Goal: Information Seeking & Learning: Learn about a topic

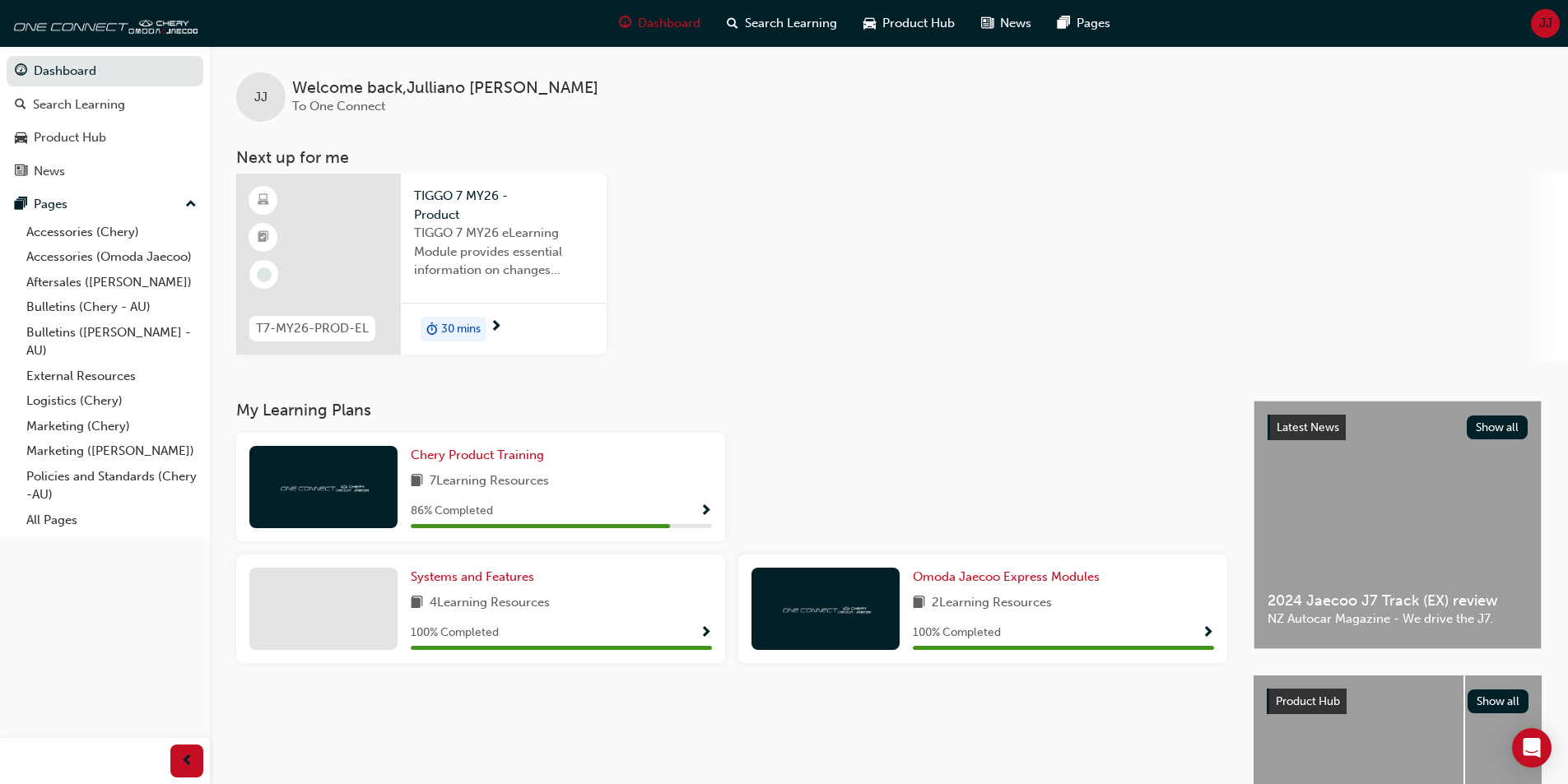
click at [557, 325] on div "30 mins" at bounding box center [504, 328] width 206 height 52
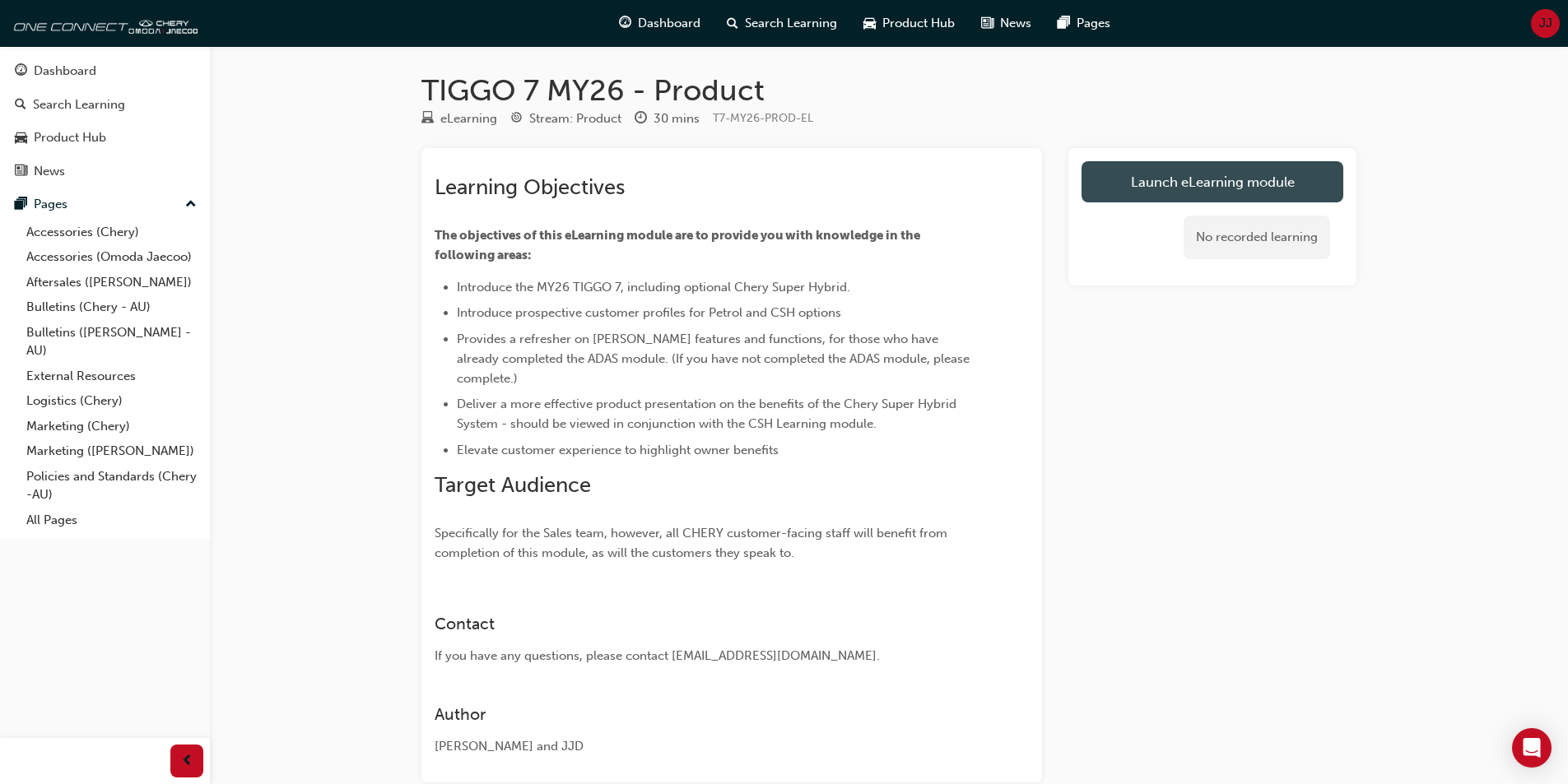
click at [1175, 175] on link "Launch eLearning module" at bounding box center [1211, 182] width 261 height 42
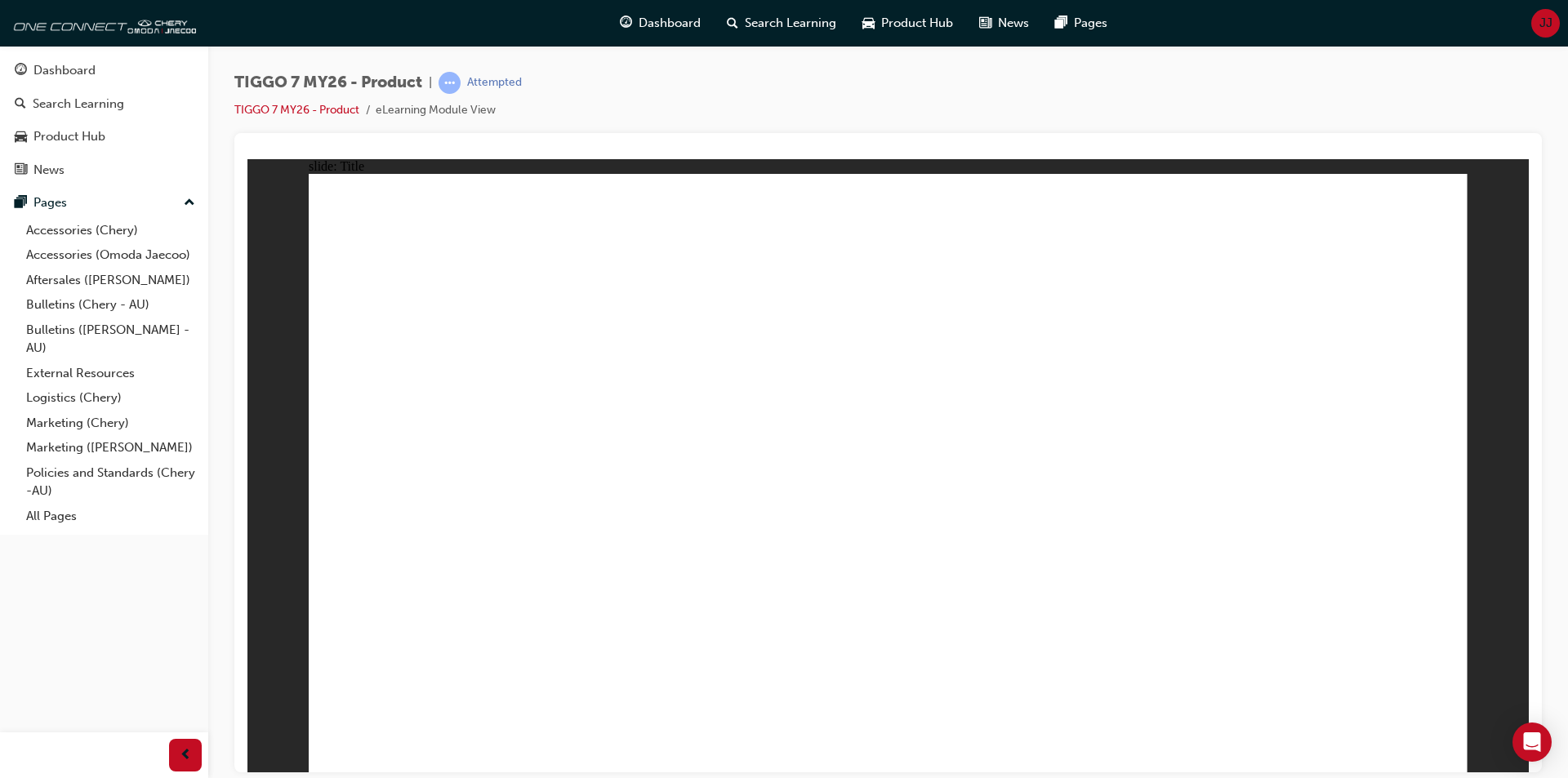
drag, startPoint x: 1418, startPoint y: 744, endPoint x: 1429, endPoint y: 755, distance: 15.6
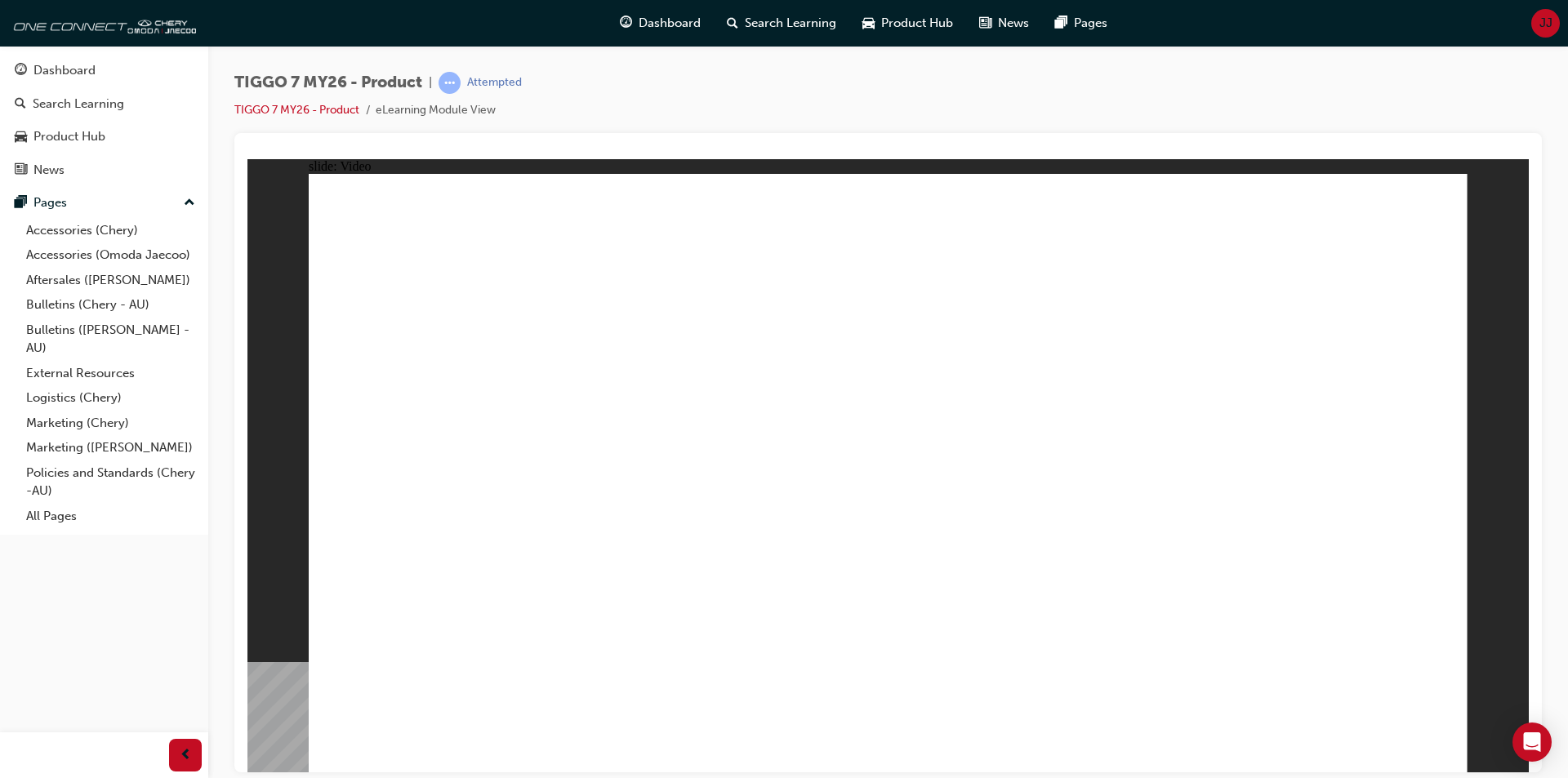
drag, startPoint x: 886, startPoint y: 502, endPoint x: 873, endPoint y: 485, distance: 21.4
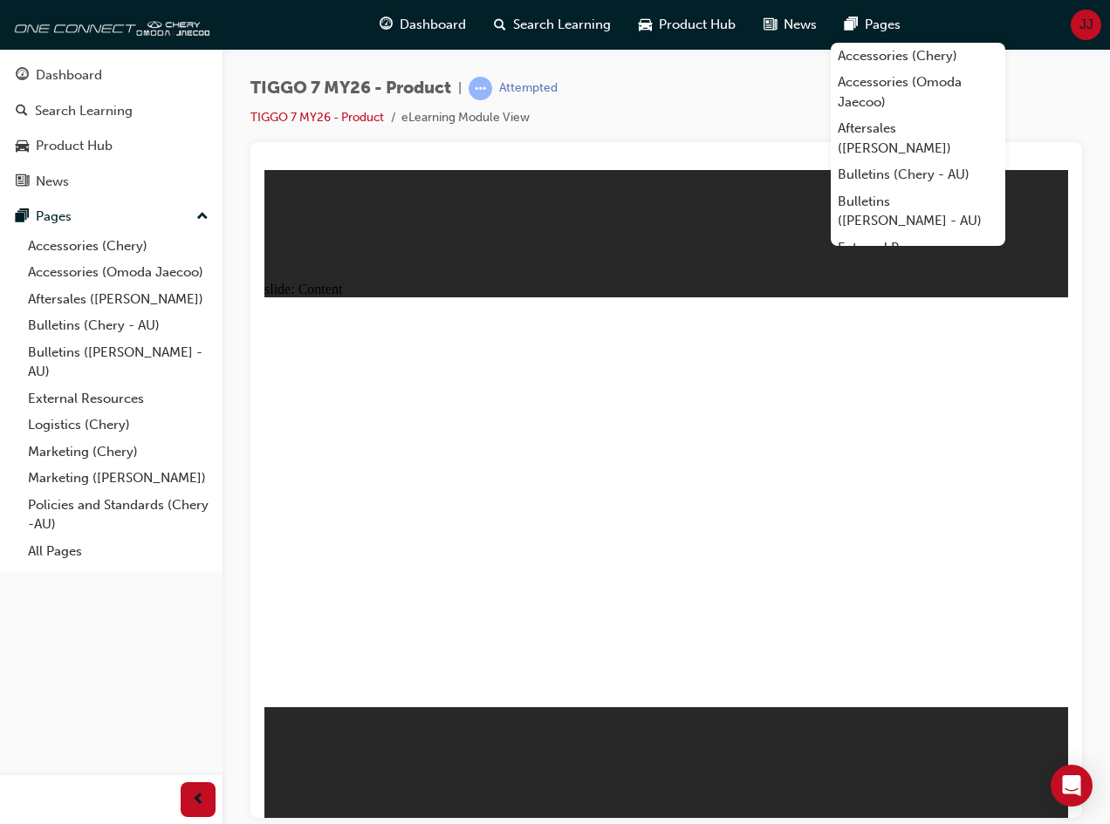
drag, startPoint x: 860, startPoint y: 510, endPoint x: 861, endPoint y: 584, distance: 74.2
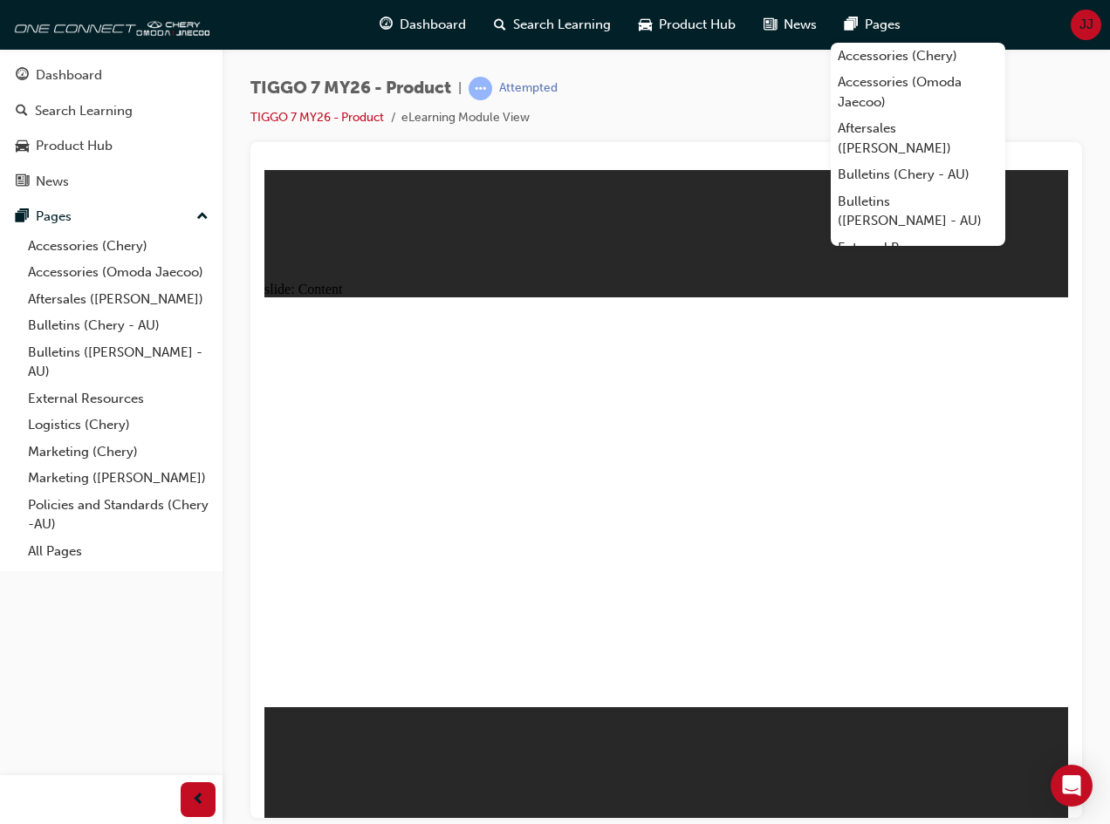
drag, startPoint x: 953, startPoint y: 687, endPoint x: 911, endPoint y: 640, distance: 63.0
drag, startPoint x: 856, startPoint y: 479, endPoint x: 932, endPoint y: 482, distance: 76.0
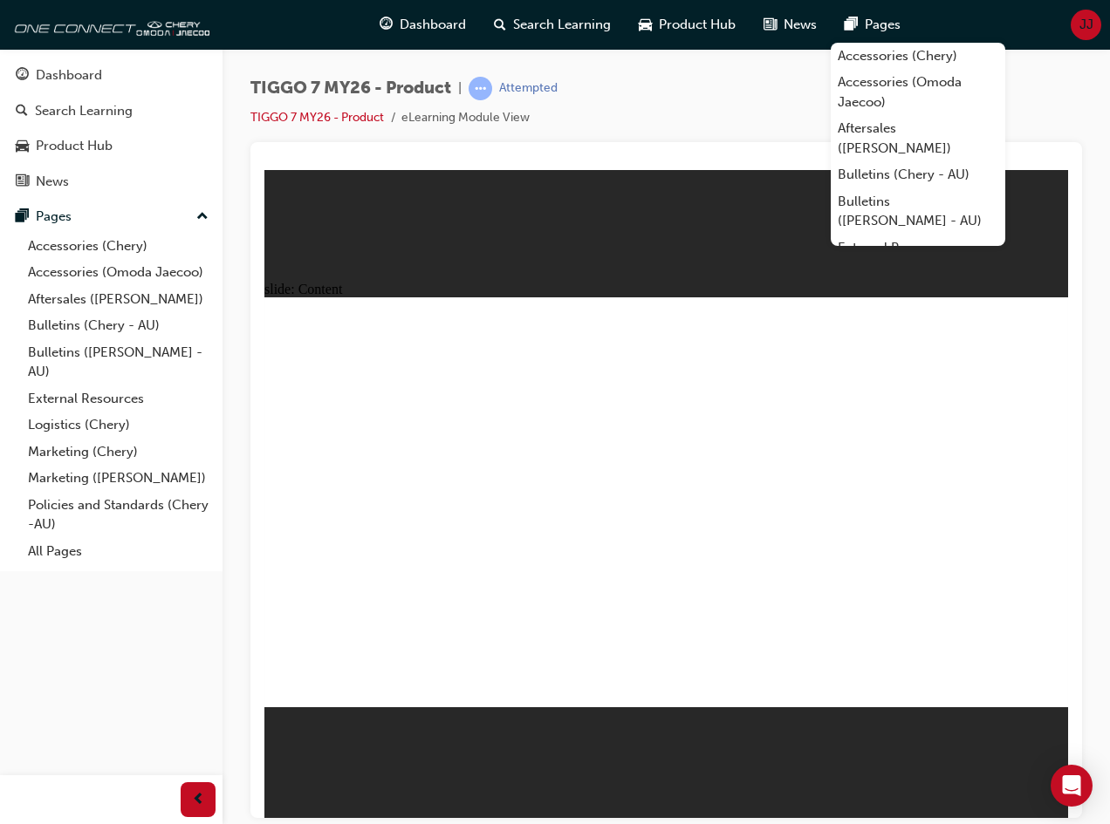
click at [209, 469] on div "Dashboard Search Learning Product Hub News Pages Pages Accessories (Chery) Acce…" at bounding box center [111, 310] width 222 height 523
drag, startPoint x: 425, startPoint y: 475, endPoint x: 361, endPoint y: 461, distance: 65.2
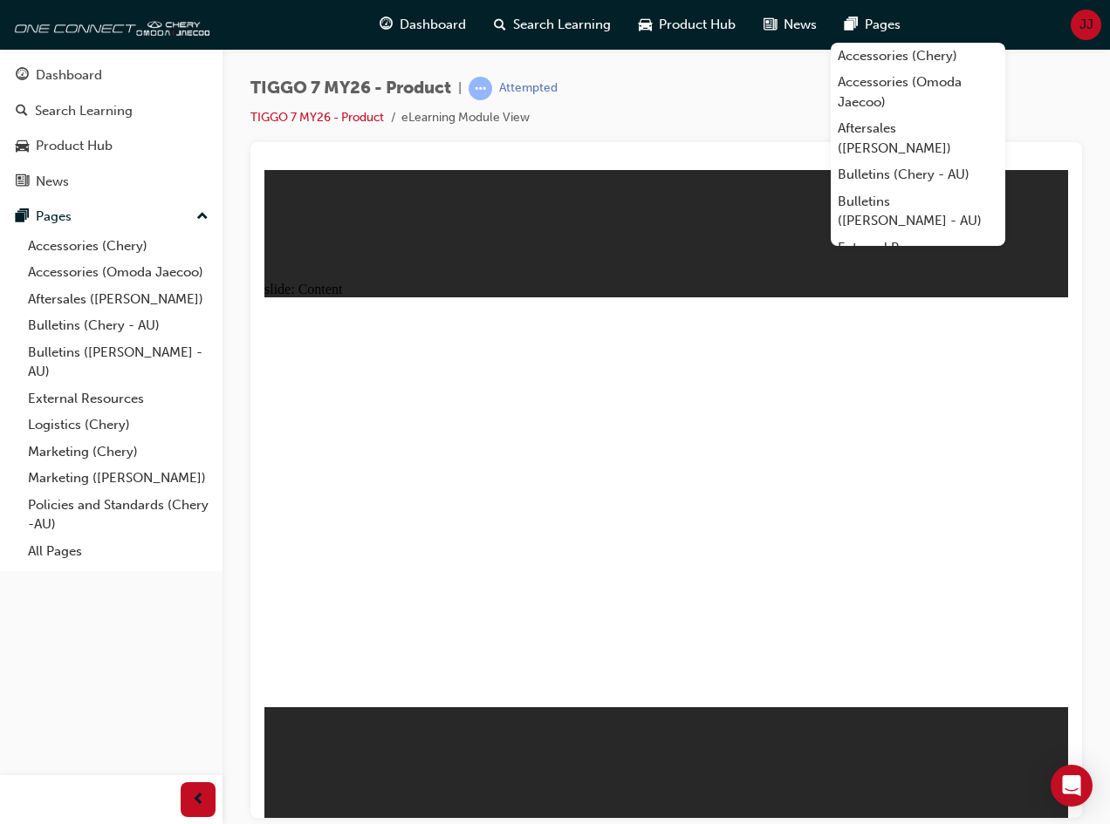
drag, startPoint x: 556, startPoint y: 414, endPoint x: 627, endPoint y: 394, distance: 74.3
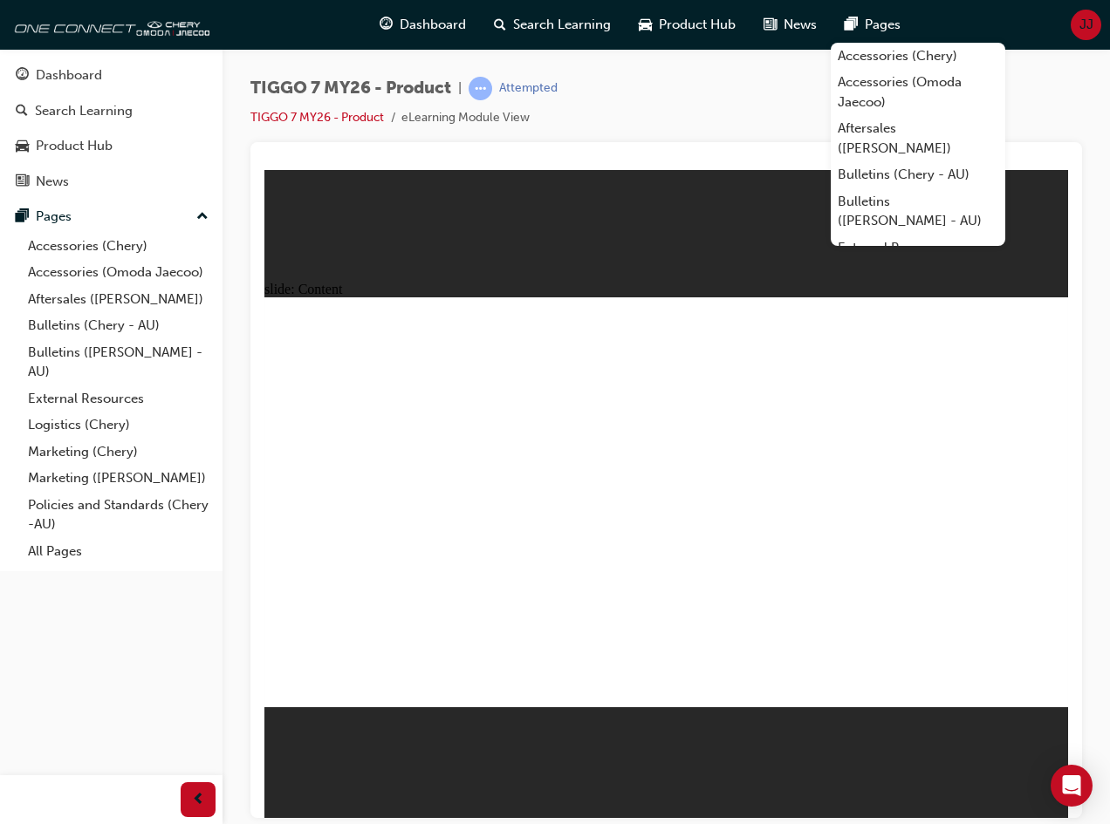
click at [549, 742] on div "slide: Content Rectangle 1 Rectangle 1 ENGINE close.png Line 1 Engine type 1.5L…" at bounding box center [665, 493] width 803 height 648
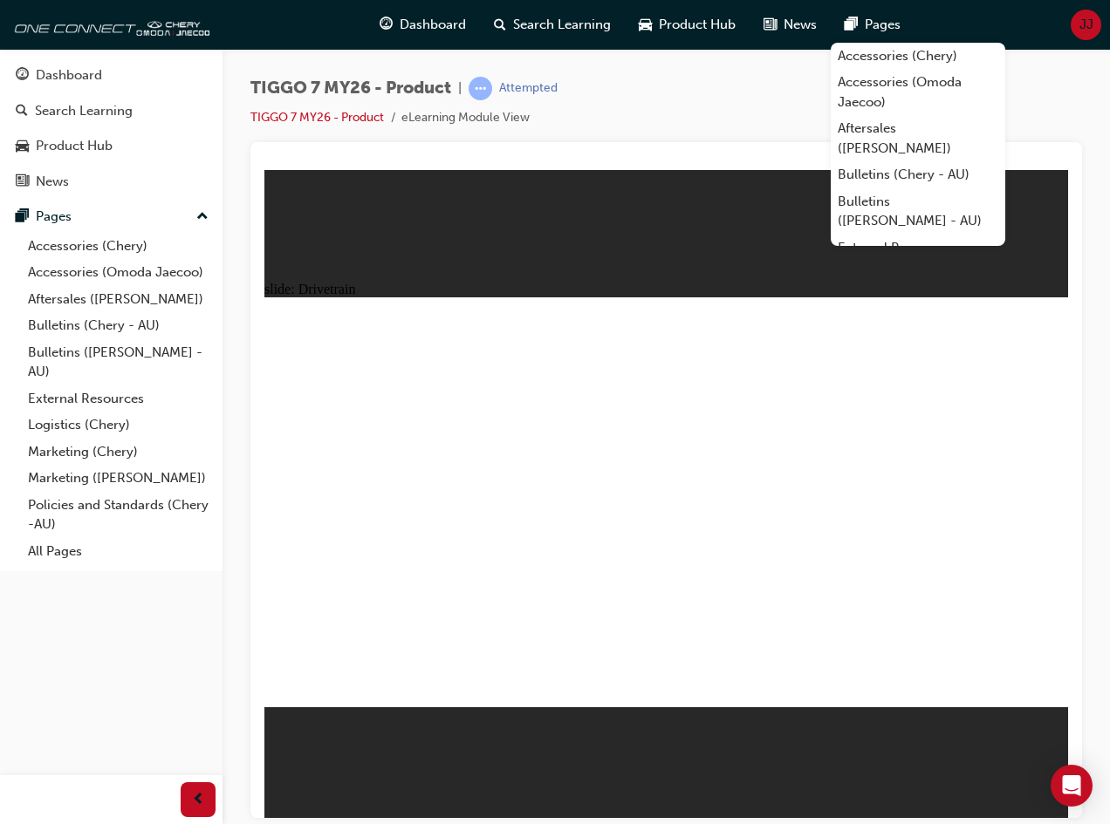
drag, startPoint x: 856, startPoint y: 318, endPoint x: 900, endPoint y: 465, distance: 153.2
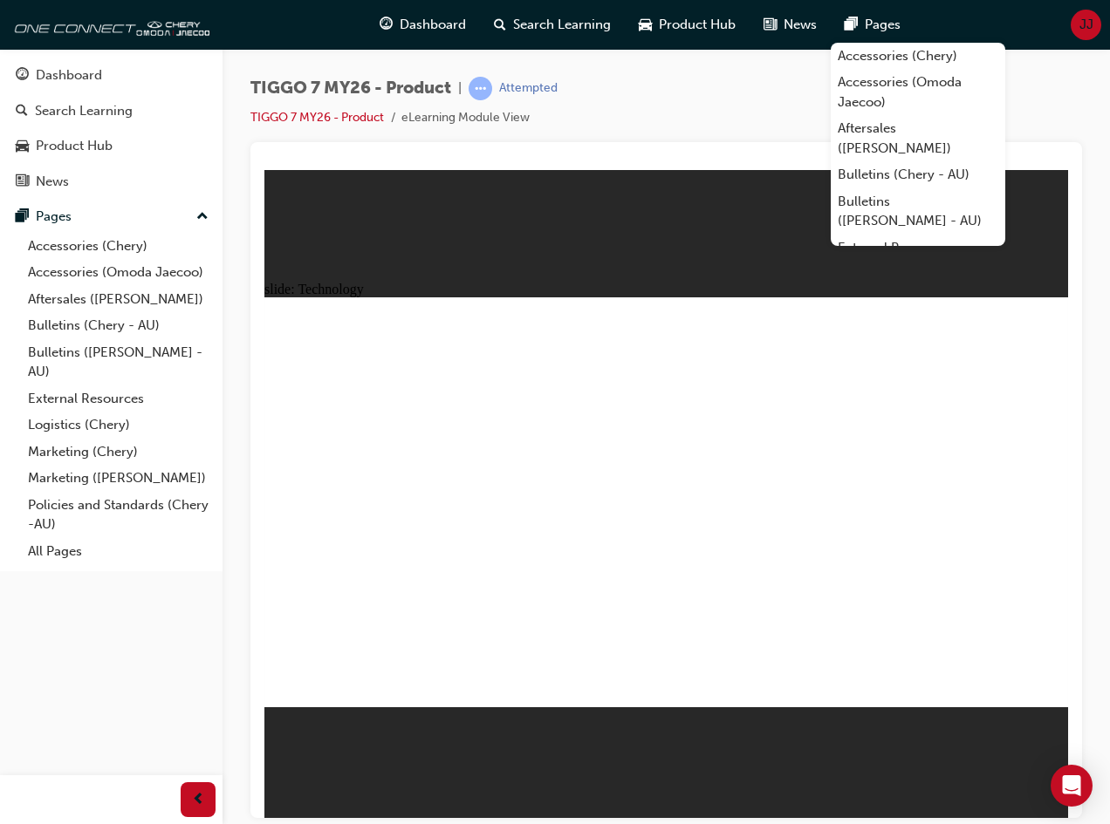
drag, startPoint x: 986, startPoint y: 569, endPoint x: 975, endPoint y: 570, distance: 10.5
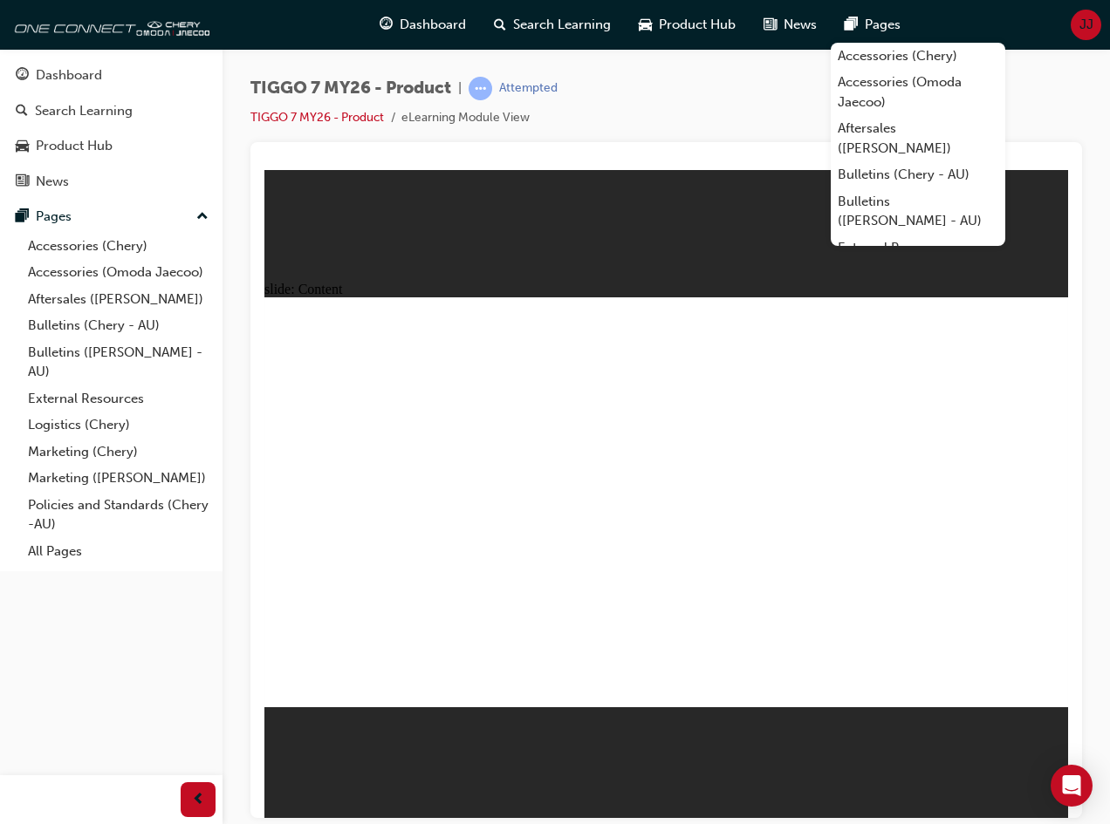
drag, startPoint x: 466, startPoint y: 516, endPoint x: 521, endPoint y: 554, distance: 67.0
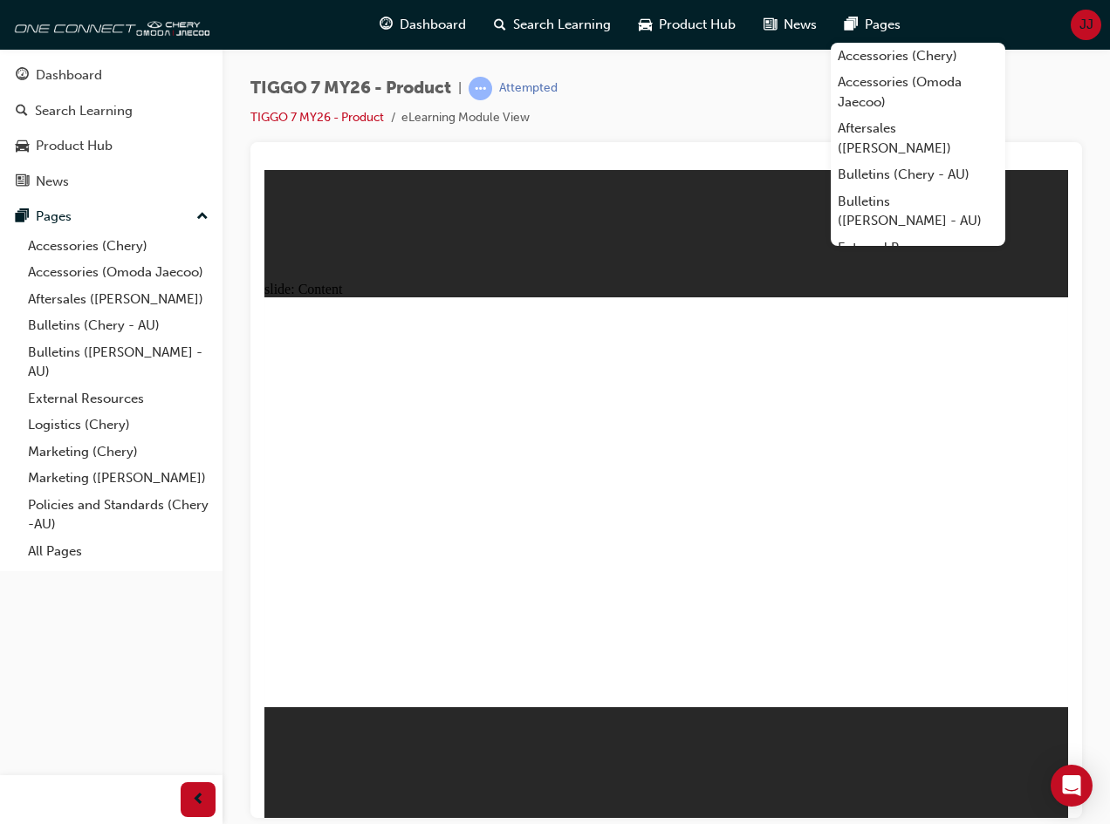
drag, startPoint x: 893, startPoint y: 386, endPoint x: 726, endPoint y: 480, distance: 191.7
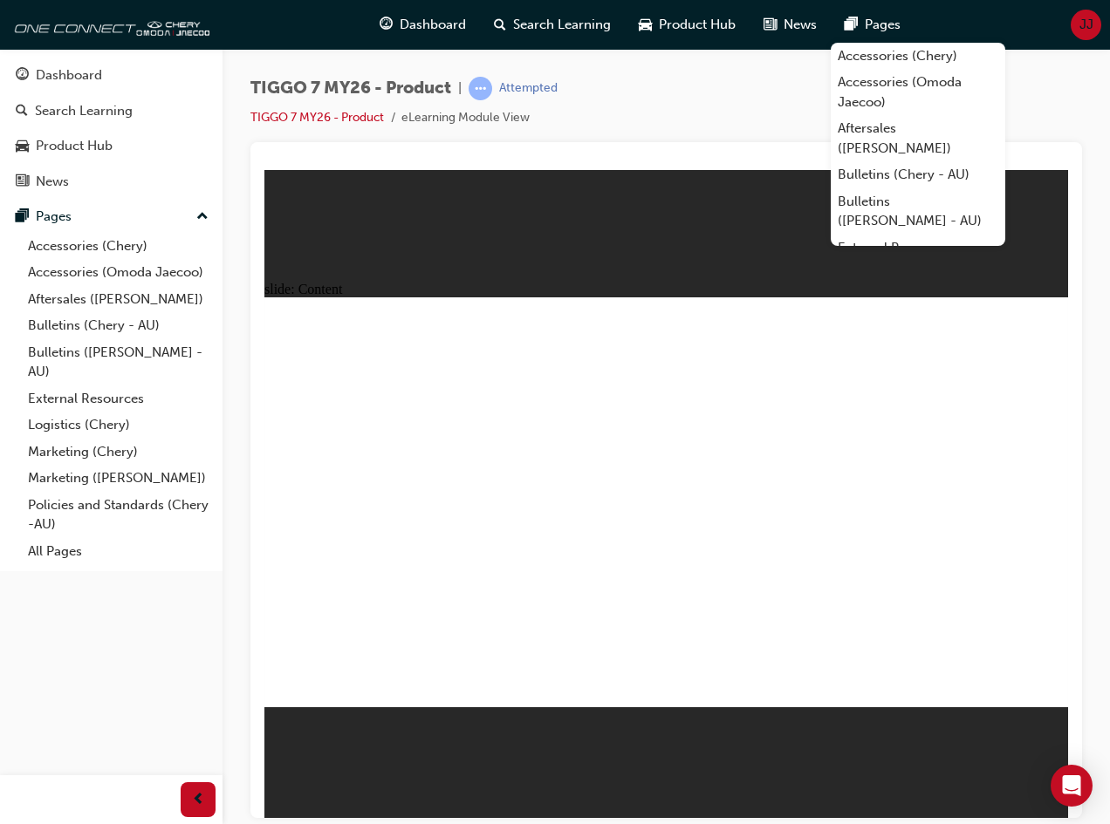
drag, startPoint x: 350, startPoint y: 390, endPoint x: 351, endPoint y: 381, distance: 8.8
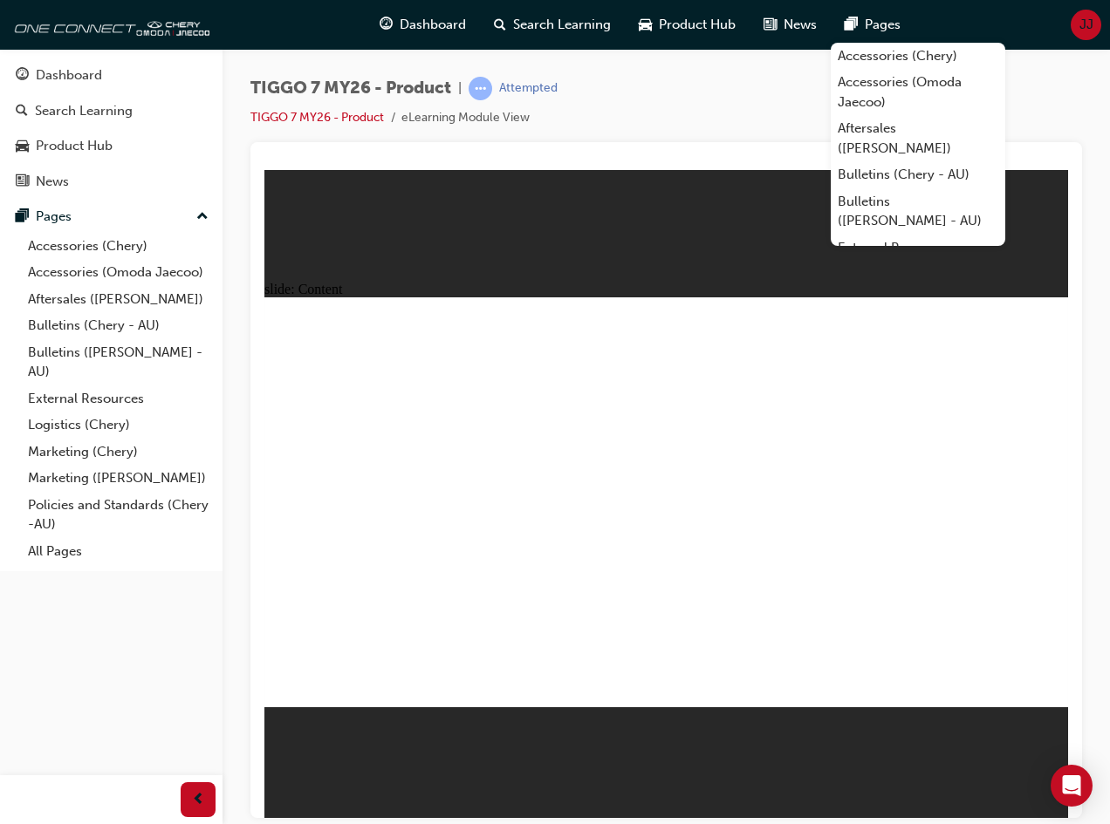
drag, startPoint x: 486, startPoint y: 421, endPoint x: 598, endPoint y: 415, distance: 112.7
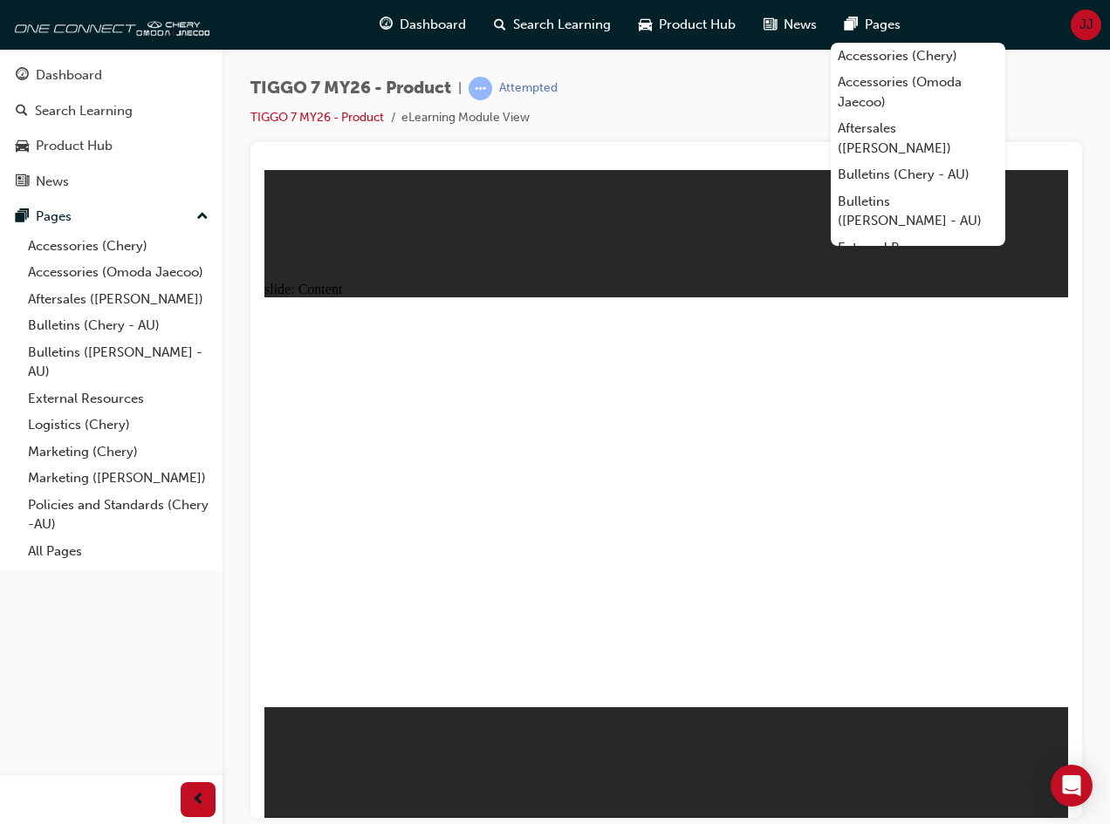
drag, startPoint x: 976, startPoint y: 571, endPoint x: 1332, endPoint y: 939, distance: 512.0
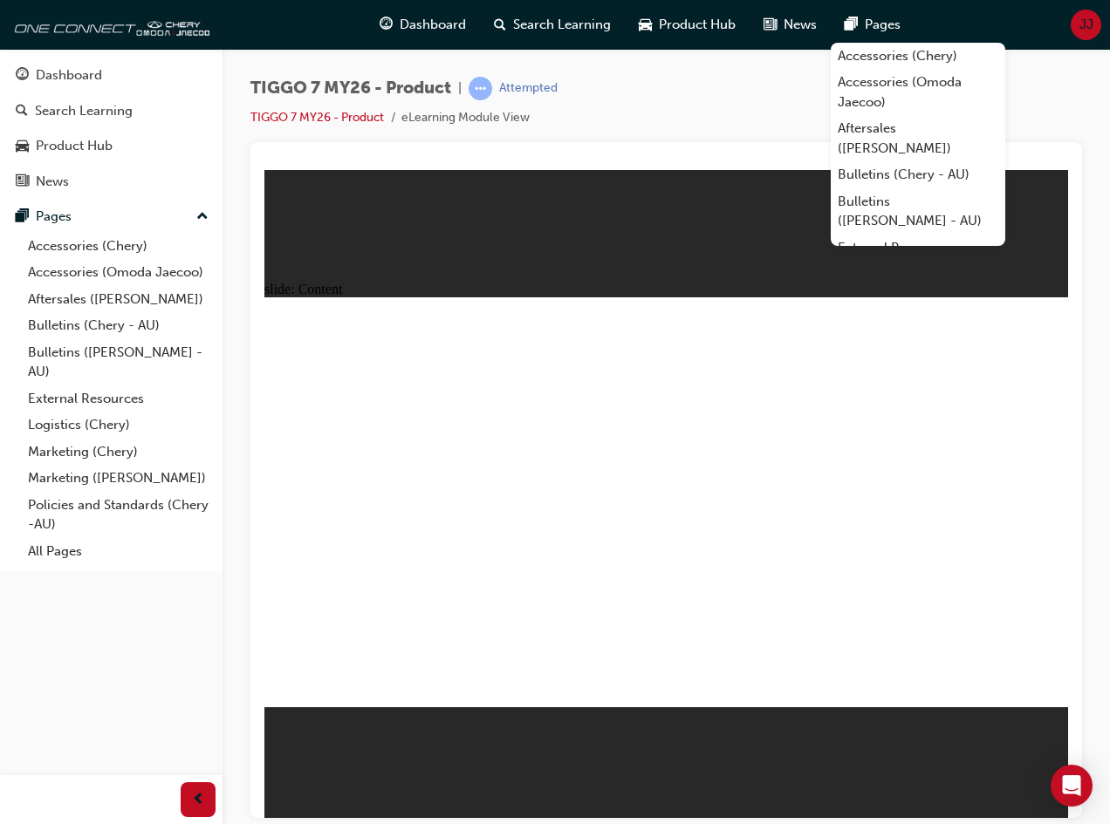
drag, startPoint x: 680, startPoint y: 466, endPoint x: 770, endPoint y: 461, distance: 90.8
drag, startPoint x: 377, startPoint y: 372, endPoint x: 449, endPoint y: 377, distance: 72.6
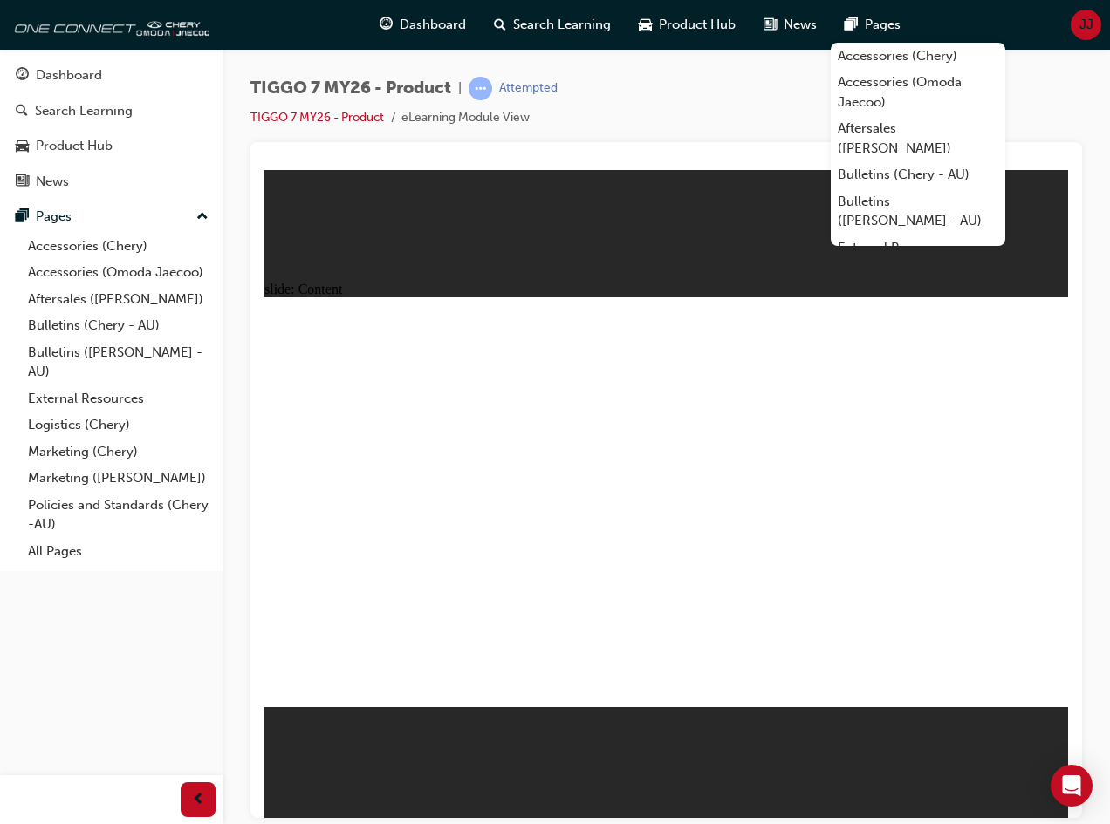
drag, startPoint x: 548, startPoint y: 501, endPoint x: 618, endPoint y: 535, distance: 78.4
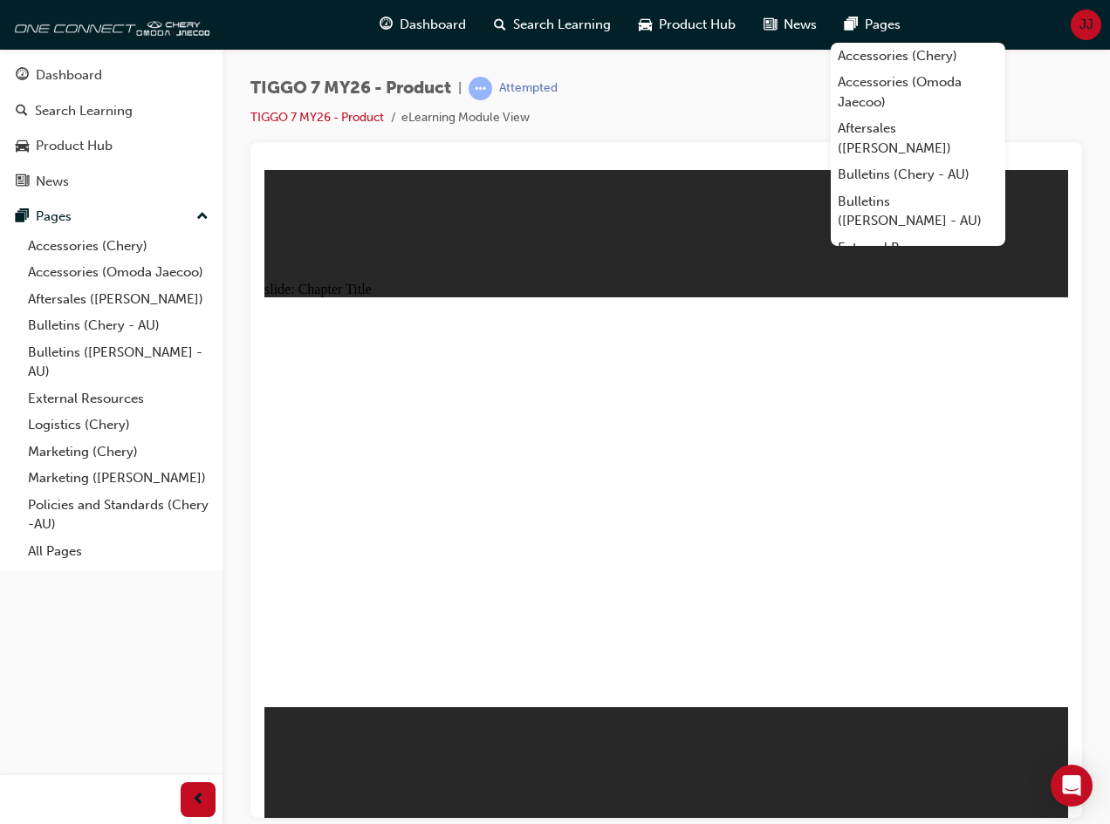
drag, startPoint x: 449, startPoint y: 540, endPoint x: 593, endPoint y: 559, distance: 145.2
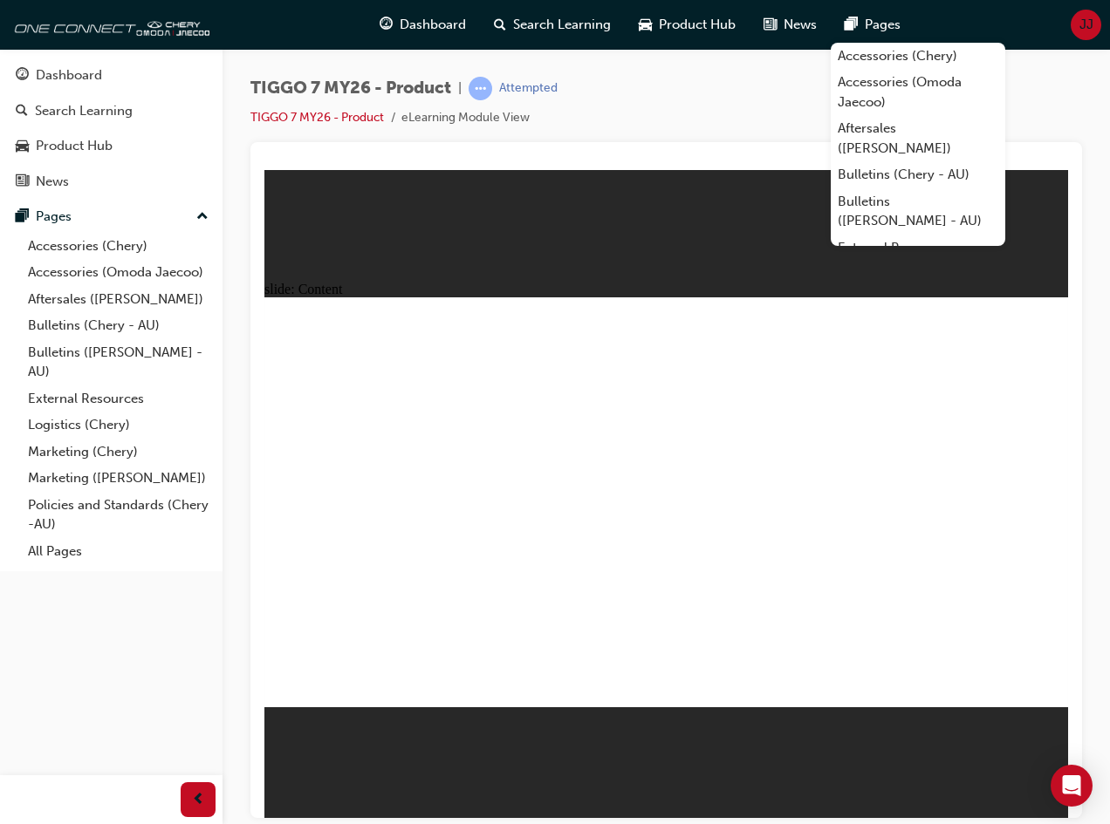
drag, startPoint x: 1047, startPoint y: 681, endPoint x: 1017, endPoint y: 683, distance: 29.7
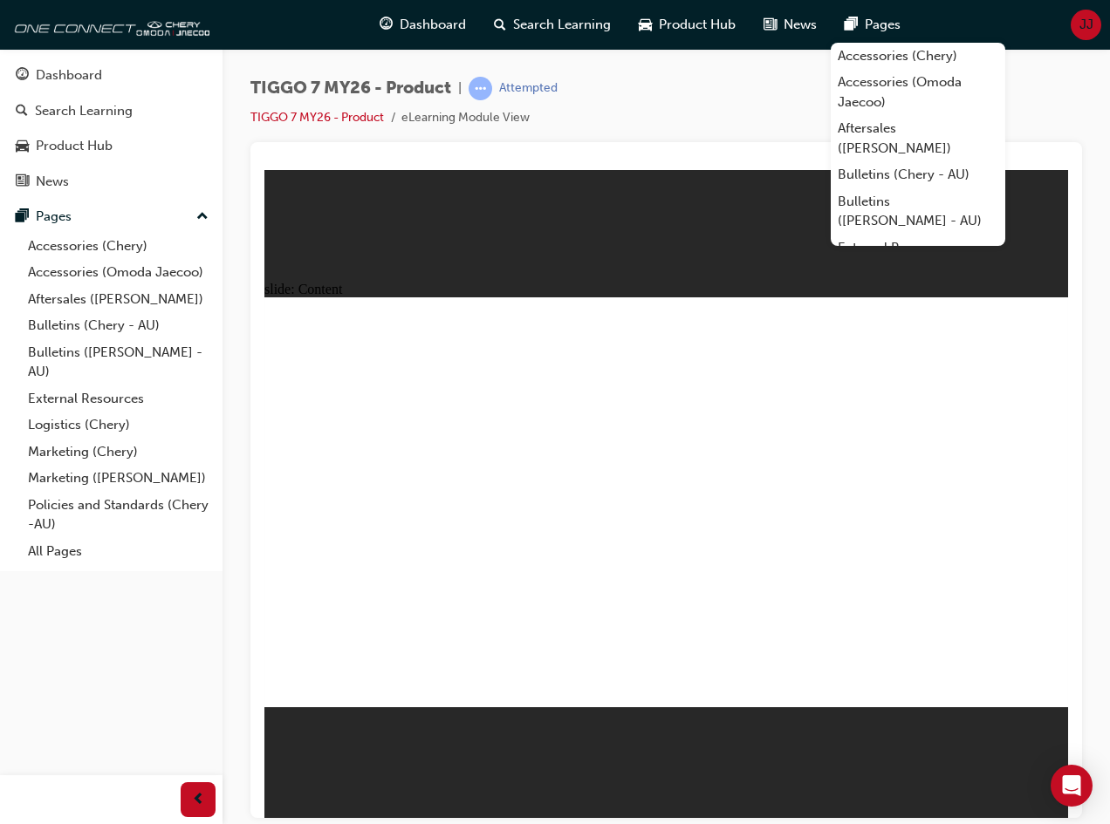
drag, startPoint x: 341, startPoint y: 565, endPoint x: 335, endPoint y: 635, distance: 70.1
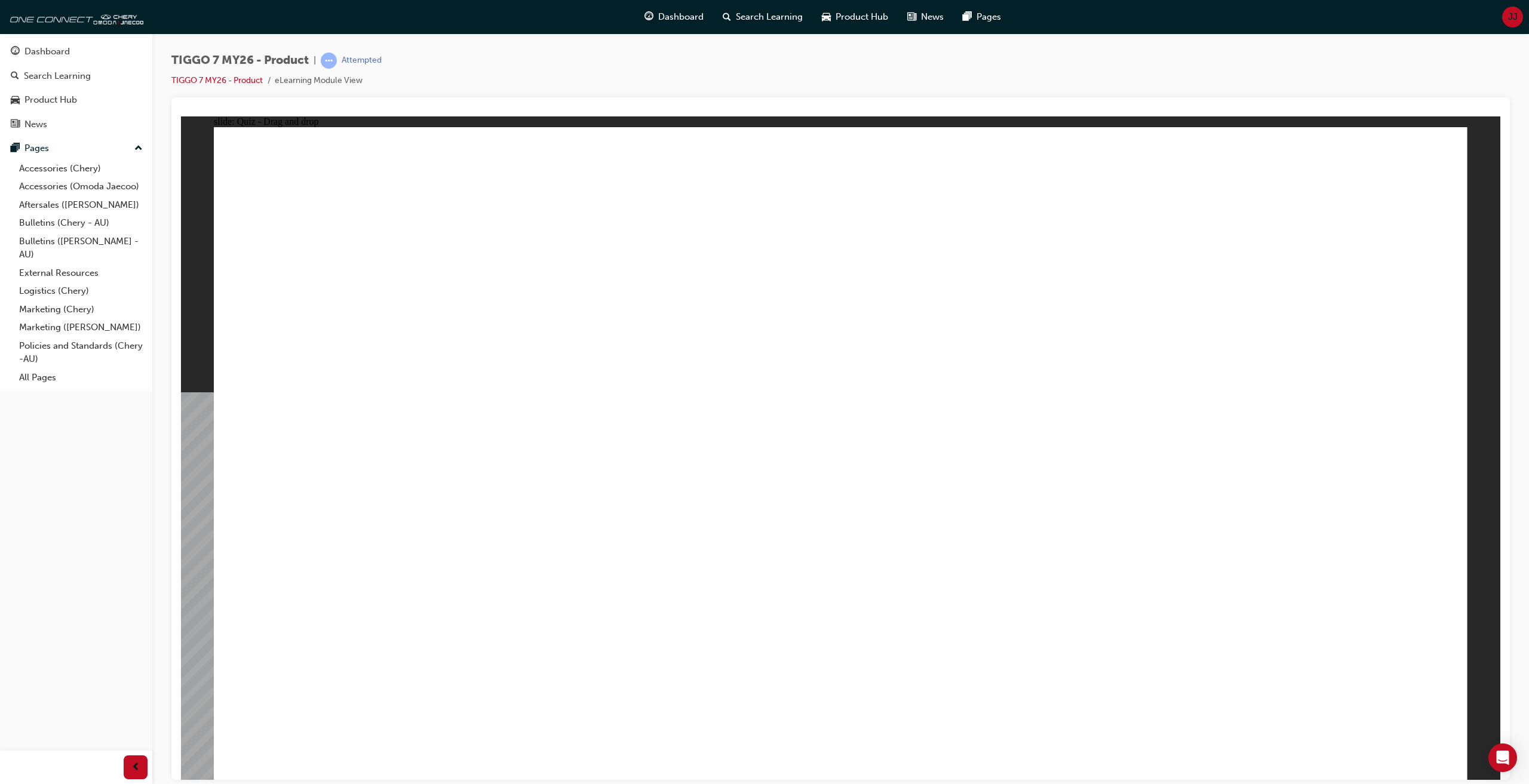
drag, startPoint x: 1040, startPoint y: 208, endPoint x: 618, endPoint y: 498, distance: 512.0
drag, startPoint x: 847, startPoint y: 224, endPoint x: 1360, endPoint y: 491, distance: 578.3
drag, startPoint x: 1306, startPoint y: 210, endPoint x: 346, endPoint y: 490, distance: 1000.0
drag, startPoint x: 1177, startPoint y: 307, endPoint x: 1096, endPoint y: 452, distance: 166.1
drag, startPoint x: 900, startPoint y: 330, endPoint x: 1044, endPoint y: 474, distance: 203.6
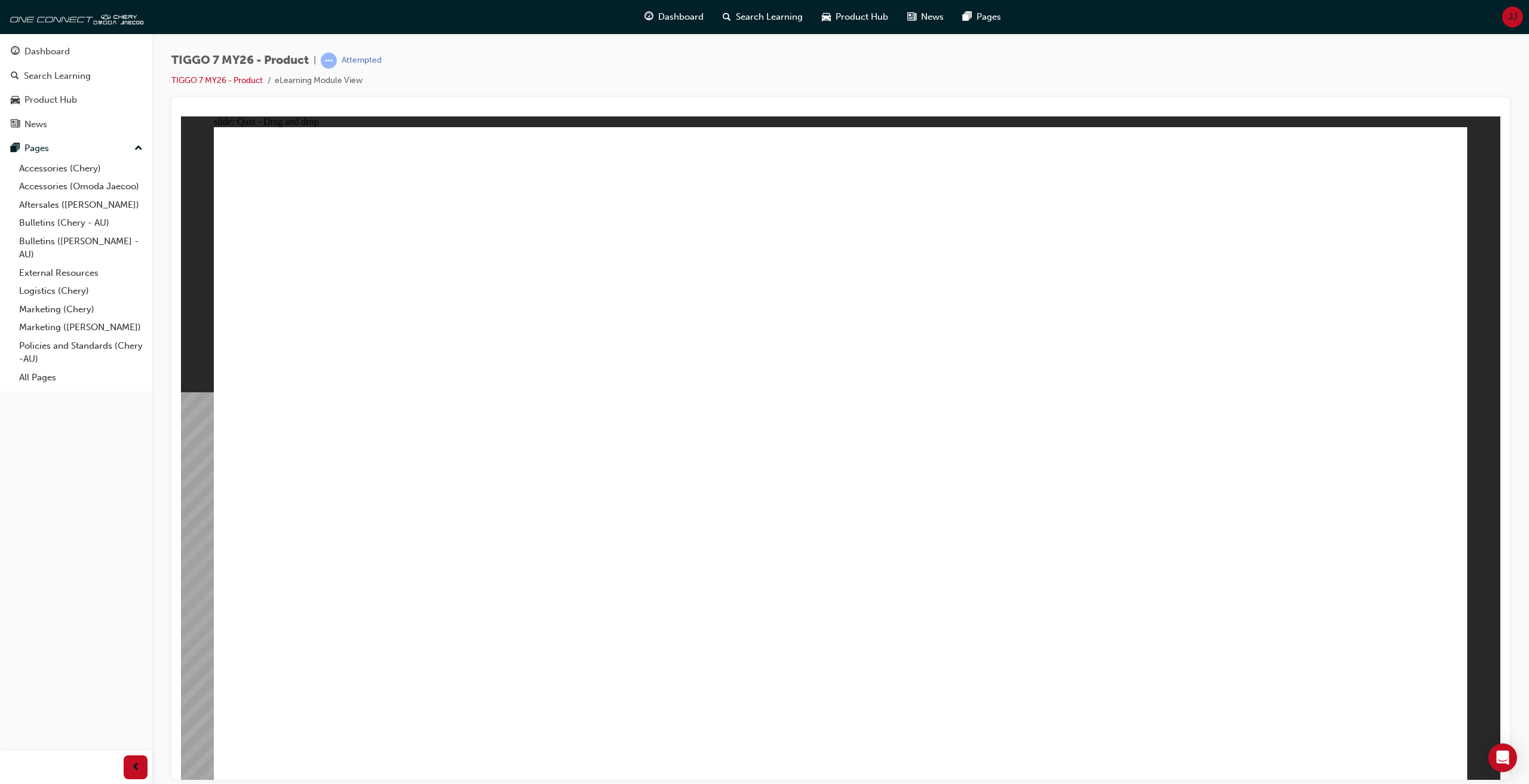
drag, startPoint x: 1146, startPoint y: 336, endPoint x: 812, endPoint y: 488, distance: 367.0
drag, startPoint x: 863, startPoint y: 264, endPoint x: 418, endPoint y: 563, distance: 536.1
drag, startPoint x: 1326, startPoint y: 270, endPoint x: 906, endPoint y: 532, distance: 495.0
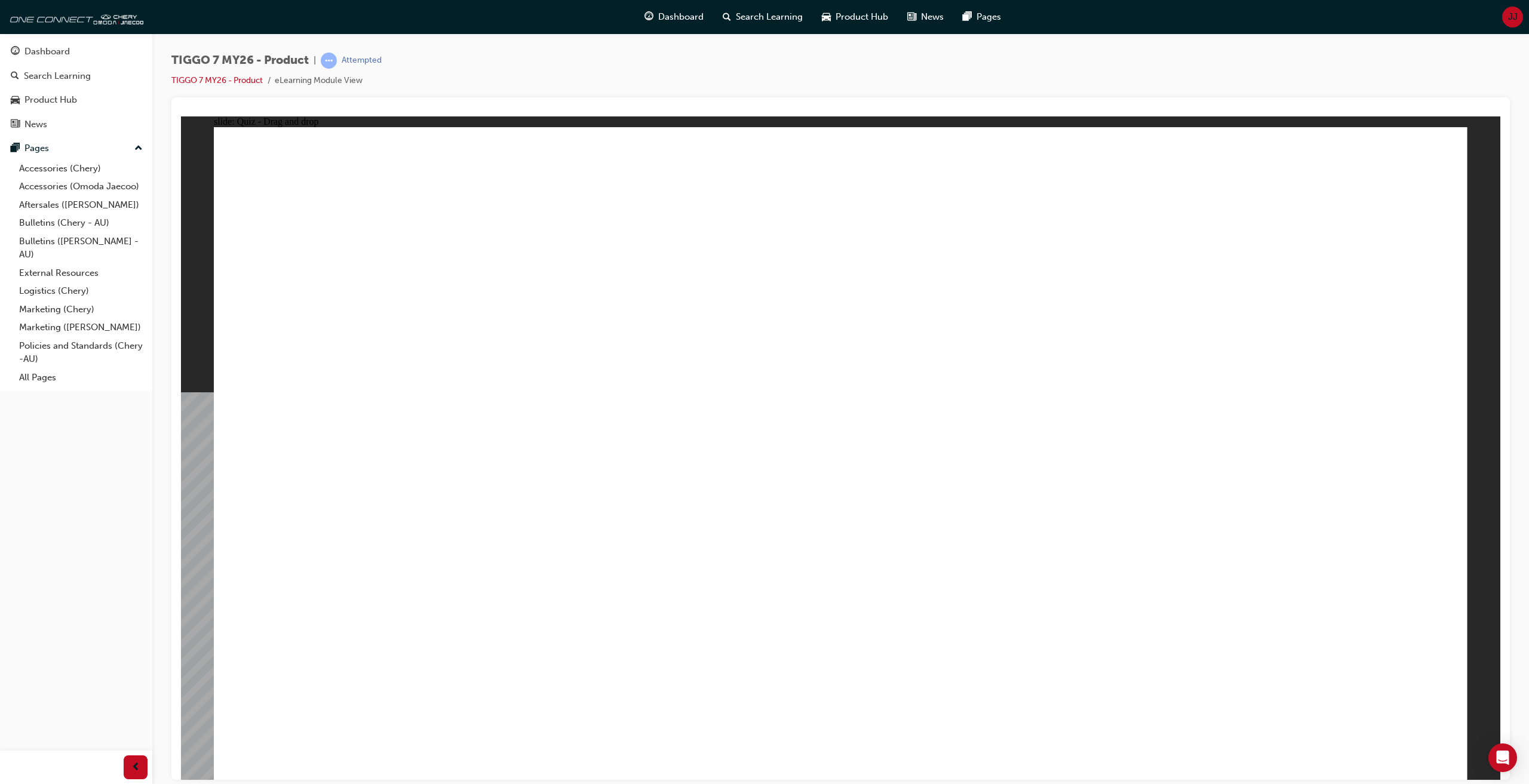
drag, startPoint x: 863, startPoint y: 409, endPoint x: 401, endPoint y: 611, distance: 504.2
drag, startPoint x: 820, startPoint y: 203, endPoint x: 867, endPoint y: 545, distance: 345.2
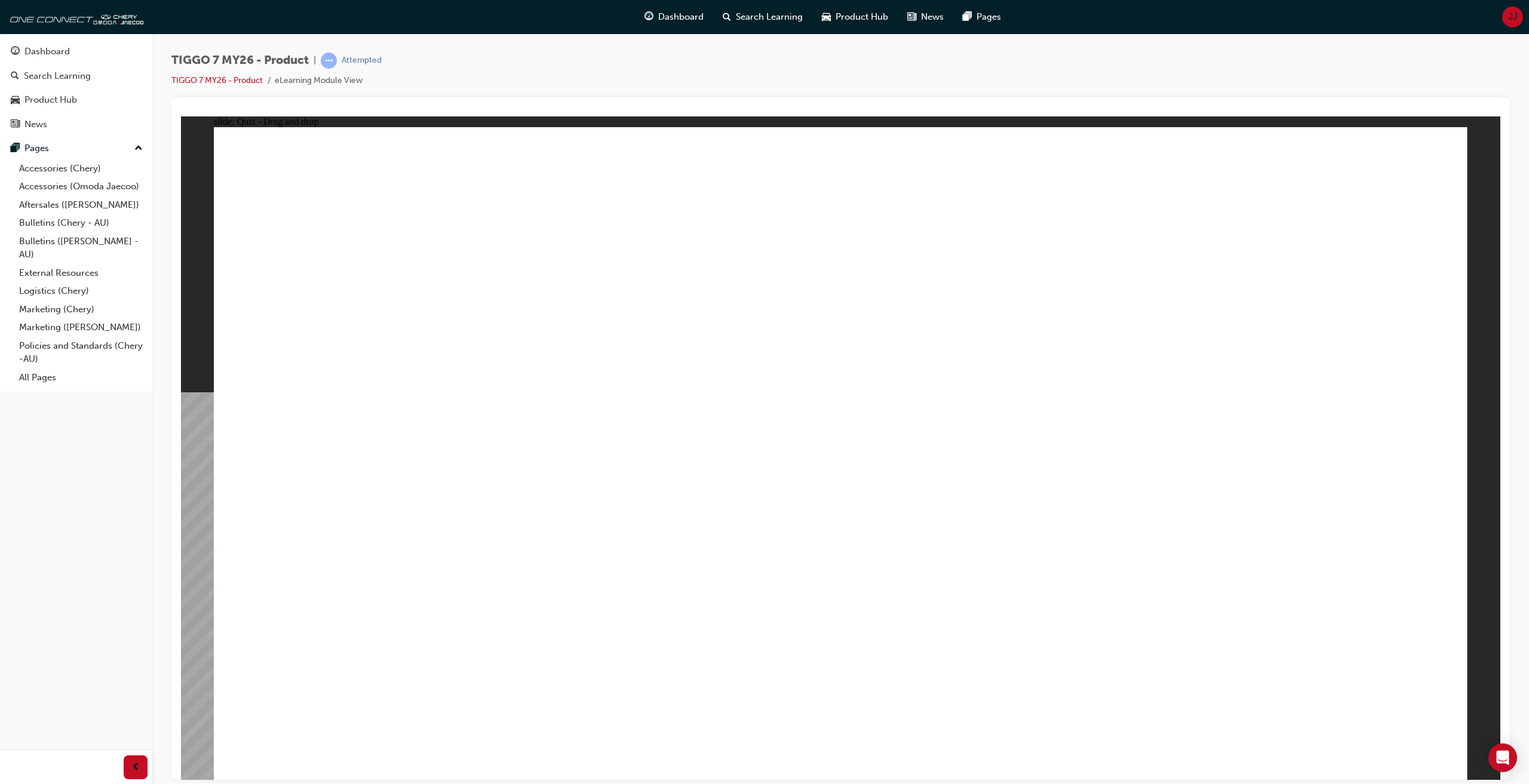
drag, startPoint x: 952, startPoint y: 208, endPoint x: 925, endPoint y: 548, distance: 341.1
drag, startPoint x: 1200, startPoint y: 199, endPoint x: 353, endPoint y: 543, distance: 914.2
drag, startPoint x: 1091, startPoint y: 249, endPoint x: 507, endPoint y: 635, distance: 700.0
drag, startPoint x: 1200, startPoint y: 257, endPoint x: 501, endPoint y: 568, distance: 765.1
drag, startPoint x: 1174, startPoint y: 306, endPoint x: 1286, endPoint y: 283, distance: 114.3
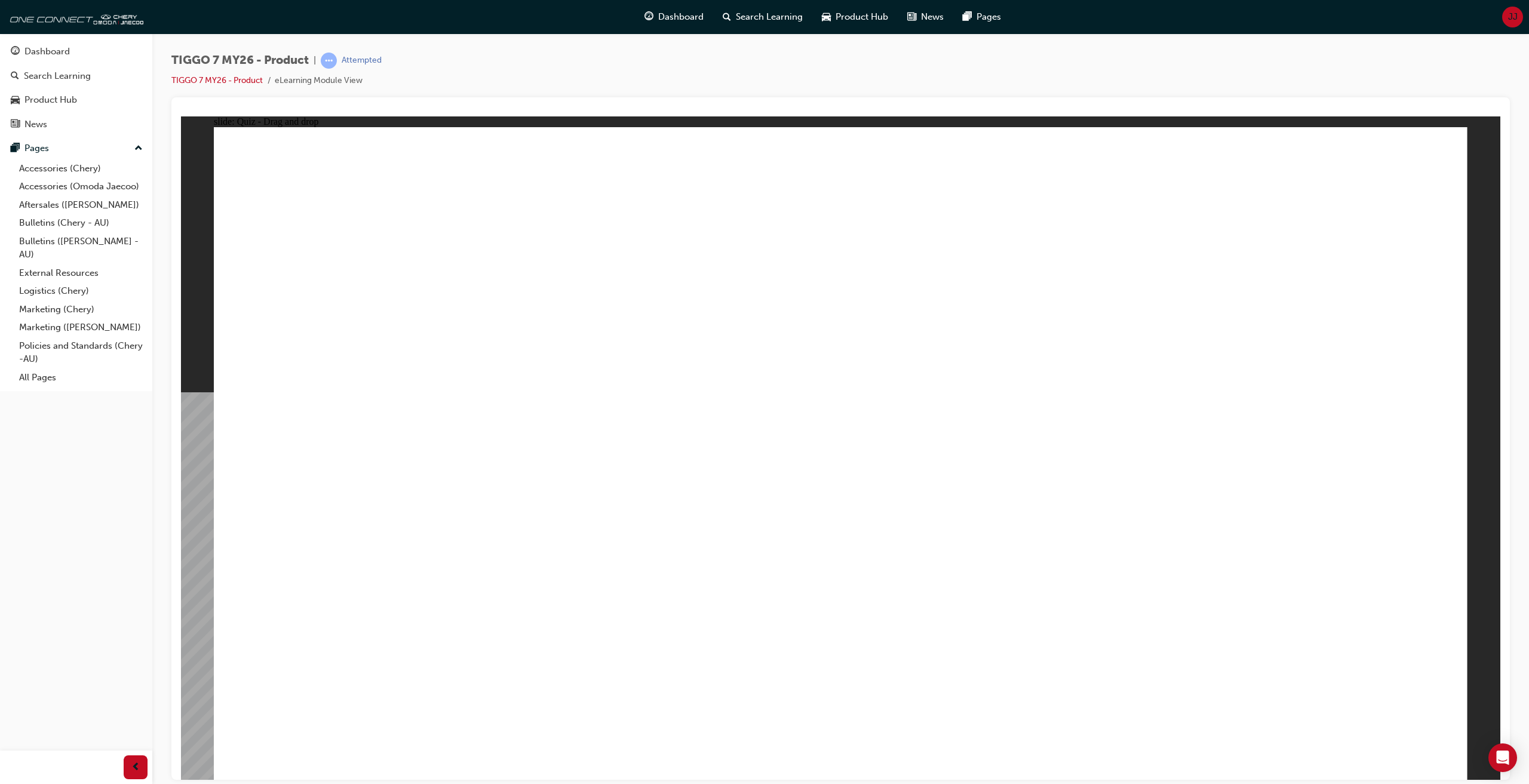
drag, startPoint x: 949, startPoint y: 258, endPoint x: 1050, endPoint y: 548, distance: 307.1
drag, startPoint x: 823, startPoint y: 260, endPoint x: 1191, endPoint y: 541, distance: 463.0
drag, startPoint x: 1120, startPoint y: 199, endPoint x: 383, endPoint y: 561, distance: 821.1
drag, startPoint x: 351, startPoint y: 535, endPoint x: 928, endPoint y: 561, distance: 577.6
drag, startPoint x: 951, startPoint y: 314, endPoint x: 943, endPoint y: 583, distance: 269.1
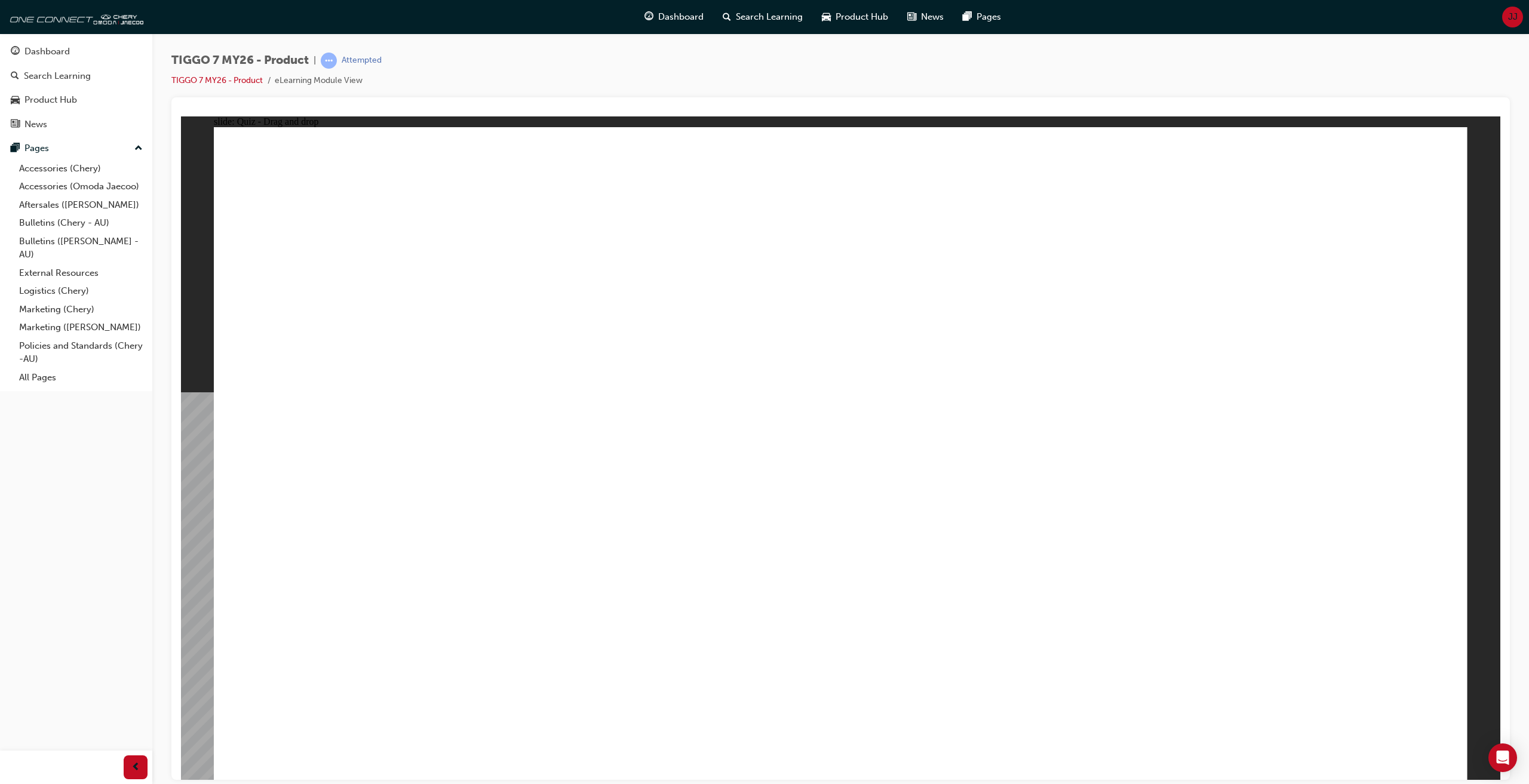
drag, startPoint x: 1068, startPoint y: 308, endPoint x: 857, endPoint y: 605, distance: 364.3
drag, startPoint x: 1194, startPoint y: 316, endPoint x: 605, endPoint y: 551, distance: 634.1
drag, startPoint x: 1351, startPoint y: 257, endPoint x: 859, endPoint y: 598, distance: 598.6
drag, startPoint x: 1345, startPoint y: 225, endPoint x: 671, endPoint y: 574, distance: 759.0
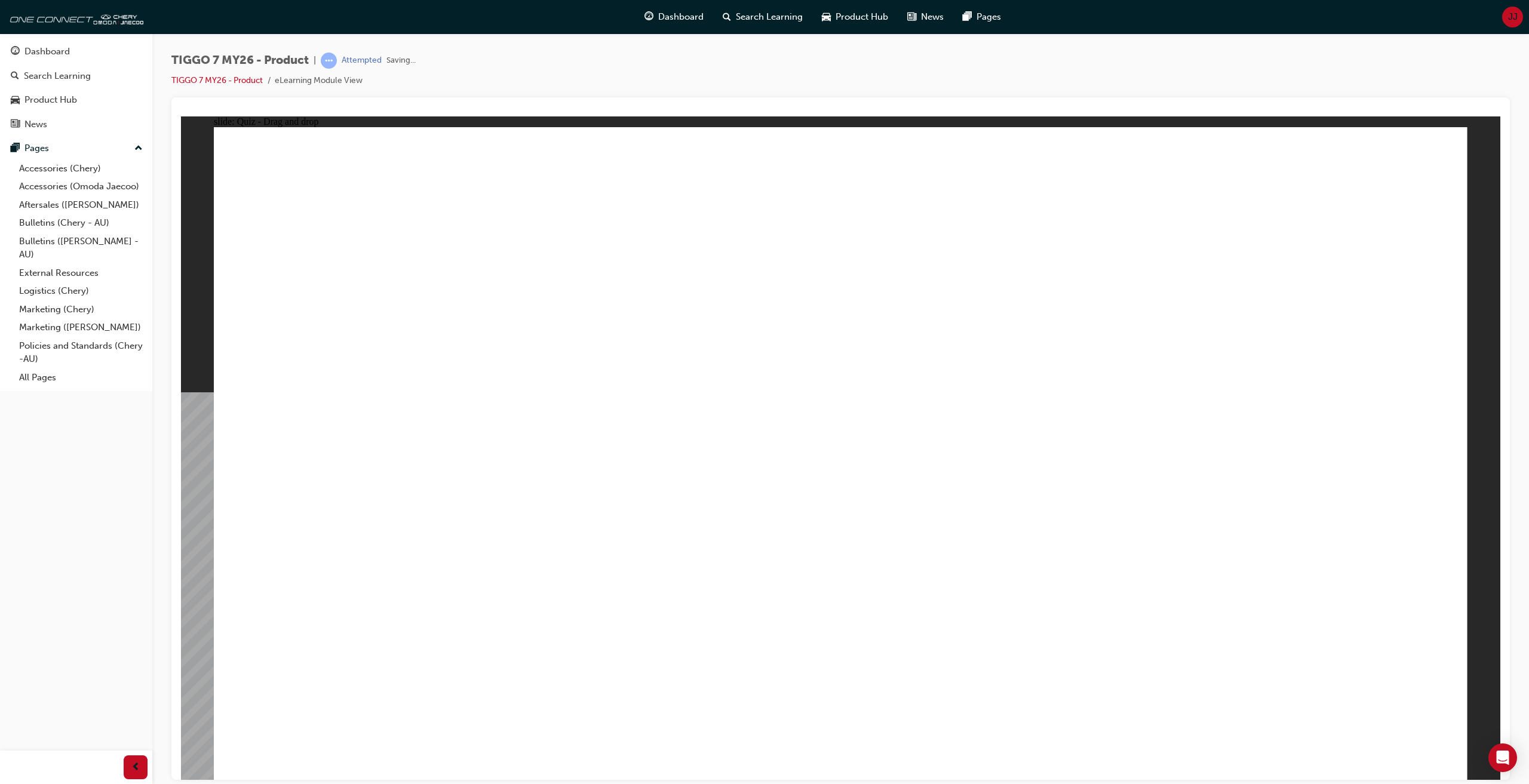
drag, startPoint x: 857, startPoint y: 233, endPoint x: 573, endPoint y: 457, distance: 361.7
drag, startPoint x: 1044, startPoint y: 244, endPoint x: 489, endPoint y: 485, distance: 605.1
drag, startPoint x: 1324, startPoint y: 272, endPoint x: 1044, endPoint y: 463, distance: 338.9
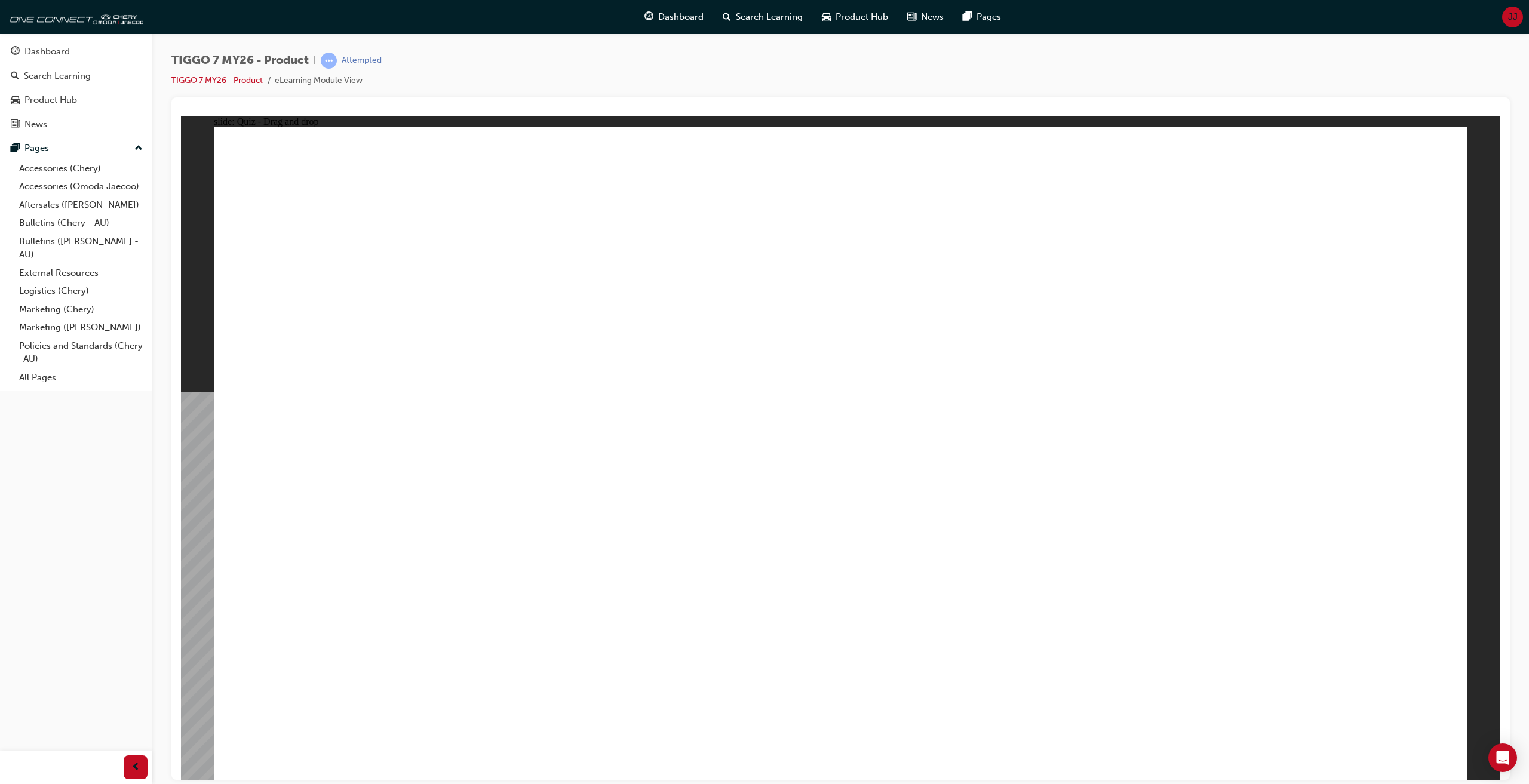
radio input "true"
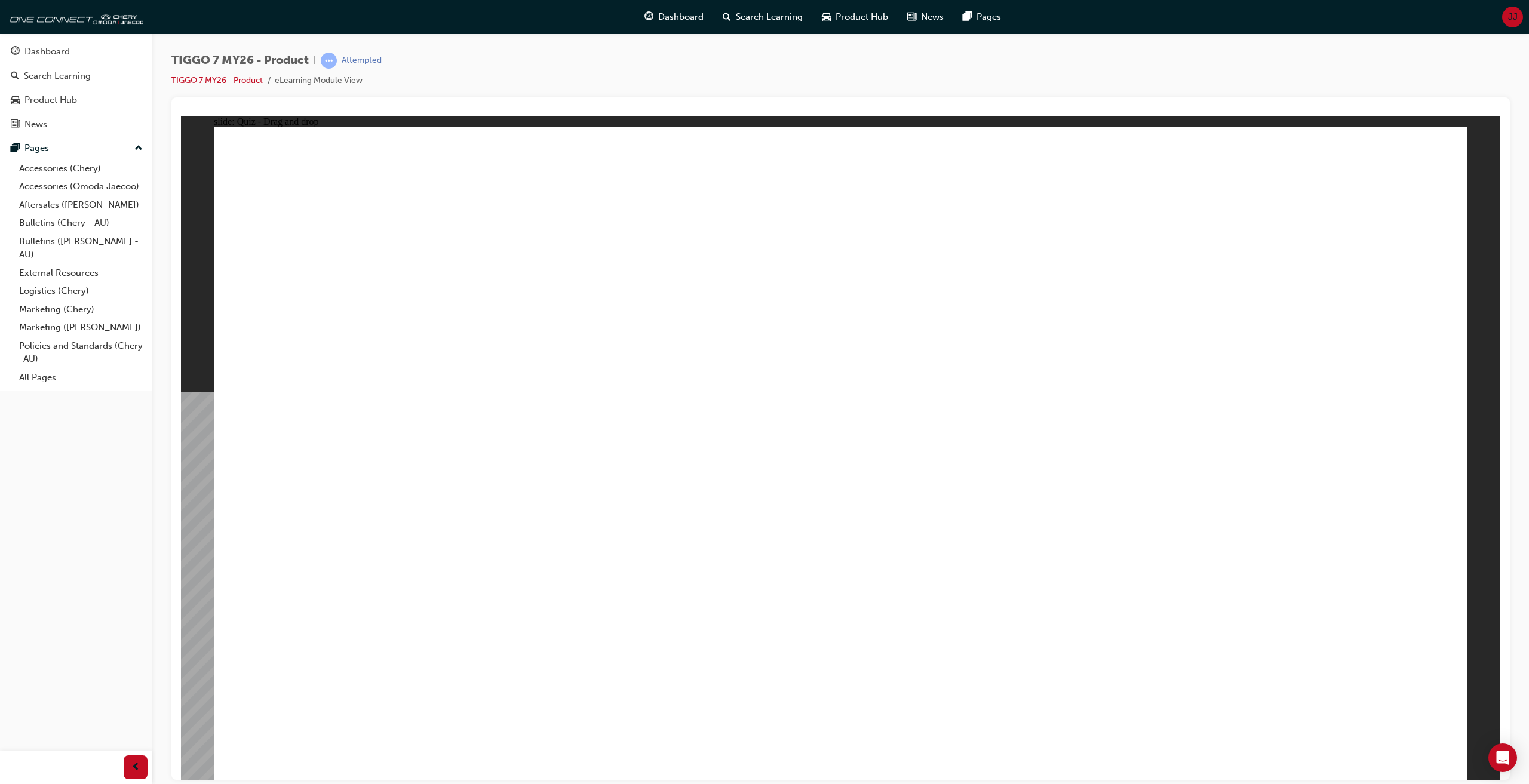
drag, startPoint x: 865, startPoint y: 250, endPoint x: 516, endPoint y: 570, distance: 473.5
drag, startPoint x: 1034, startPoint y: 199, endPoint x: 909, endPoint y: 535, distance: 358.5
drag, startPoint x: 1054, startPoint y: 418, endPoint x: 930, endPoint y: 541, distance: 174.7
drag, startPoint x: 1109, startPoint y: 291, endPoint x: 957, endPoint y: 568, distance: 316.0
drag, startPoint x: 1293, startPoint y: 255, endPoint x: 948, endPoint y: 577, distance: 471.9
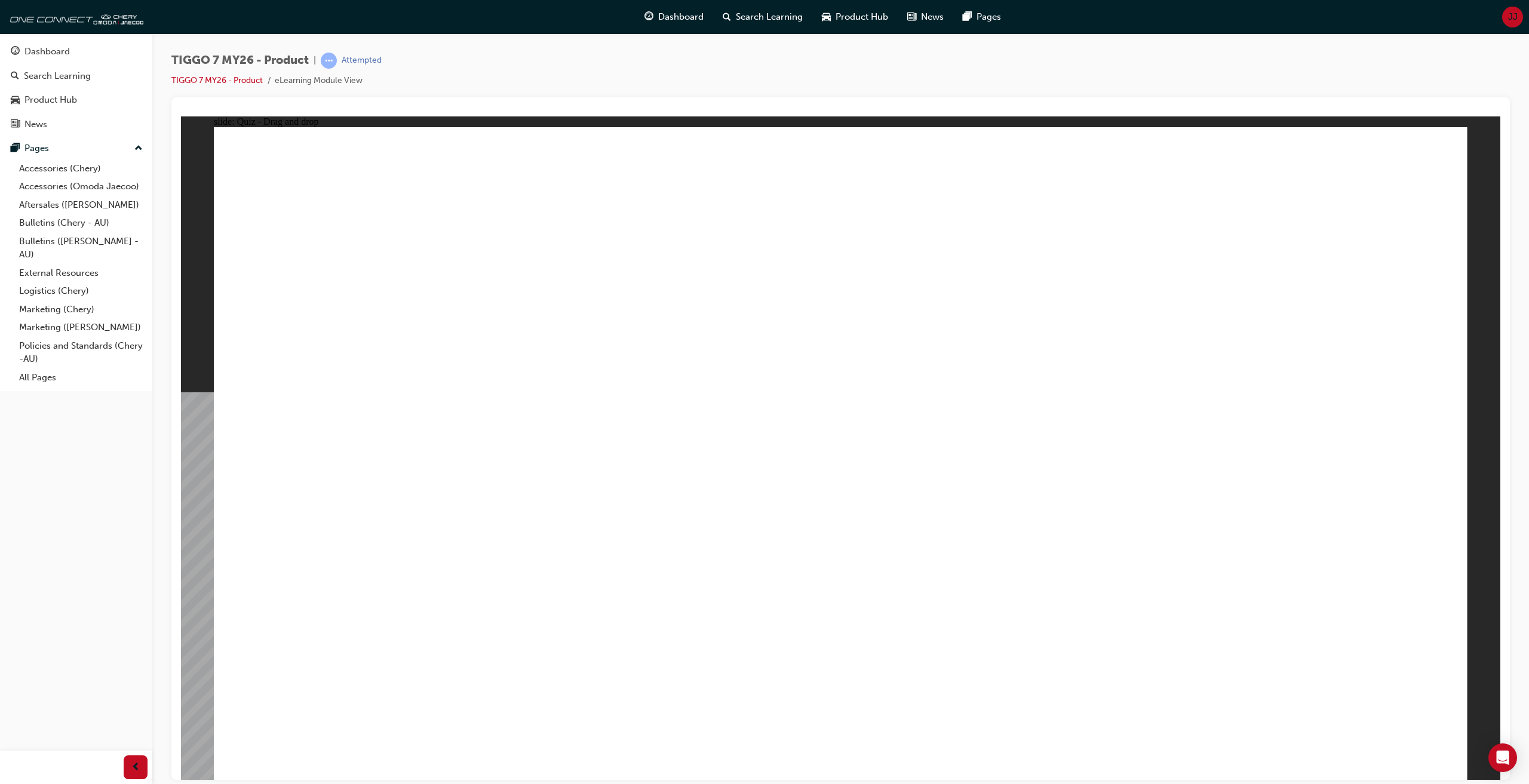
drag, startPoint x: 1302, startPoint y: 210, endPoint x: 939, endPoint y: 577, distance: 516.2
drag, startPoint x: 870, startPoint y: 318, endPoint x: 922, endPoint y: 605, distance: 291.7
drag, startPoint x: 776, startPoint y: 241, endPoint x: 902, endPoint y: 633, distance: 411.8
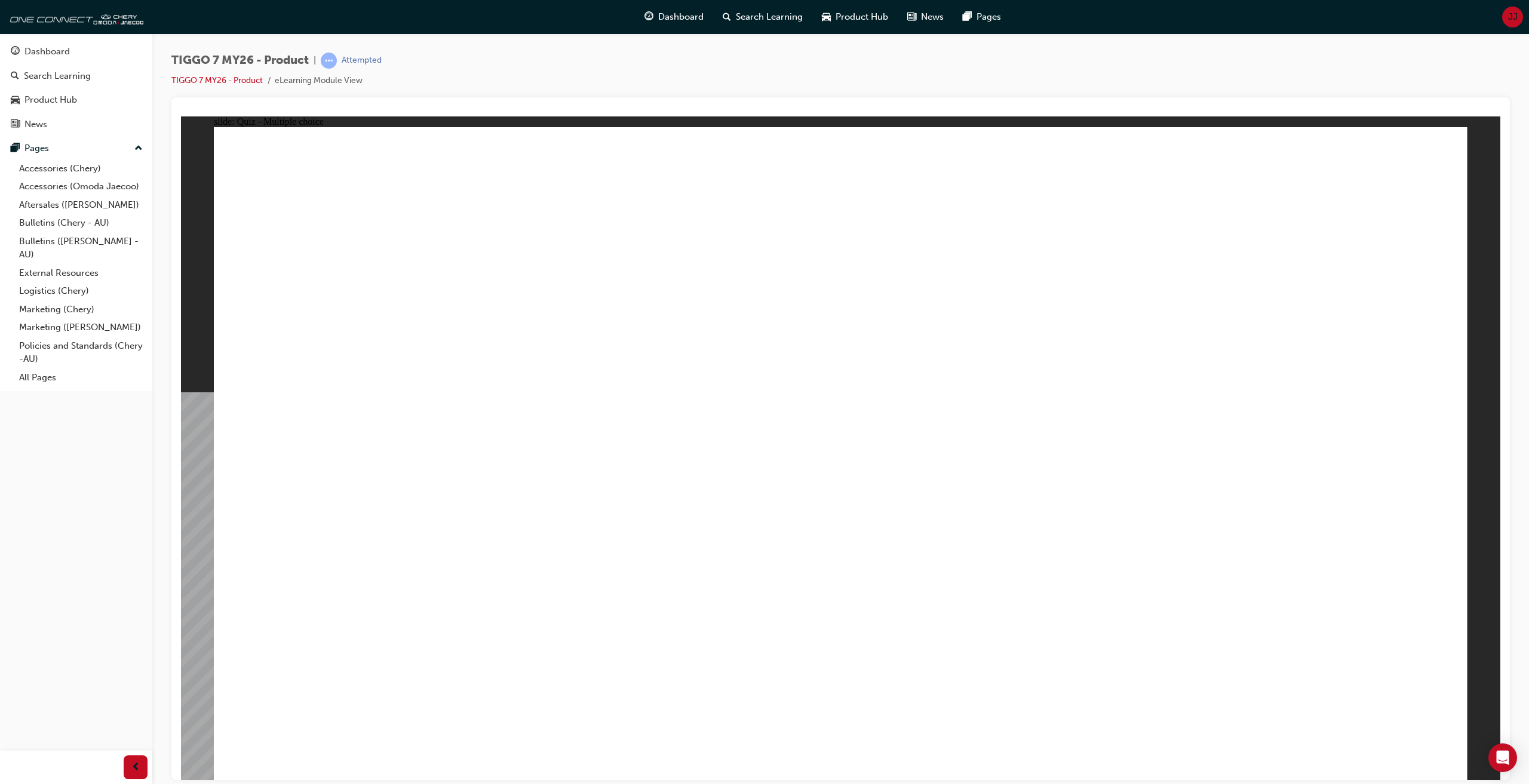
radio input "true"
drag, startPoint x: 1074, startPoint y: 195, endPoint x: 683, endPoint y: 468, distance: 476.9
drag, startPoint x: 1185, startPoint y: 318, endPoint x: 1304, endPoint y: 442, distance: 171.9
drag, startPoint x: 1302, startPoint y: 204, endPoint x: 852, endPoint y: 474, distance: 524.8
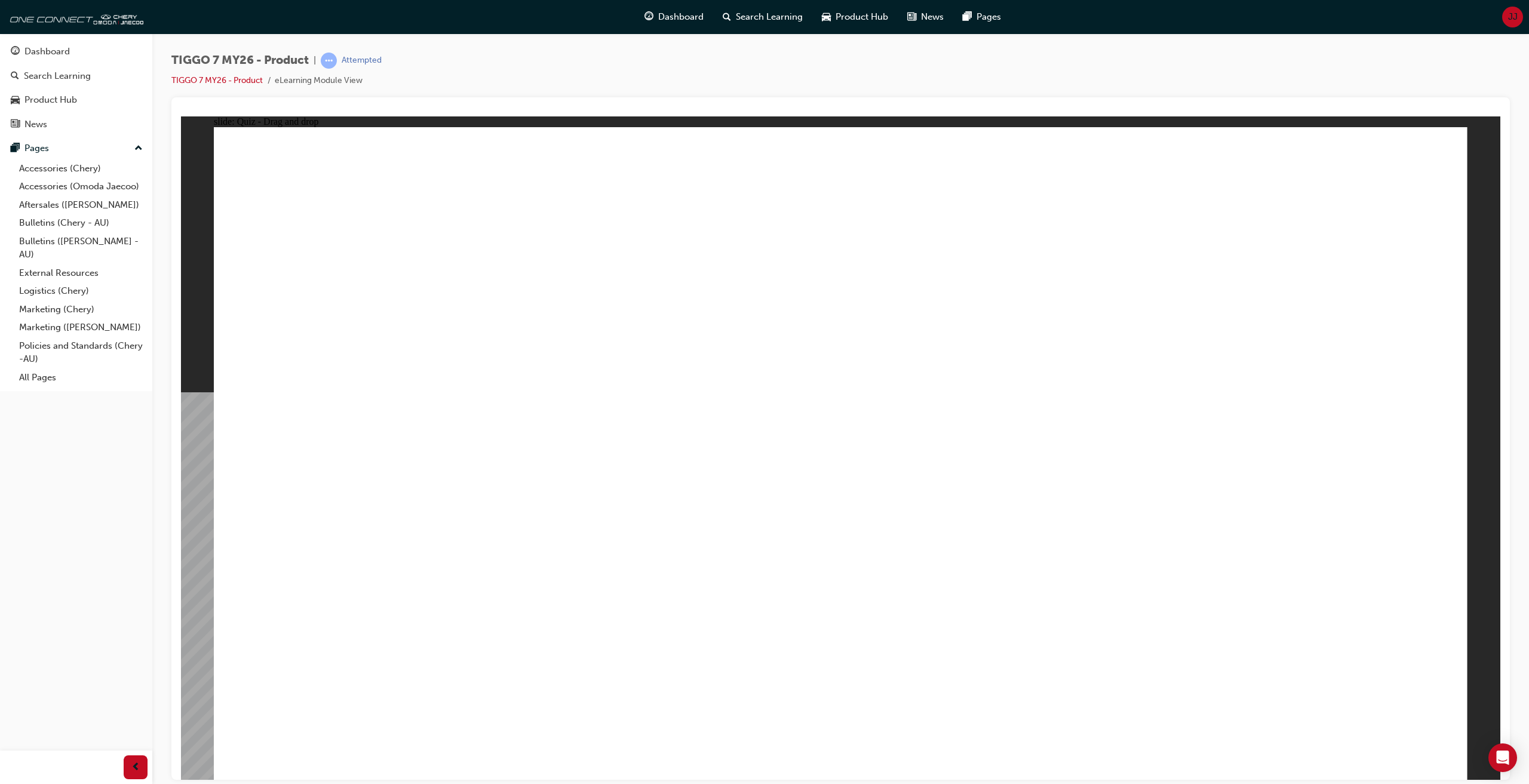
drag, startPoint x: 868, startPoint y: 381, endPoint x: 648, endPoint y: 327, distance: 226.5
drag, startPoint x: 776, startPoint y: 203, endPoint x: 1053, endPoint y: 468, distance: 383.3
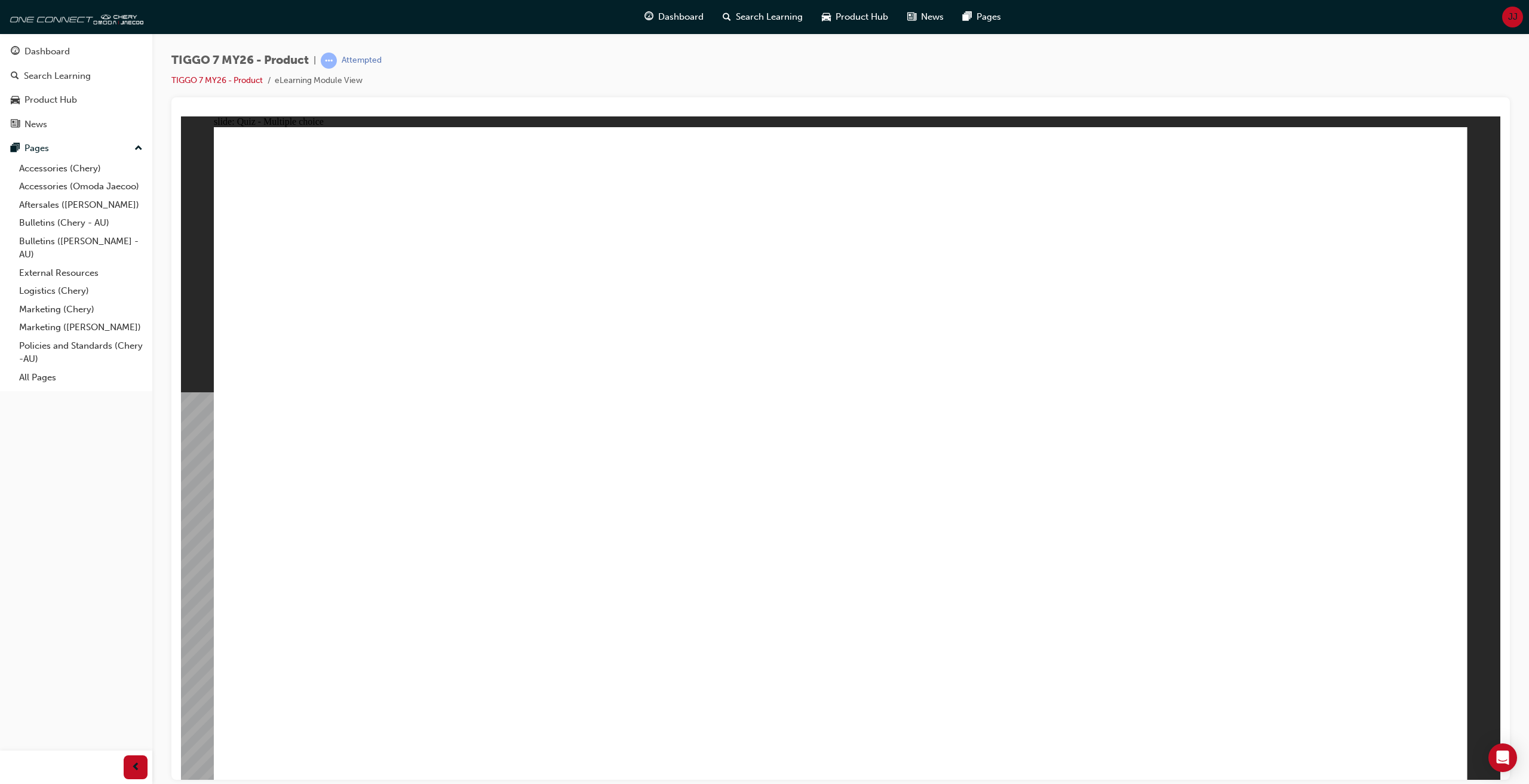
radio input "true"
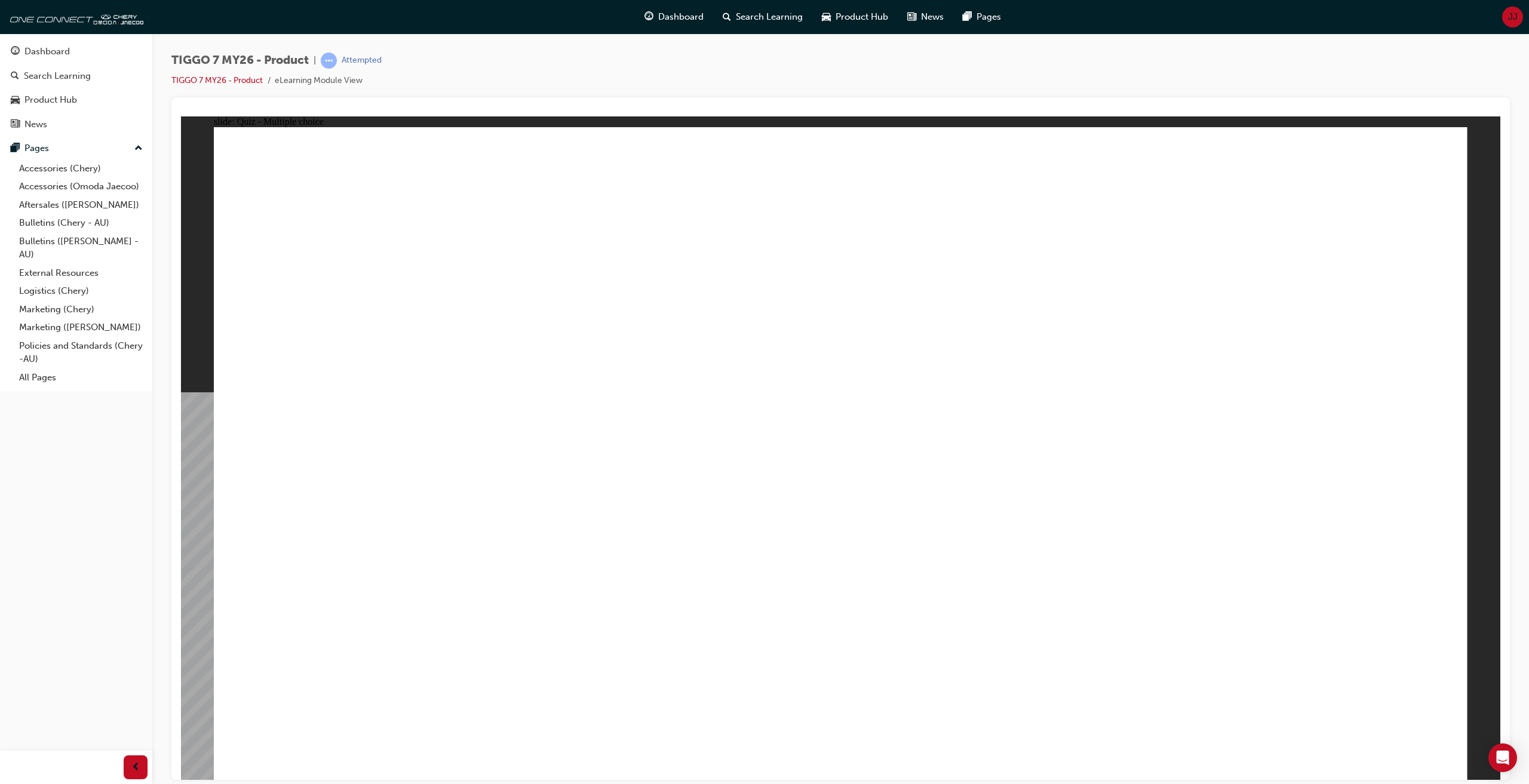
drag, startPoint x: 1002, startPoint y: 202, endPoint x: 564, endPoint y: 475, distance: 516.1
drag, startPoint x: 770, startPoint y: 217, endPoint x: 1293, endPoint y: 490, distance: 590.0
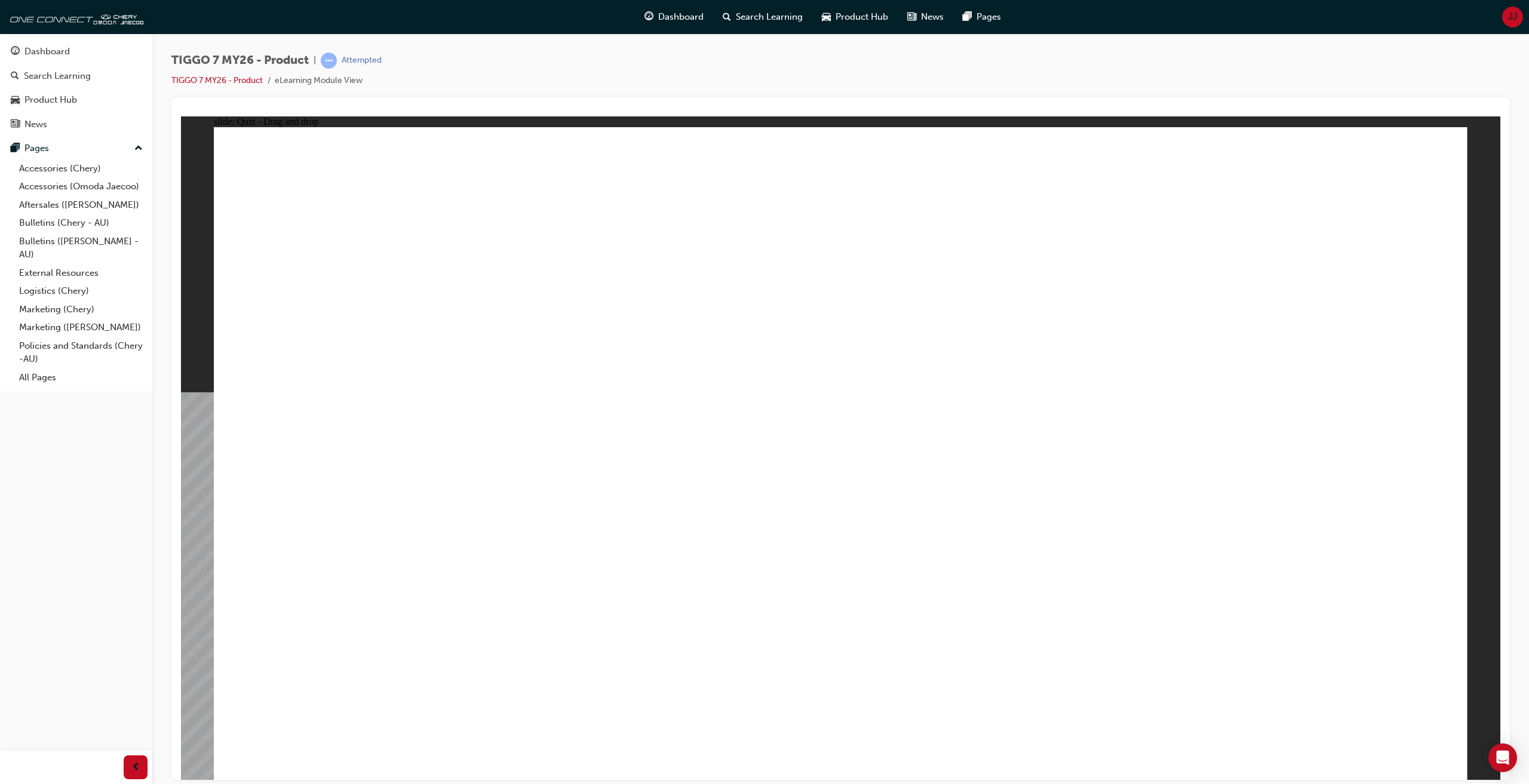
drag, startPoint x: 1276, startPoint y: 222, endPoint x: 576, endPoint y: 611, distance: 800.8
drag, startPoint x: 983, startPoint y: 249, endPoint x: 556, endPoint y: 525, distance: 508.4
drag, startPoint x: 920, startPoint y: 343, endPoint x: 860, endPoint y: 488, distance: 156.9
drag, startPoint x: 1158, startPoint y: 331, endPoint x: 809, endPoint y: 489, distance: 383.1
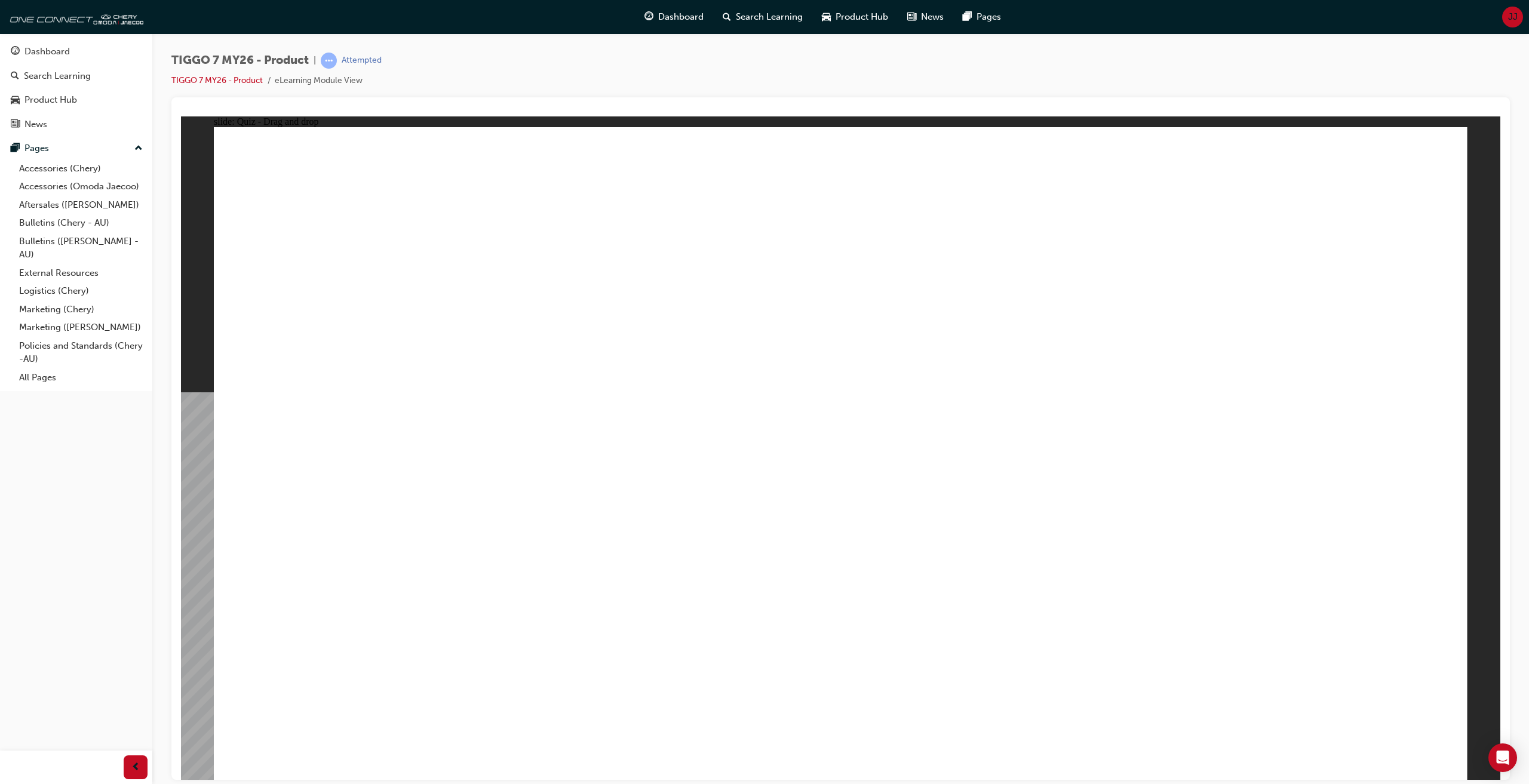
drag, startPoint x: 900, startPoint y: 331, endPoint x: 1052, endPoint y: 477, distance: 210.8
drag, startPoint x: 1274, startPoint y: 190, endPoint x: 998, endPoint y: 470, distance: 393.2
drag, startPoint x: 925, startPoint y: 349, endPoint x: 299, endPoint y: 504, distance: 644.9
drag, startPoint x: 1312, startPoint y: 274, endPoint x: 370, endPoint y: 526, distance: 975.1
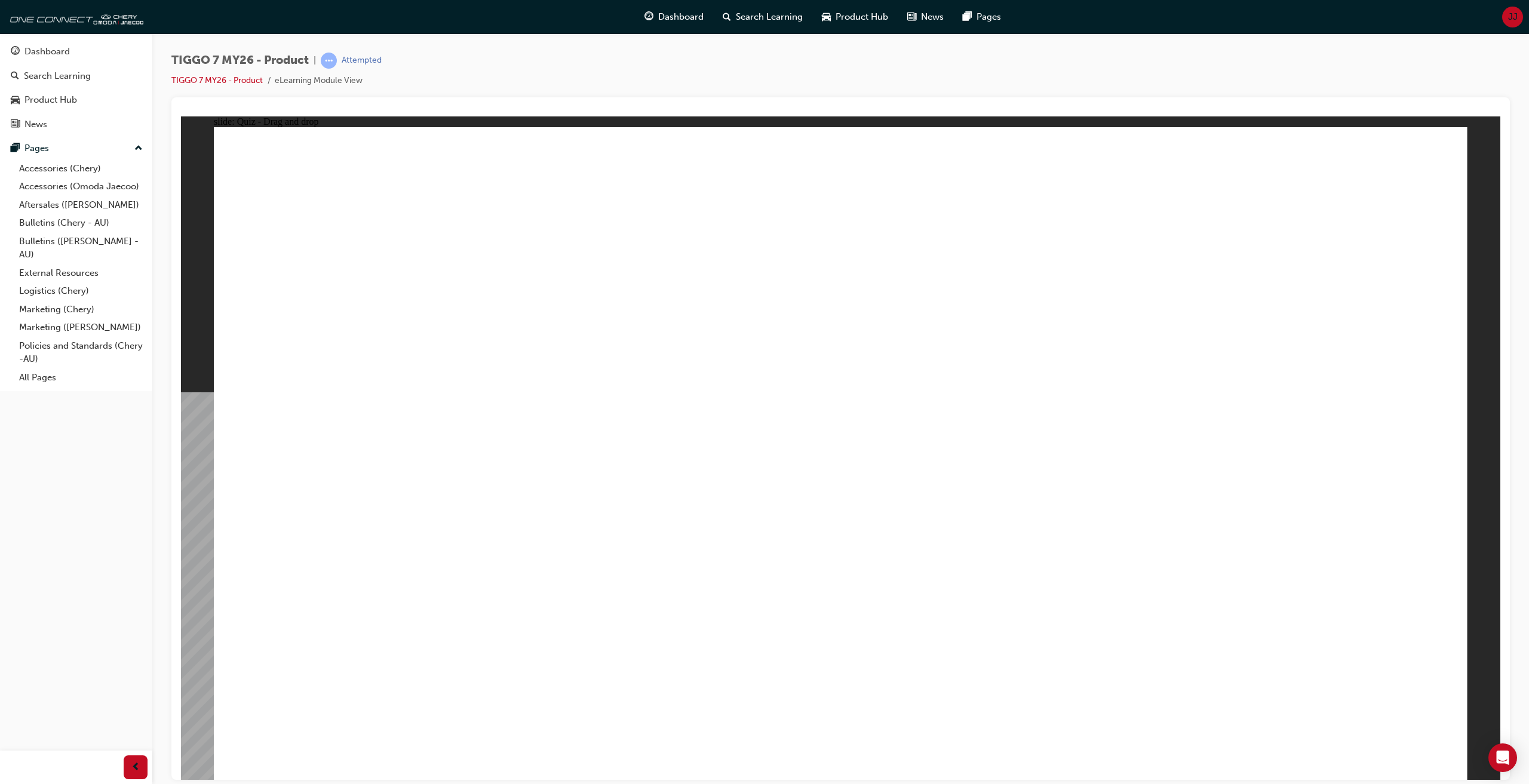
drag, startPoint x: 886, startPoint y: 262, endPoint x: 423, endPoint y: 565, distance: 553.3
drag, startPoint x: 1026, startPoint y: 295, endPoint x: 933, endPoint y: 567, distance: 287.5
drag, startPoint x: 824, startPoint y: 198, endPoint x: 905, endPoint y: 542, distance: 353.4
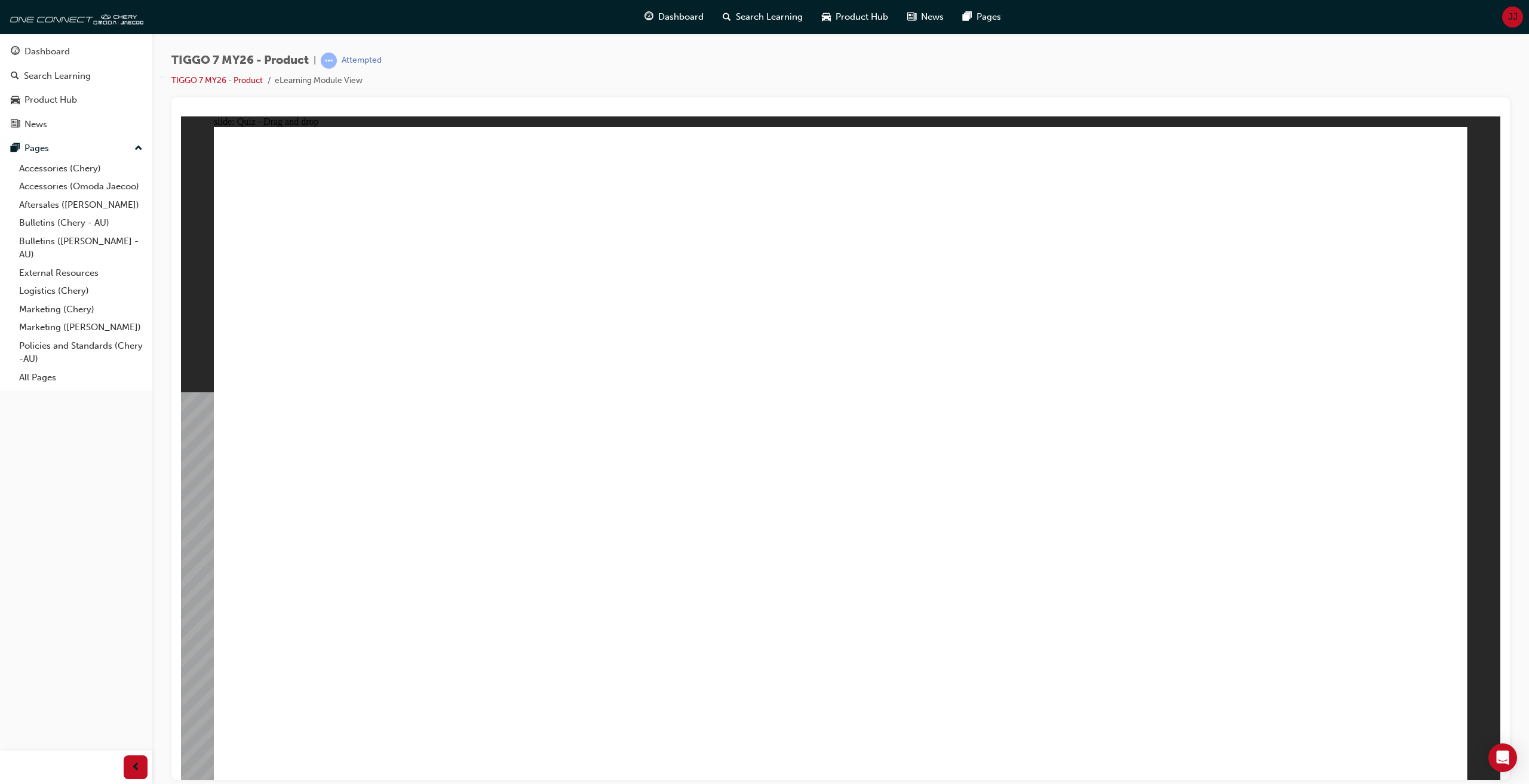
drag, startPoint x: 946, startPoint y: 199, endPoint x: 884, endPoint y: 573, distance: 379.1
drag, startPoint x: 1094, startPoint y: 192, endPoint x: 1087, endPoint y: 526, distance: 334.1
drag, startPoint x: 998, startPoint y: 407, endPoint x: 641, endPoint y: 537, distance: 379.9
drag, startPoint x: 1102, startPoint y: 253, endPoint x: 423, endPoint y: 548, distance: 740.3
drag, startPoint x: 1242, startPoint y: 206, endPoint x: 568, endPoint y: 539, distance: 751.8
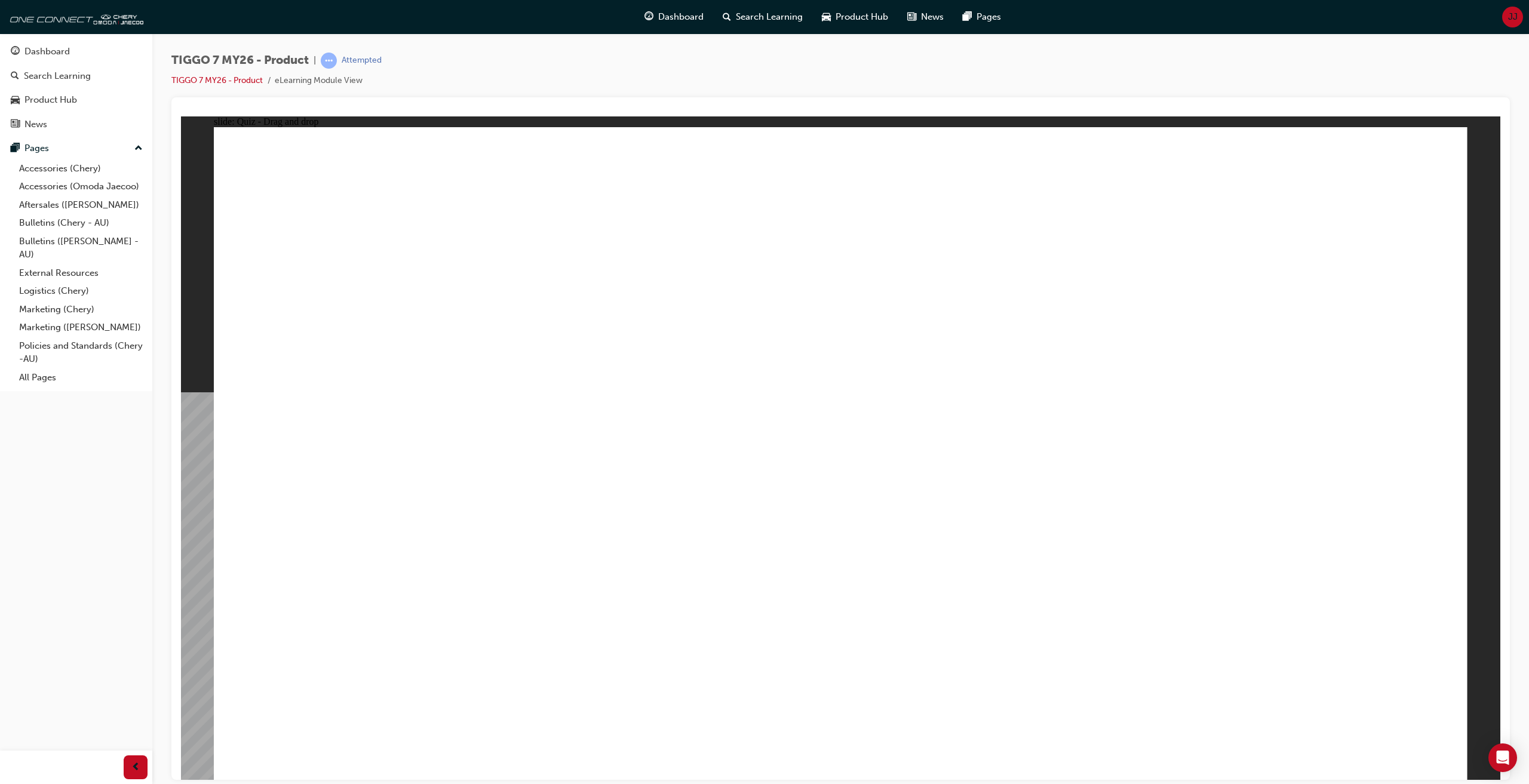
drag, startPoint x: 963, startPoint y: 263, endPoint x: 980, endPoint y: 560, distance: 297.5
drag, startPoint x: 841, startPoint y: 315, endPoint x: 636, endPoint y: 524, distance: 292.8
drag, startPoint x: 583, startPoint y: 537, endPoint x: 885, endPoint y: 583, distance: 305.5
drag, startPoint x: 974, startPoint y: 308, endPoint x: 1087, endPoint y: 562, distance: 278.0
drag, startPoint x: 1090, startPoint y: 320, endPoint x: 1137, endPoint y: 600, distance: 283.9
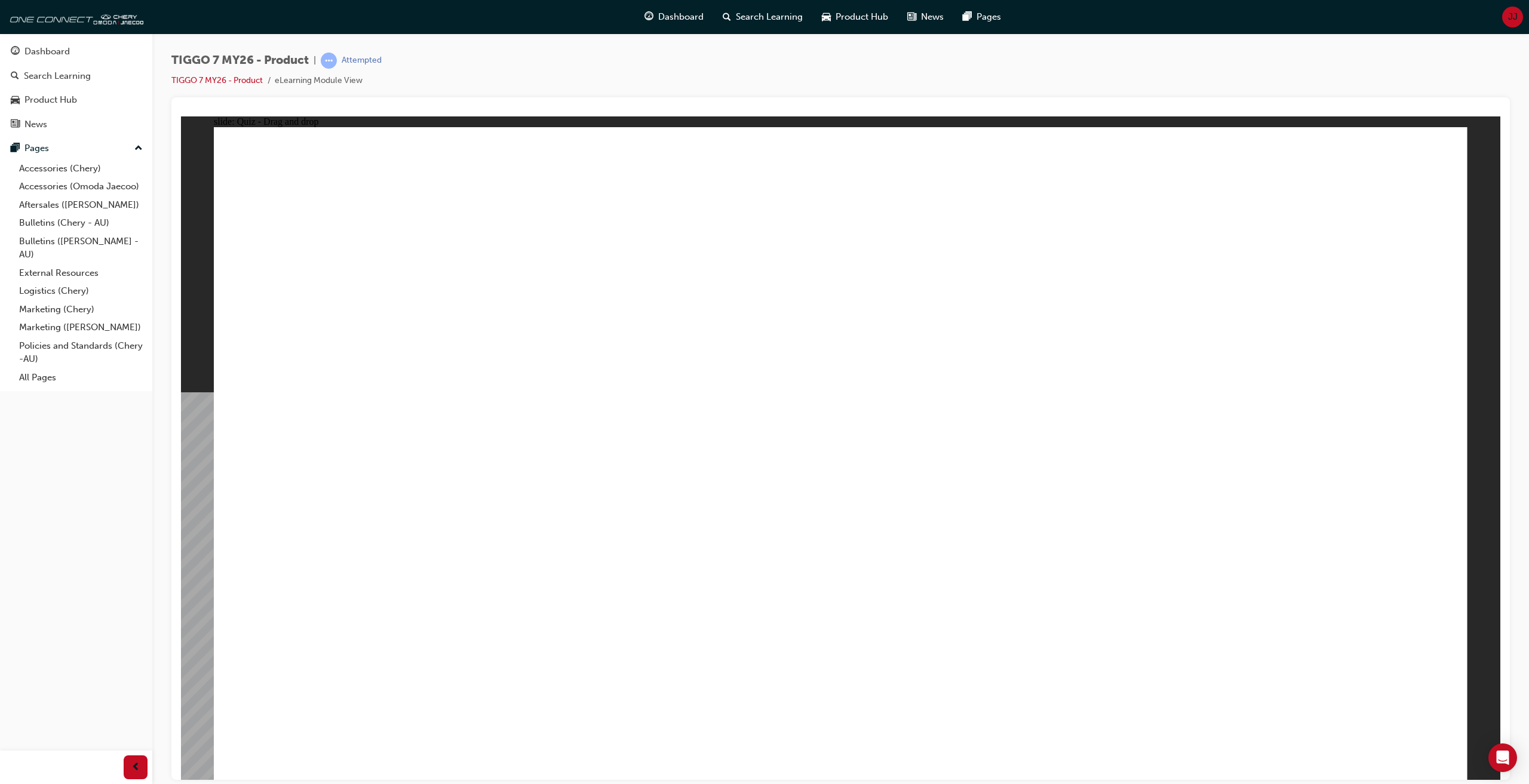
drag, startPoint x: 1187, startPoint y: 314, endPoint x: 1126, endPoint y: 580, distance: 272.9
drag, startPoint x: 1332, startPoint y: 255, endPoint x: 1065, endPoint y: 595, distance: 432.3
drag, startPoint x: 1331, startPoint y: 212, endPoint x: 1015, endPoint y: 620, distance: 516.1
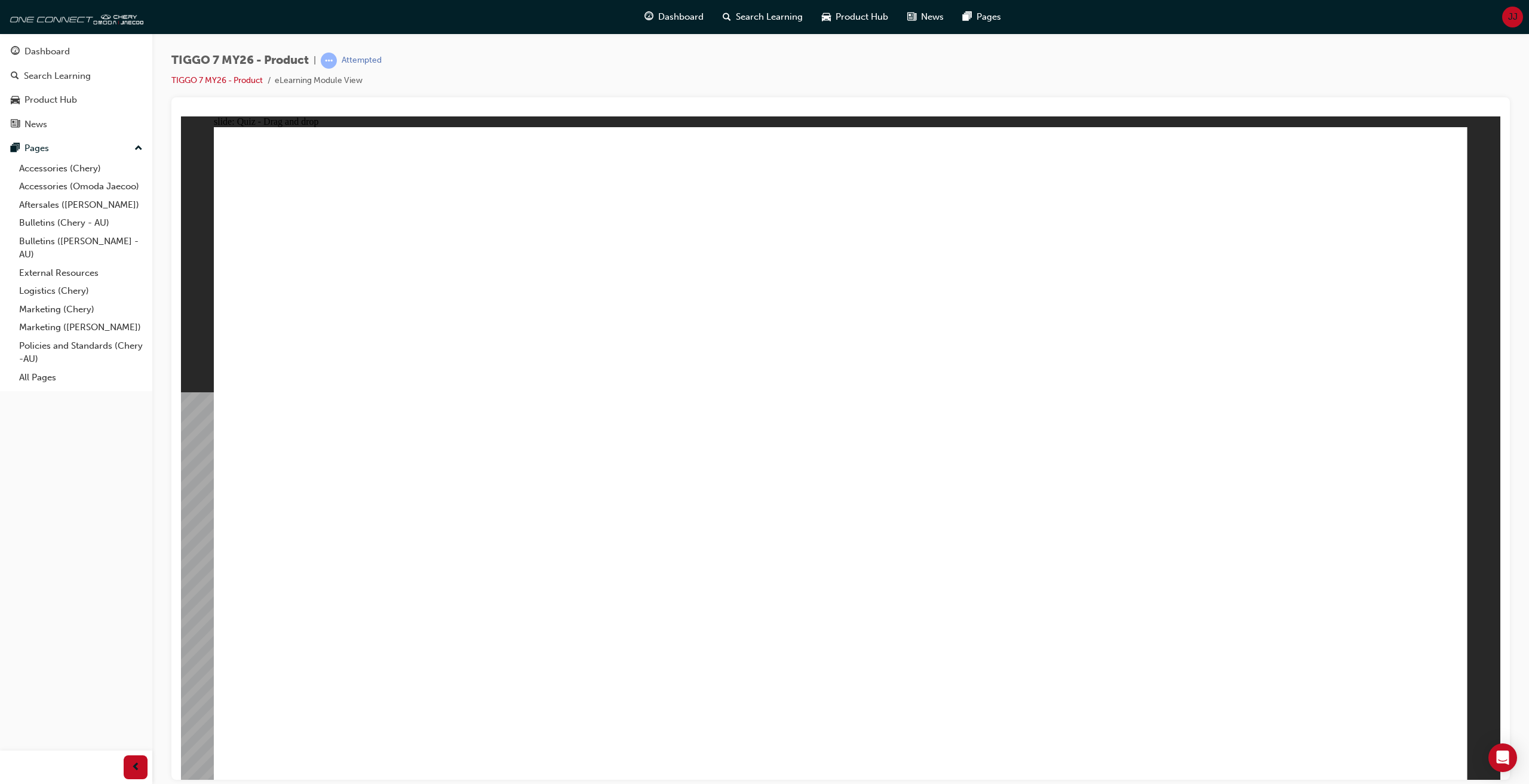
drag, startPoint x: 1072, startPoint y: 251, endPoint x: 600, endPoint y: 466, distance: 518.7
drag, startPoint x: 876, startPoint y: 227, endPoint x: 539, endPoint y: 457, distance: 408.0
drag, startPoint x: 1265, startPoint y: 295, endPoint x: 1032, endPoint y: 531, distance: 331.6
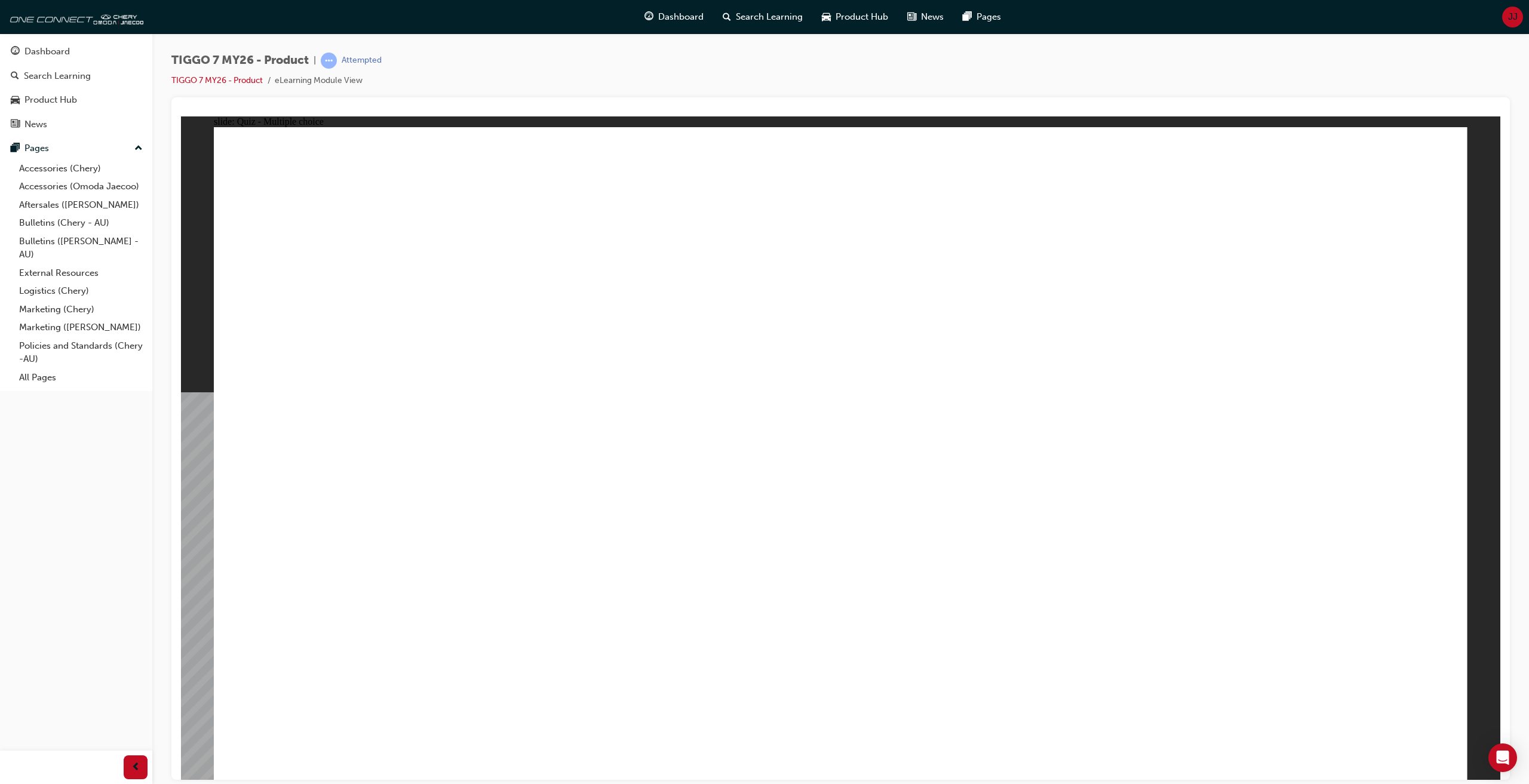
radio input "false"
radio input "true"
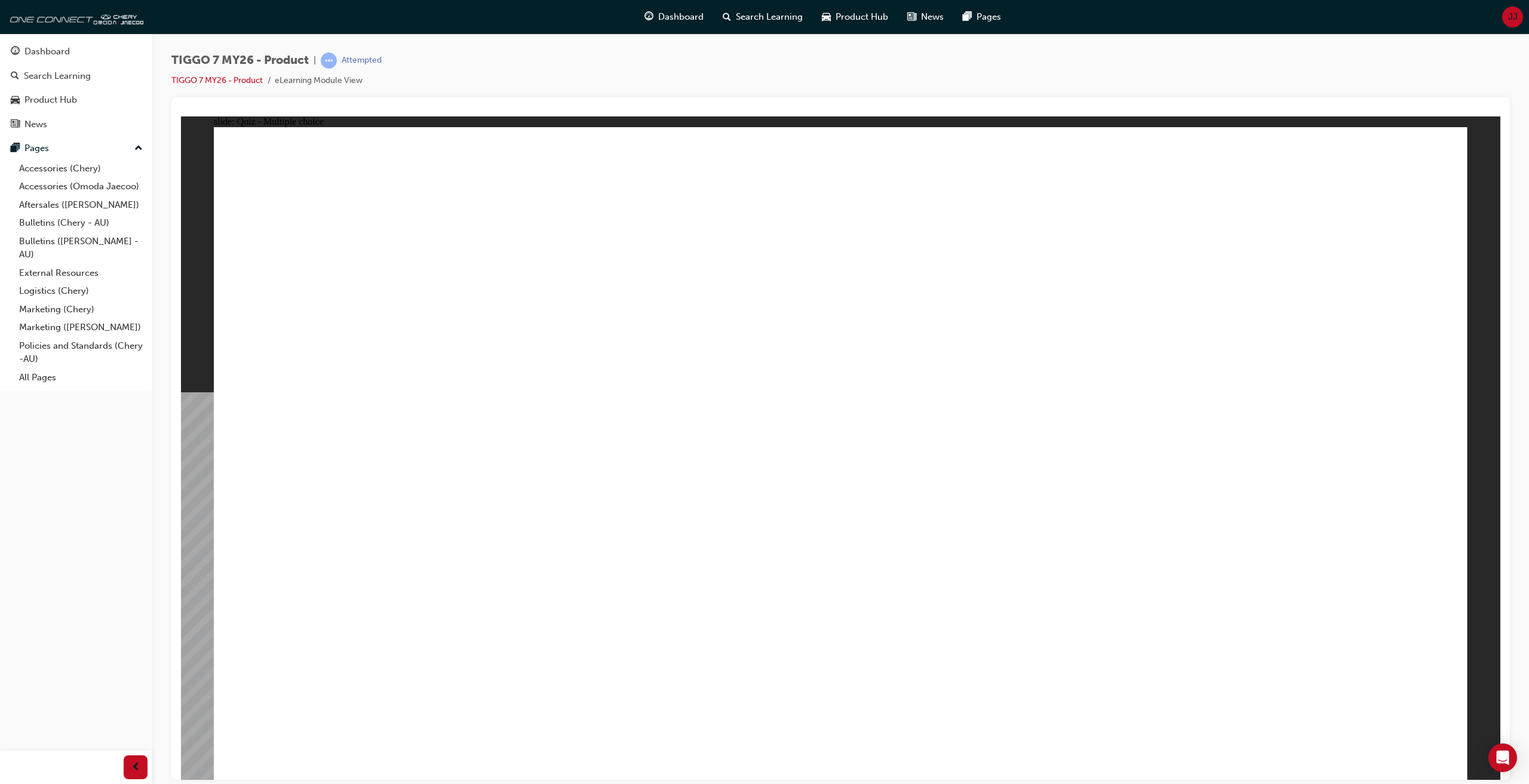
drag, startPoint x: 905, startPoint y: 196, endPoint x: 991, endPoint y: 543, distance: 357.5
drag, startPoint x: 1064, startPoint y: 236, endPoint x: 1058, endPoint y: 514, distance: 278.1
drag, startPoint x: 1064, startPoint y: 213, endPoint x: 1046, endPoint y: 563, distance: 350.5
drag, startPoint x: 852, startPoint y: 240, endPoint x: 998, endPoint y: 578, distance: 368.2
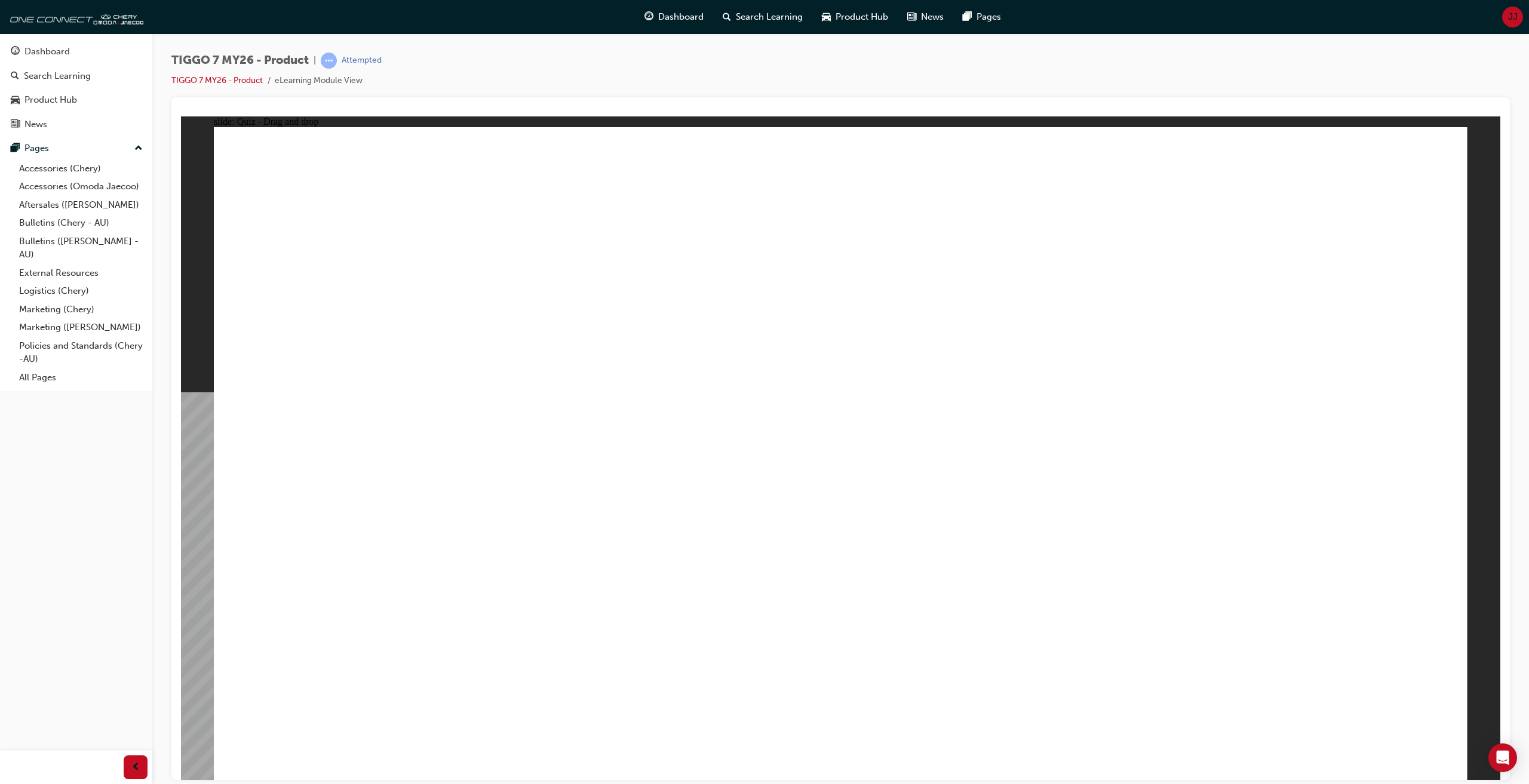
drag, startPoint x: 1091, startPoint y: 301, endPoint x: 1064, endPoint y: 582, distance: 282.3
drag, startPoint x: 1247, startPoint y: 240, endPoint x: 1105, endPoint y: 569, distance: 358.3
drag, startPoint x: 1267, startPoint y: 201, endPoint x: 1054, endPoint y: 622, distance: 471.8
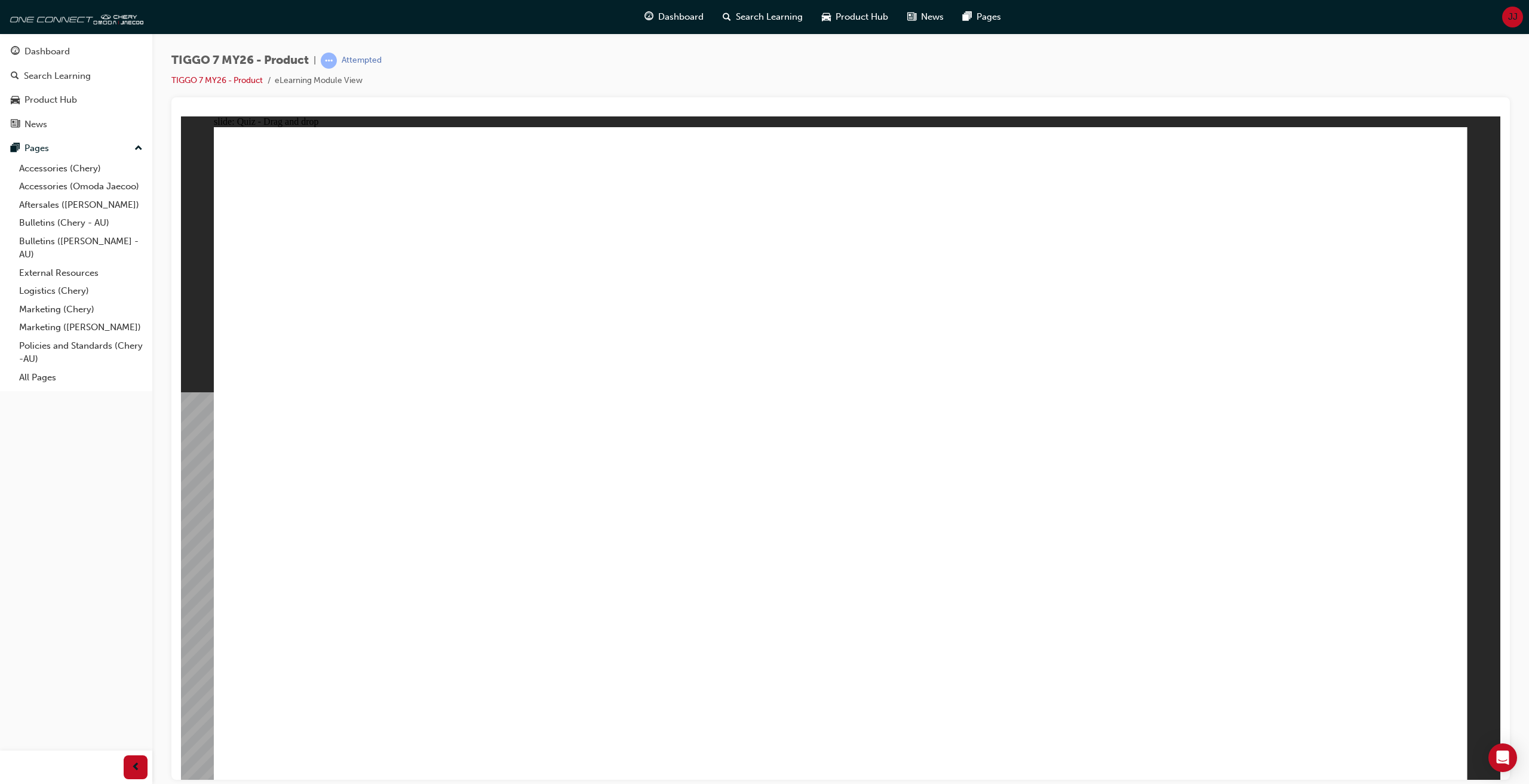
radio input "true"
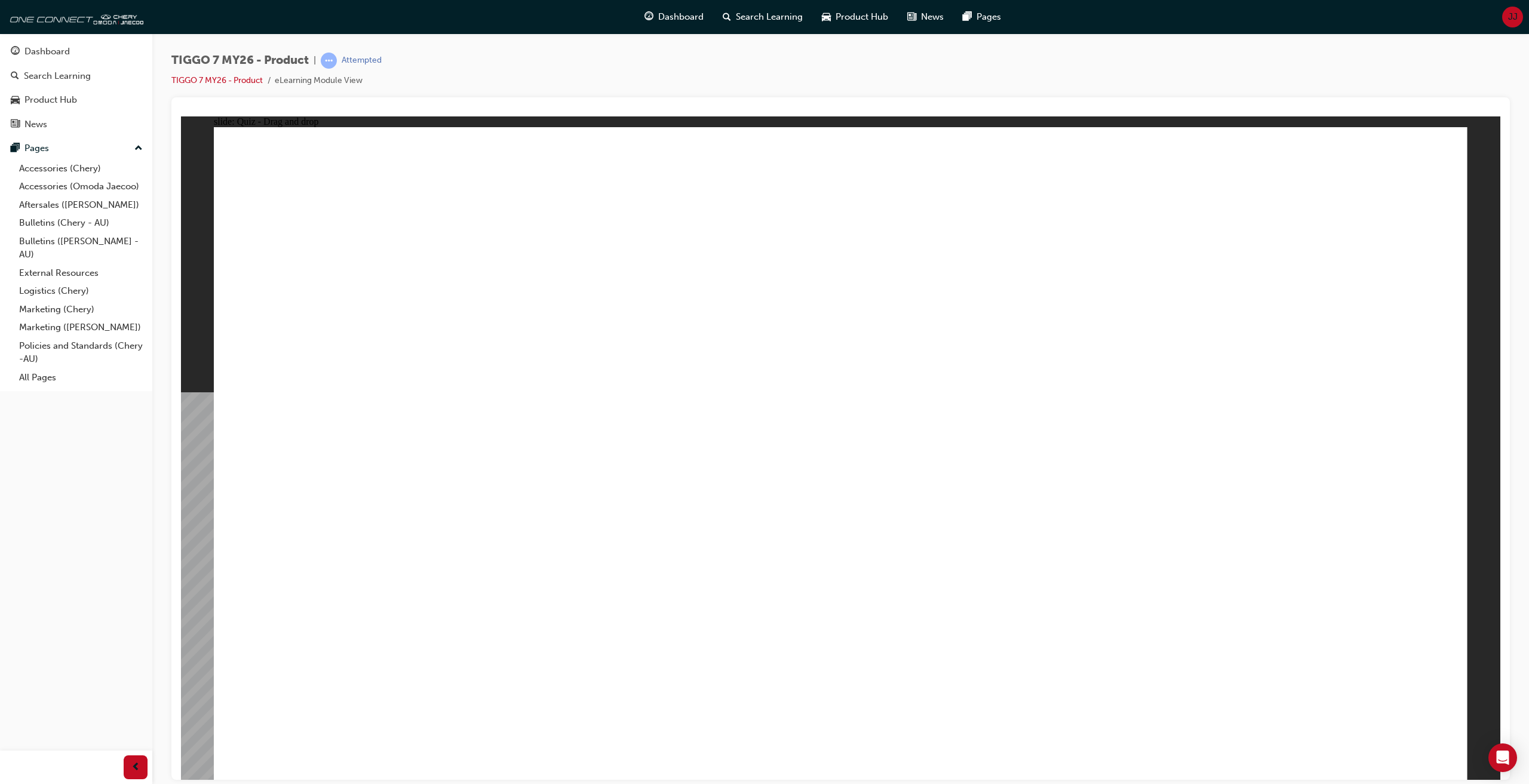
drag, startPoint x: 1033, startPoint y: 185, endPoint x: 635, endPoint y: 453, distance: 479.8
drag, startPoint x: 1181, startPoint y: 311, endPoint x: 1282, endPoint y: 494, distance: 209.0
drag, startPoint x: 944, startPoint y: 318, endPoint x: 867, endPoint y: 451, distance: 153.7
drag, startPoint x: 833, startPoint y: 242, endPoint x: 1080, endPoint y: 455, distance: 326.2
drag, startPoint x: 1254, startPoint y: 208, endPoint x: 331, endPoint y: 490, distance: 965.1
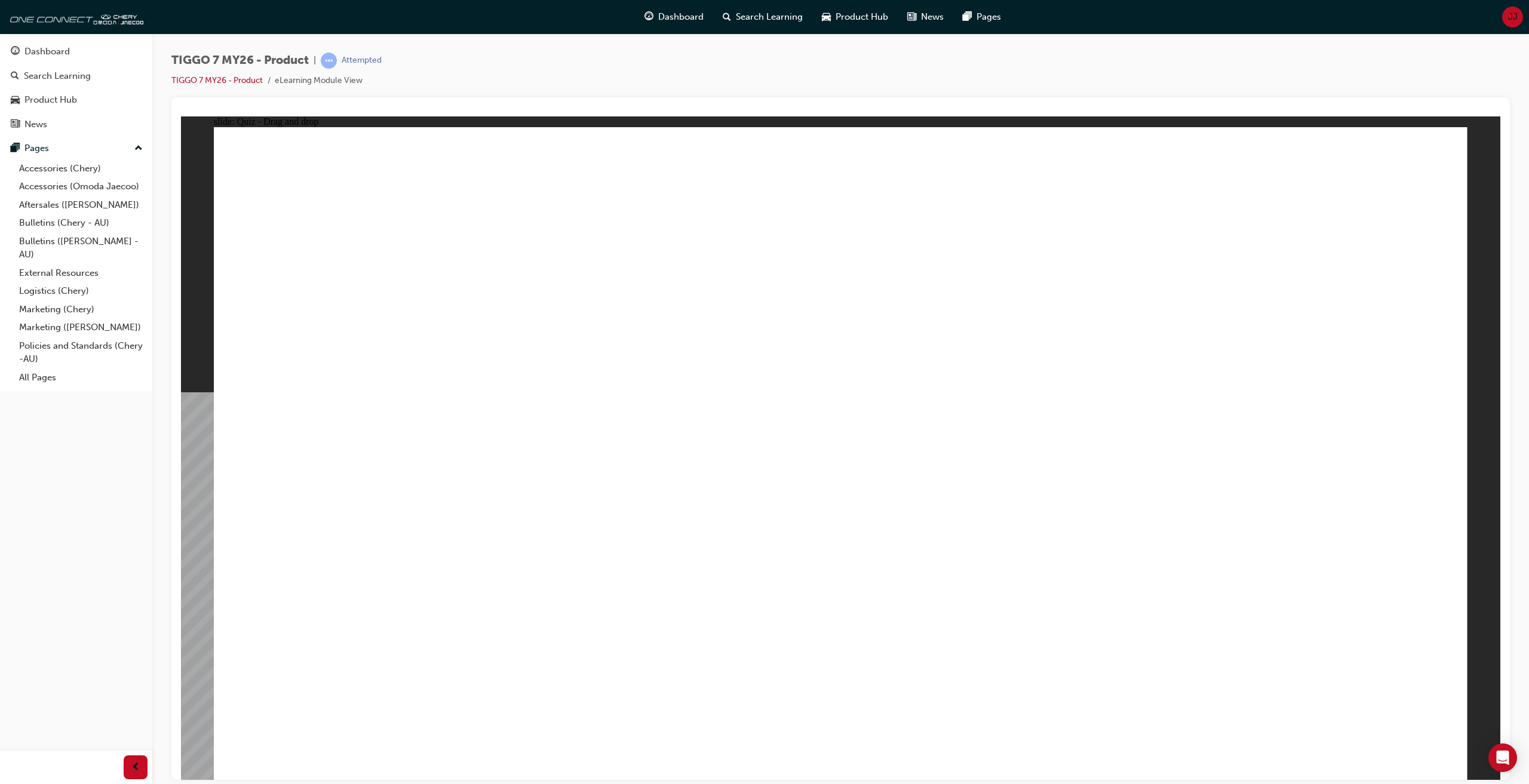
radio input "true"
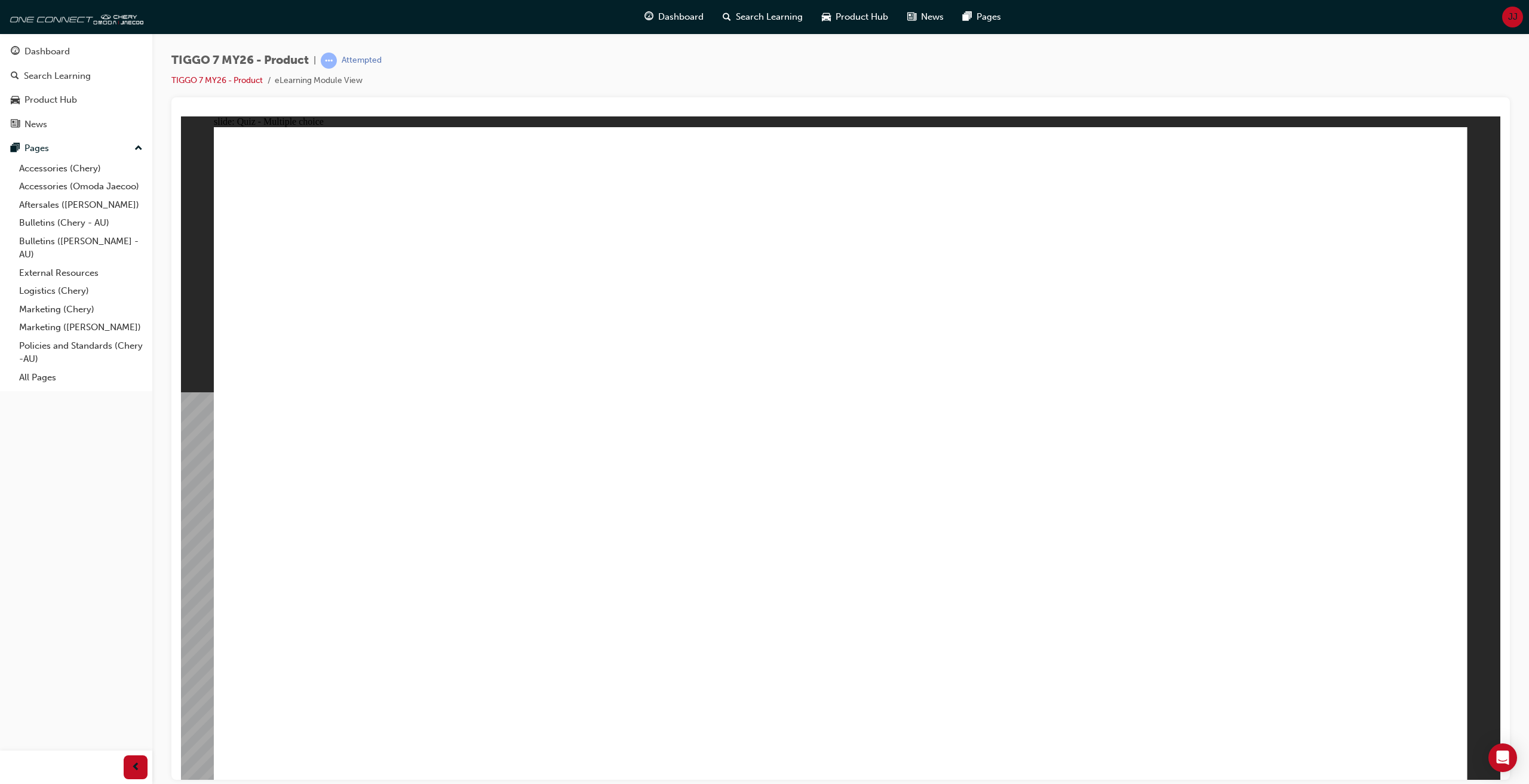
radio input "true"
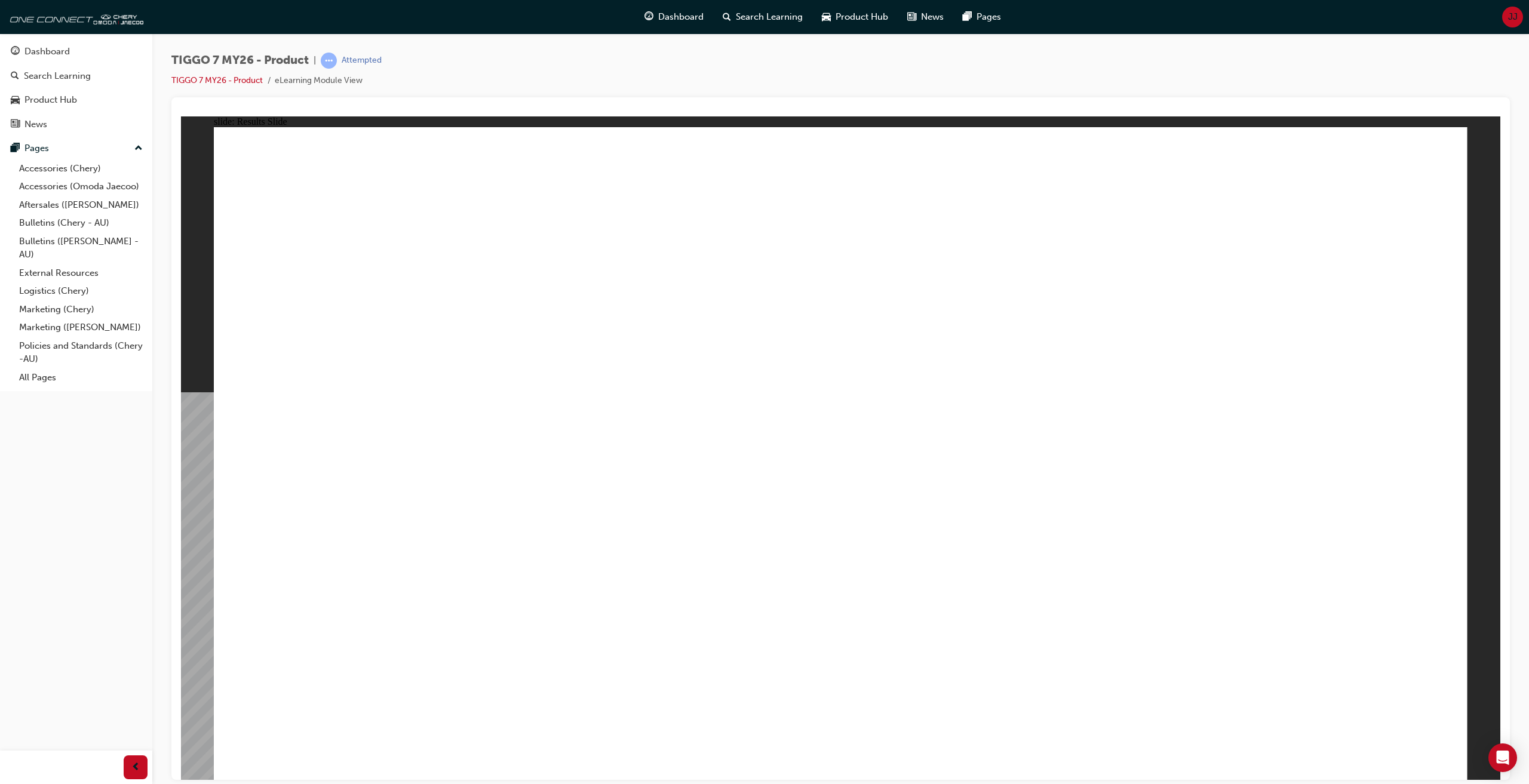
drag, startPoint x: 1042, startPoint y: 208, endPoint x: 362, endPoint y: 490, distance: 736.2
drag, startPoint x: 800, startPoint y: 229, endPoint x: 1332, endPoint y: 519, distance: 605.9
drag, startPoint x: 1130, startPoint y: 331, endPoint x: 994, endPoint y: 486, distance: 206.2
drag, startPoint x: 905, startPoint y: 330, endPoint x: 687, endPoint y: 327, distance: 218.0
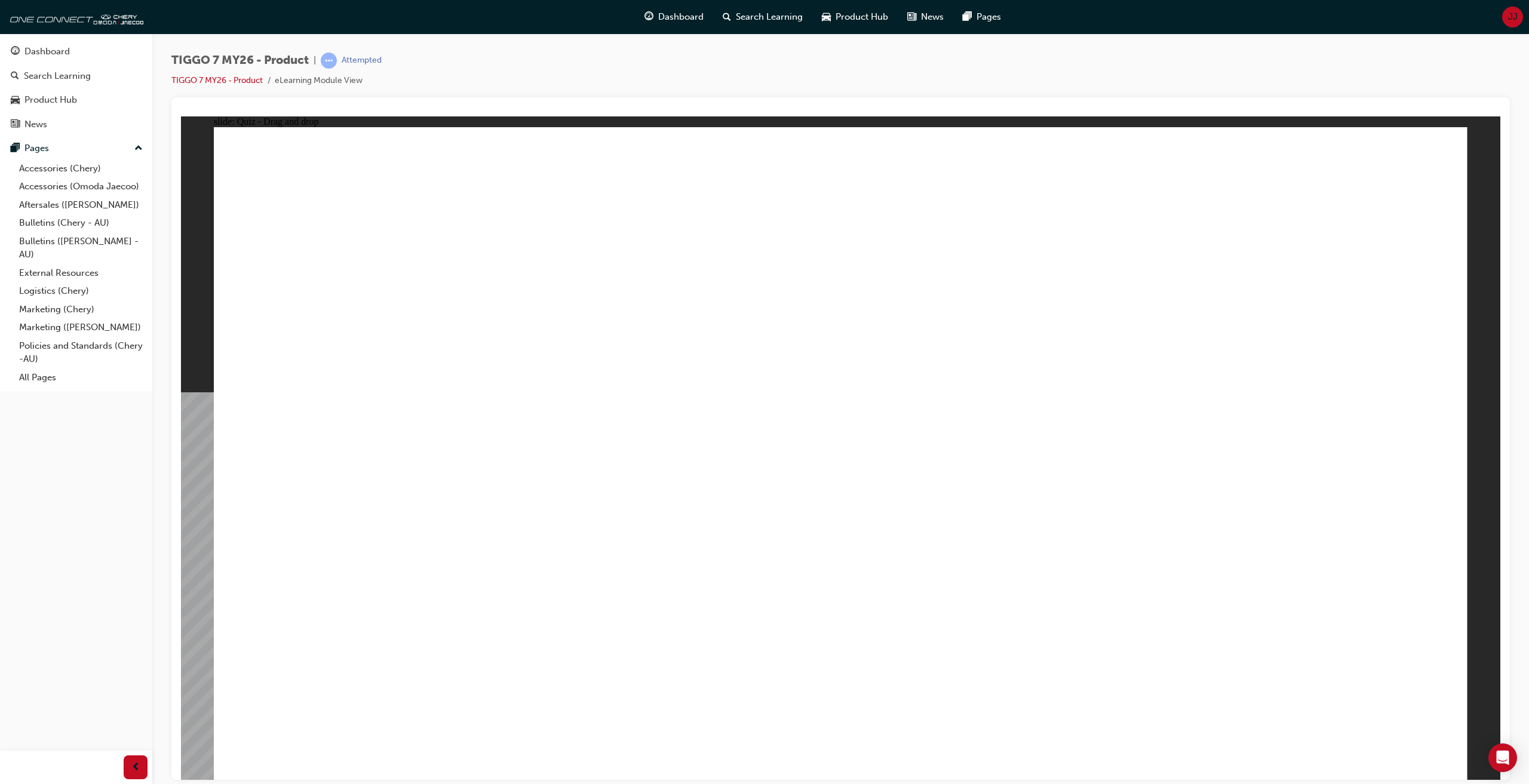
drag, startPoint x: 1049, startPoint y: 479, endPoint x: 817, endPoint y: 482, distance: 232.0
drag, startPoint x: 1304, startPoint y: 203, endPoint x: 1072, endPoint y: 477, distance: 359.0
drag, startPoint x: 690, startPoint y: 438, endPoint x: 610, endPoint y: 484, distance: 92.3
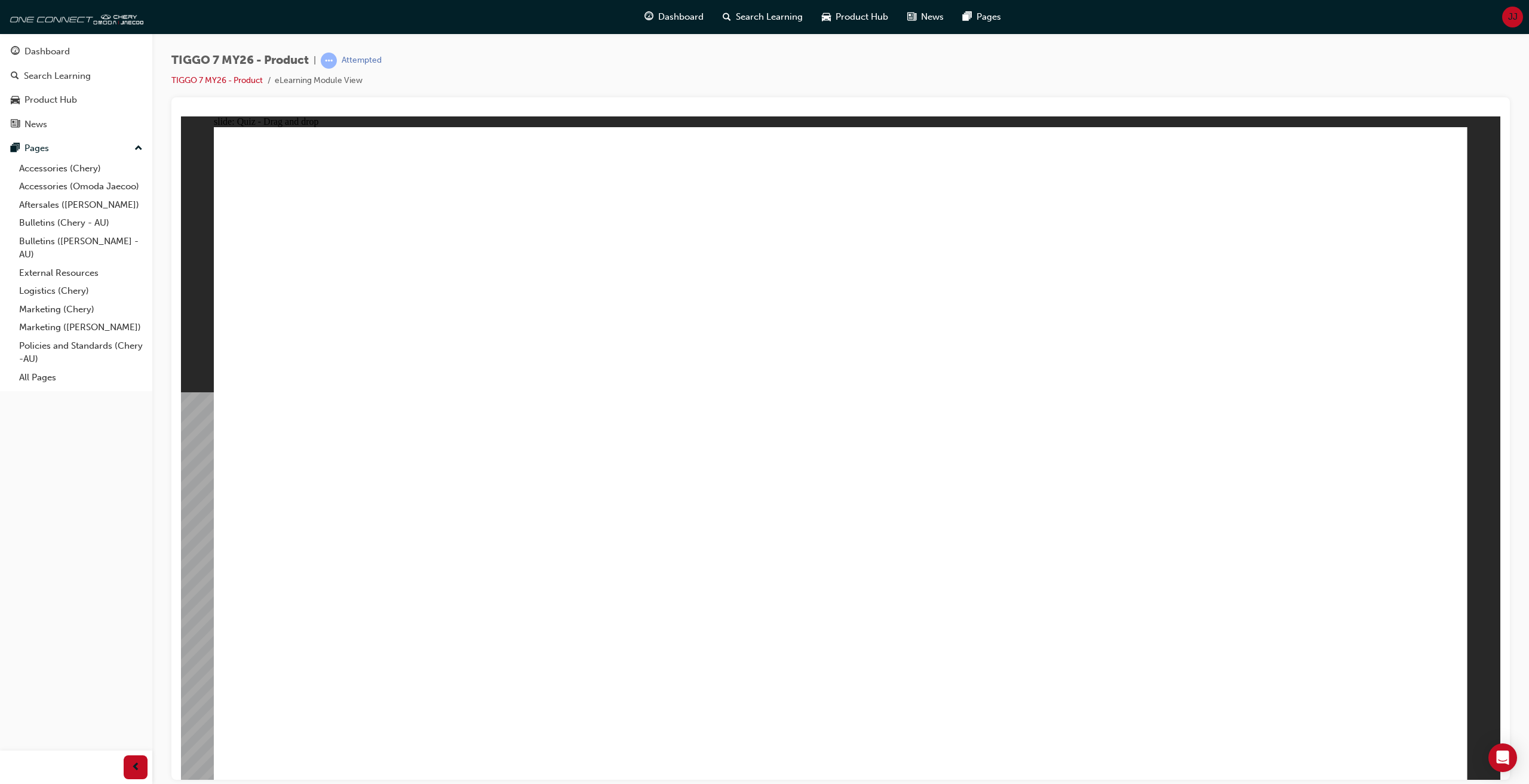
drag, startPoint x: 1341, startPoint y: 274, endPoint x: 427, endPoint y: 497, distance: 940.8
drag, startPoint x: 379, startPoint y: 502, endPoint x: 948, endPoint y: 541, distance: 570.3
drag, startPoint x: 875, startPoint y: 279, endPoint x: 488, endPoint y: 505, distance: 448.2
drag, startPoint x: 1103, startPoint y: 264, endPoint x: 390, endPoint y: 559, distance: 771.6
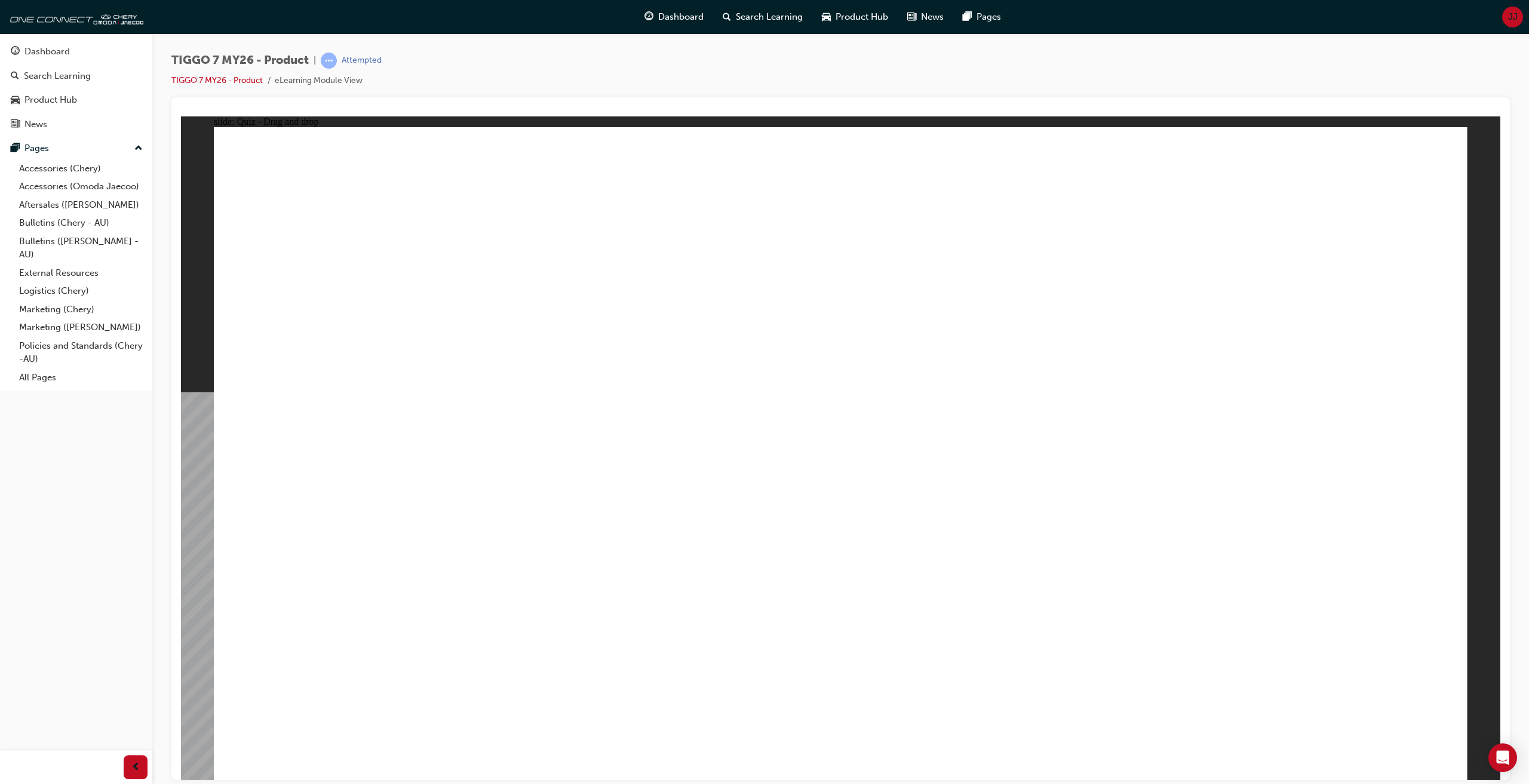
drag, startPoint x: 804, startPoint y: 205, endPoint x: 840, endPoint y: 546, distance: 342.9
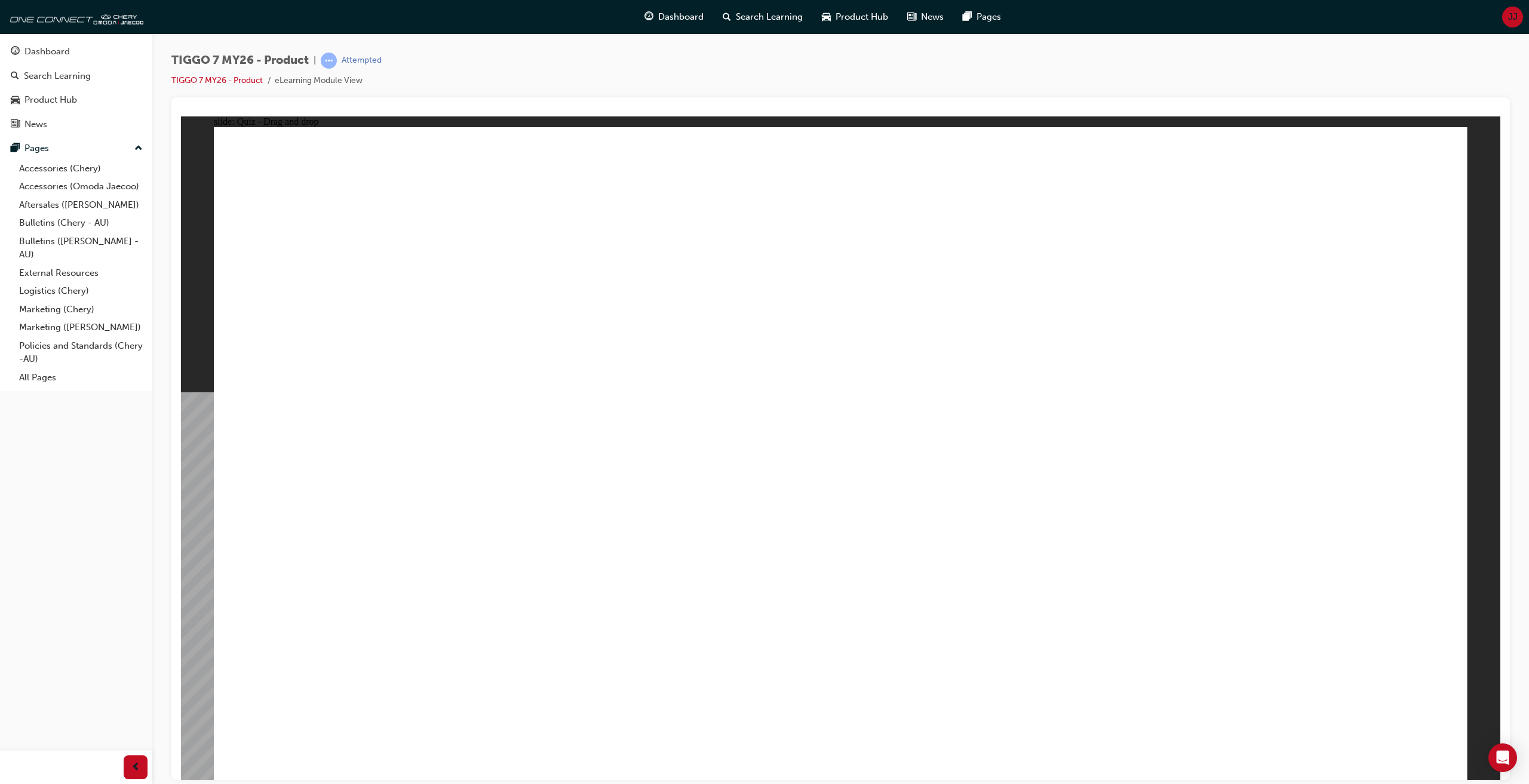
drag, startPoint x: 573, startPoint y: 467, endPoint x: 617, endPoint y: 461, distance: 44.4
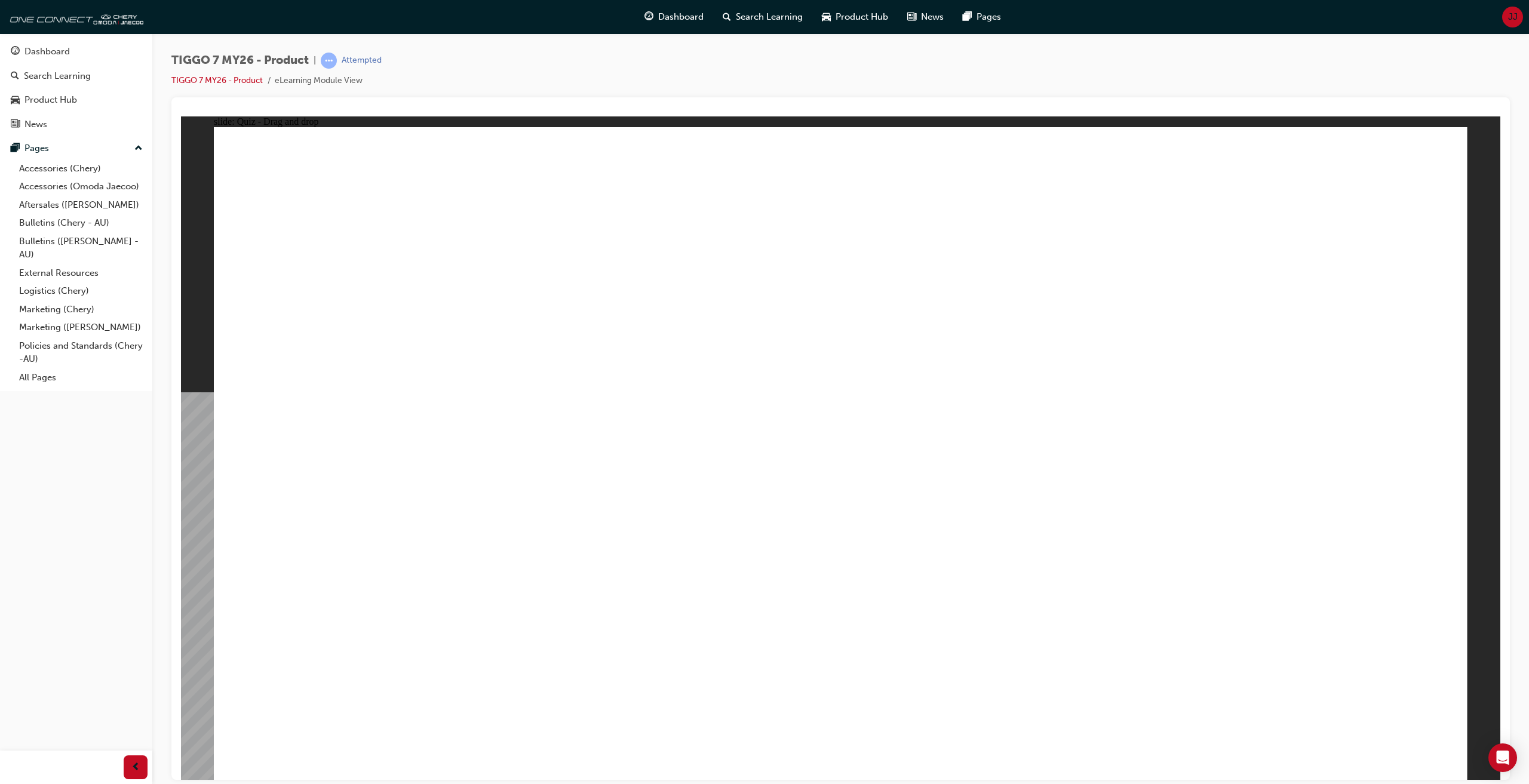
drag, startPoint x: 977, startPoint y: 200, endPoint x: 972, endPoint y: 540, distance: 340.0
drag, startPoint x: 1341, startPoint y: 208, endPoint x: 416, endPoint y: 532, distance: 980.1
drag, startPoint x: 1066, startPoint y: 204, endPoint x: 1036, endPoint y: 522, distance: 319.4
drag, startPoint x: 1199, startPoint y: 198, endPoint x: 522, endPoint y: 586, distance: 780.3
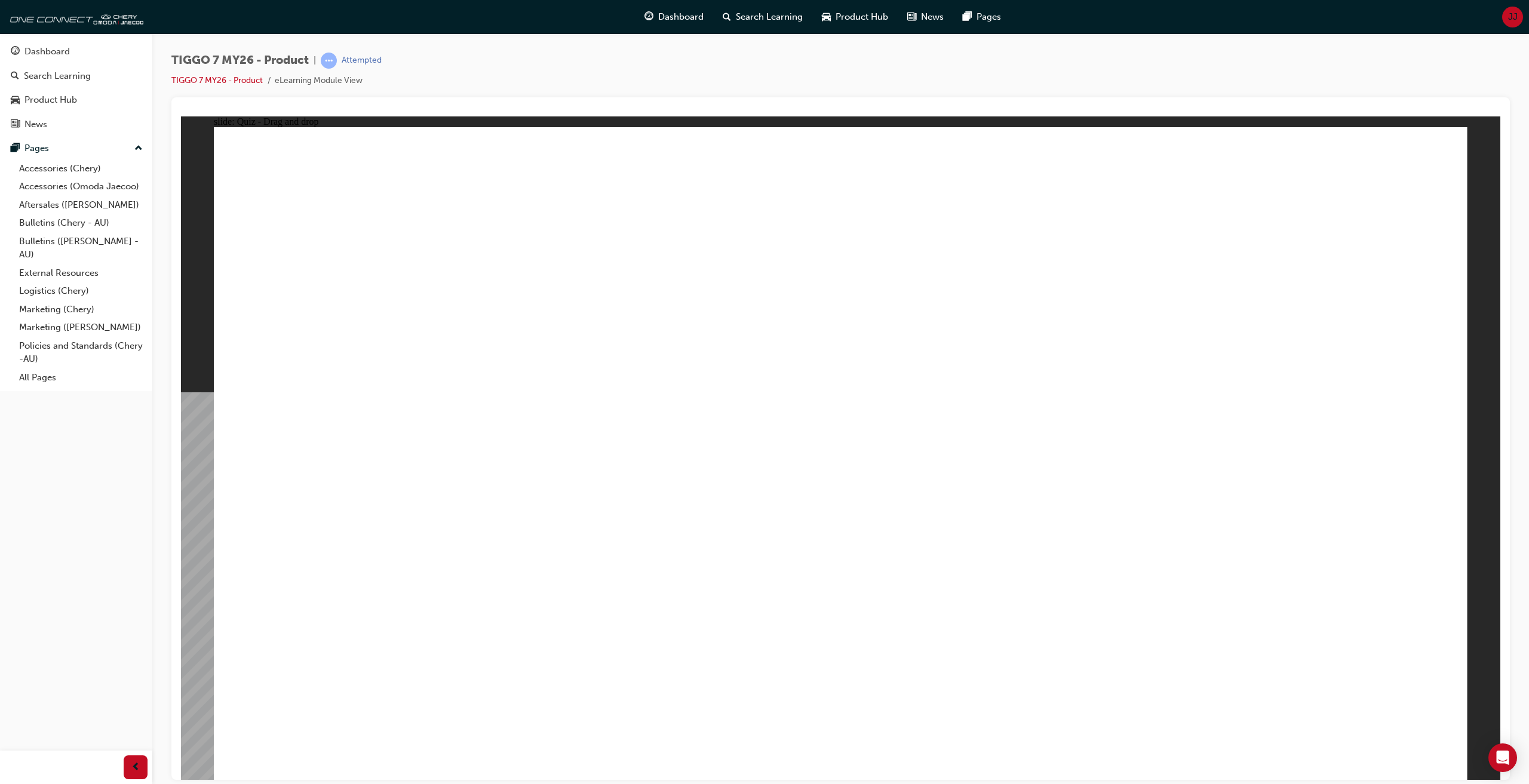
drag, startPoint x: 831, startPoint y: 248, endPoint x: 577, endPoint y: 524, distance: 375.1
drag, startPoint x: 961, startPoint y: 257, endPoint x: 685, endPoint y: 533, distance: 390.3
drag, startPoint x: 1049, startPoint y: 260, endPoint x: 1145, endPoint y: 601, distance: 354.3
drag, startPoint x: 1190, startPoint y: 255, endPoint x: 554, endPoint y: 570, distance: 709.7
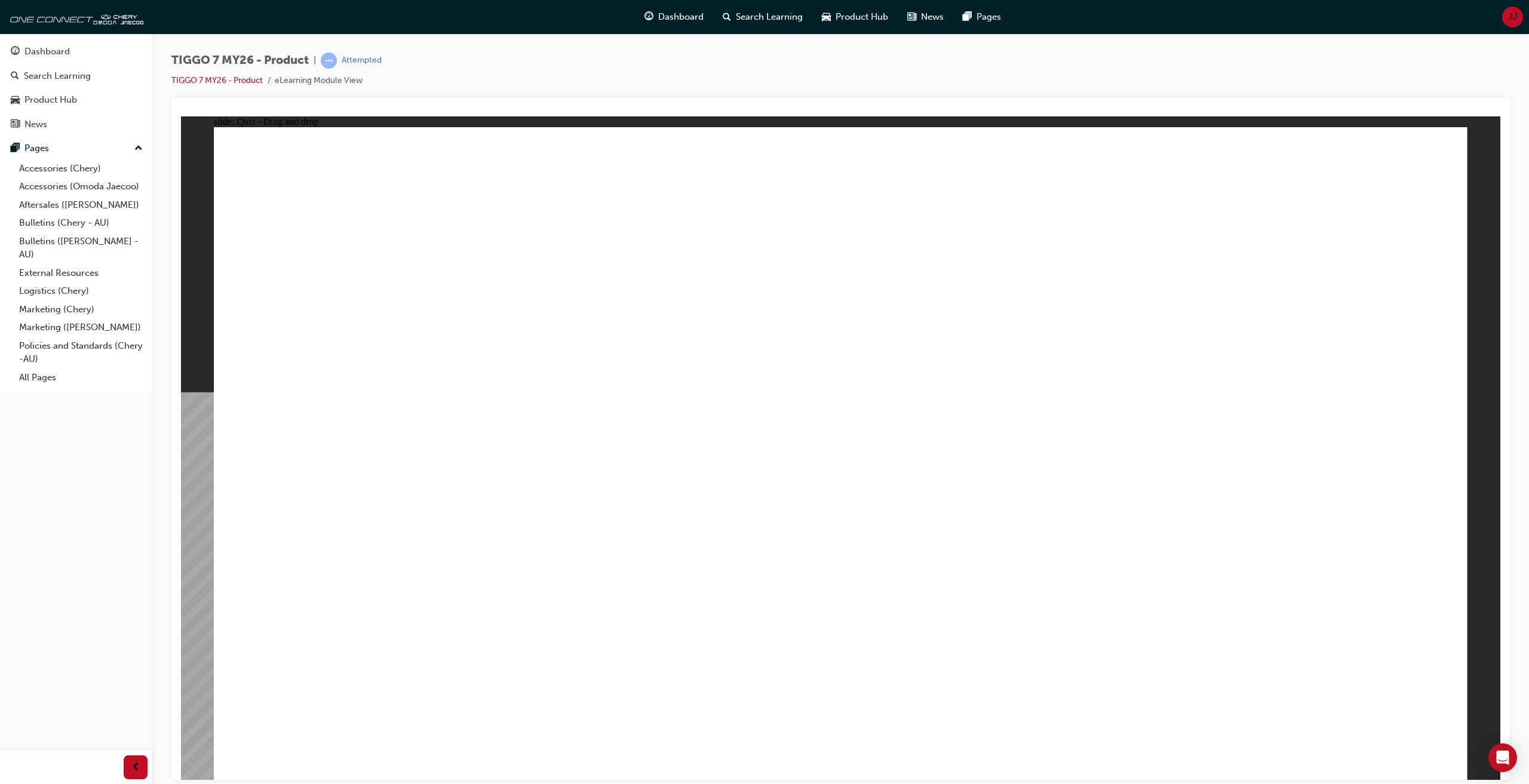
drag, startPoint x: 1387, startPoint y: 251, endPoint x: 670, endPoint y: 572, distance: 785.6
drag, startPoint x: 924, startPoint y: 305, endPoint x: 829, endPoint y: 553, distance: 265.6
drag, startPoint x: 1105, startPoint y: 304, endPoint x: 620, endPoint y: 587, distance: 561.5
drag, startPoint x: 1064, startPoint y: 535, endPoint x: 690, endPoint y: 564, distance: 375.1
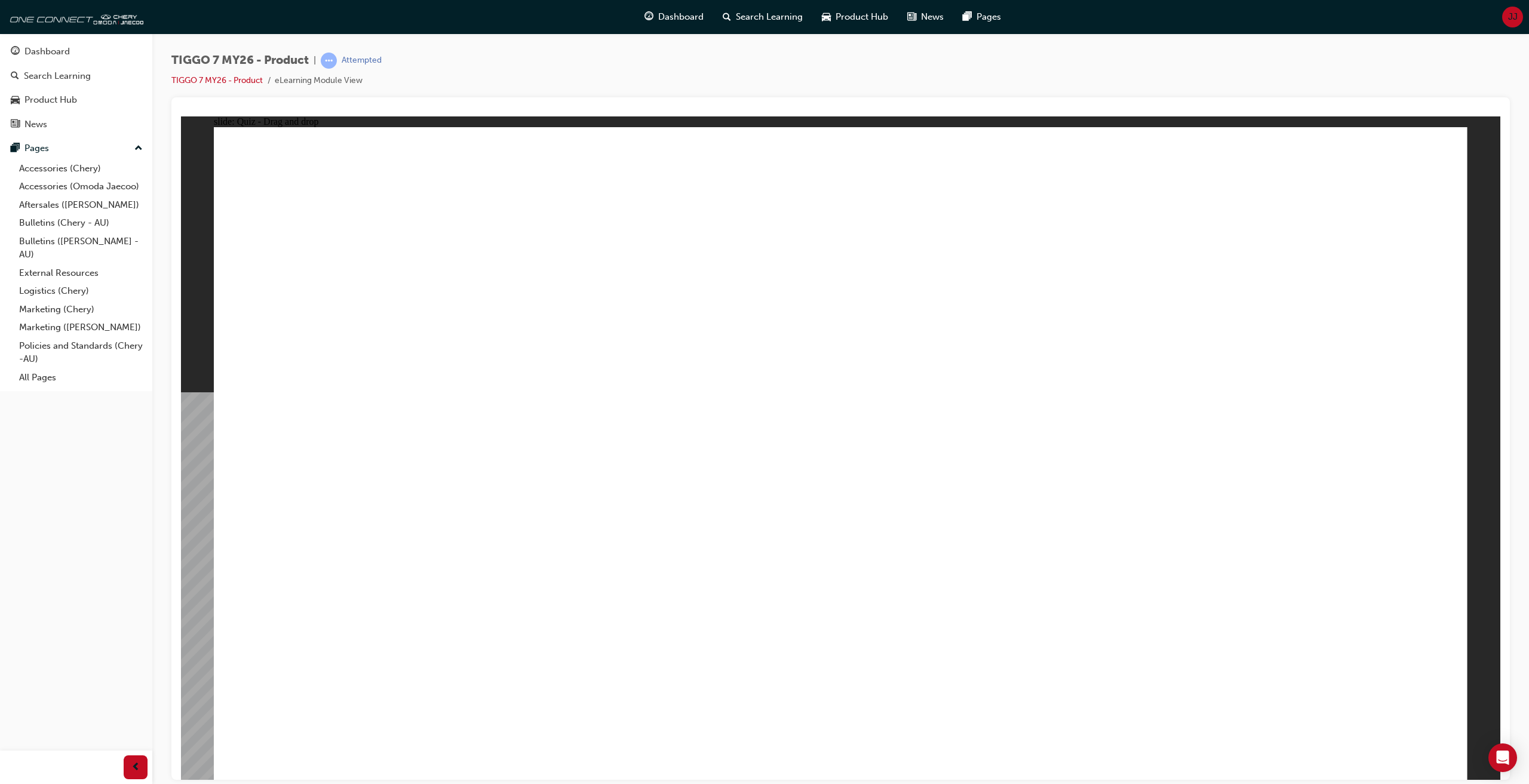
drag, startPoint x: 1263, startPoint y: 307, endPoint x: 901, endPoint y: 574, distance: 449.8
drag, startPoint x: 1272, startPoint y: 273, endPoint x: 1028, endPoint y: 438, distance: 294.6
drag, startPoint x: 918, startPoint y: 359, endPoint x: 490, endPoint y: 433, distance: 434.4
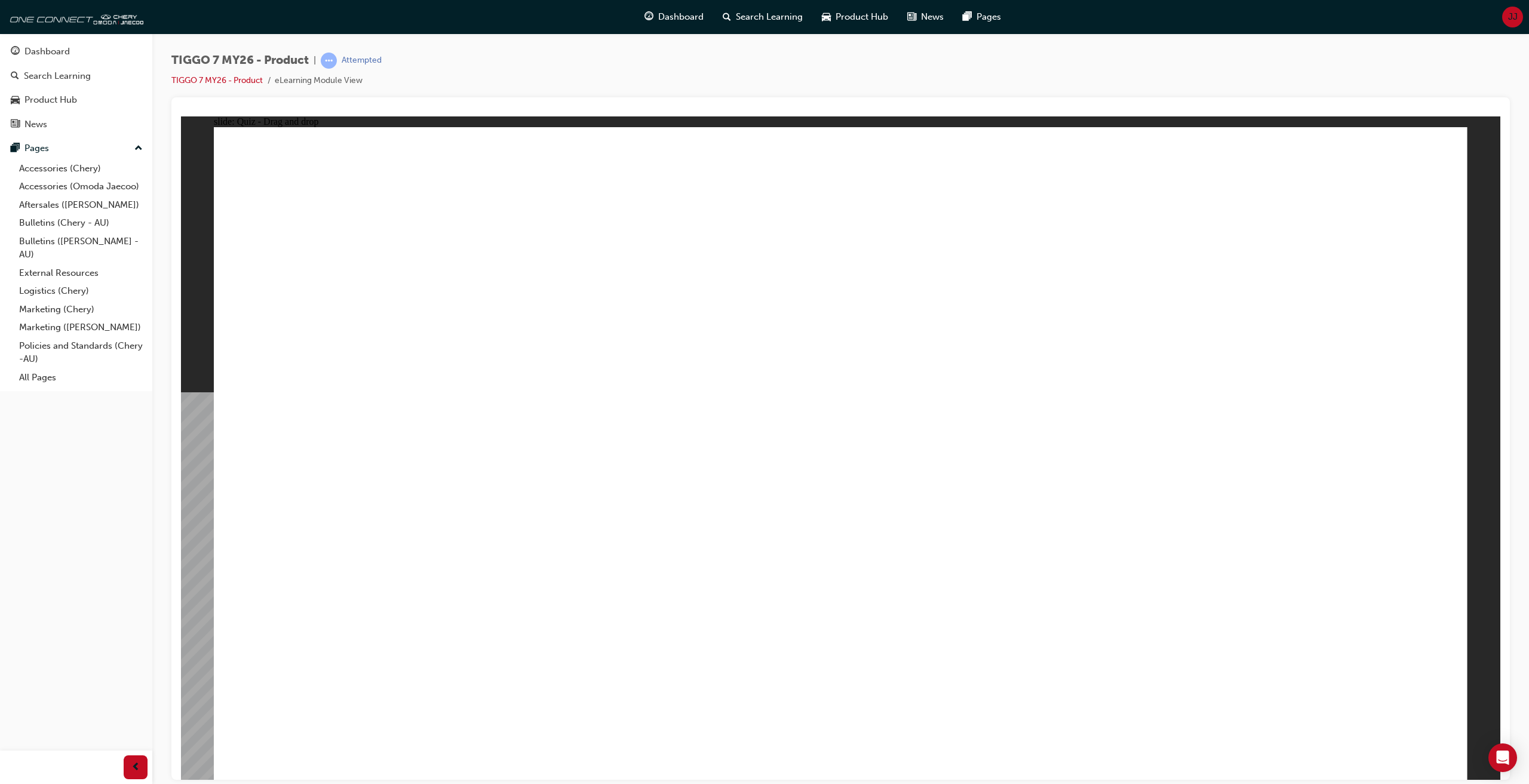
drag, startPoint x: 861, startPoint y: 252, endPoint x: 456, endPoint y: 405, distance: 432.9
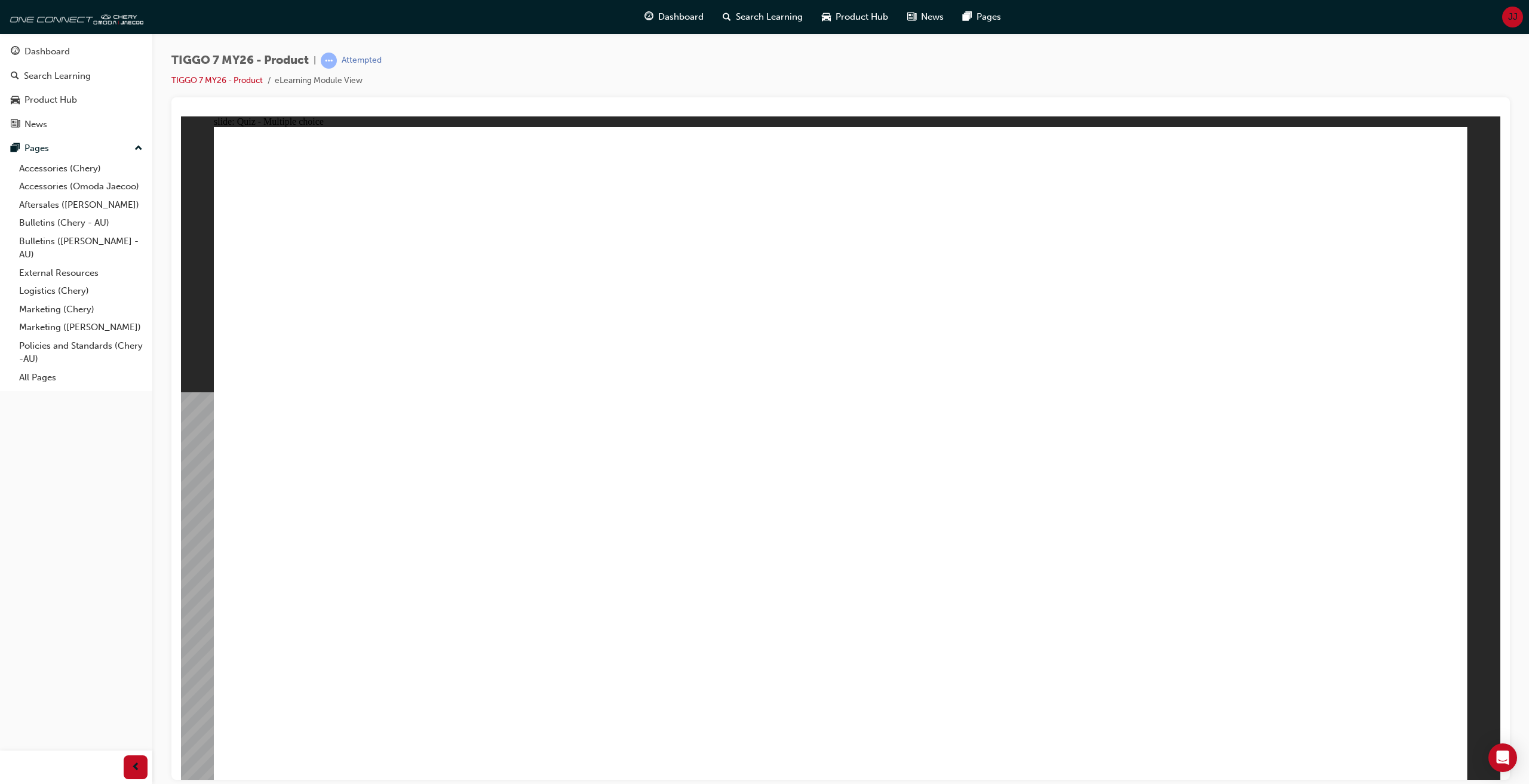
radio input "true"
drag, startPoint x: 1007, startPoint y: 265, endPoint x: 1035, endPoint y: 325, distance: 66.2
drag, startPoint x: 1065, startPoint y: 349, endPoint x: 1056, endPoint y: 547, distance: 198.2
drag, startPoint x: 867, startPoint y: 257, endPoint x: 915, endPoint y: 518, distance: 265.4
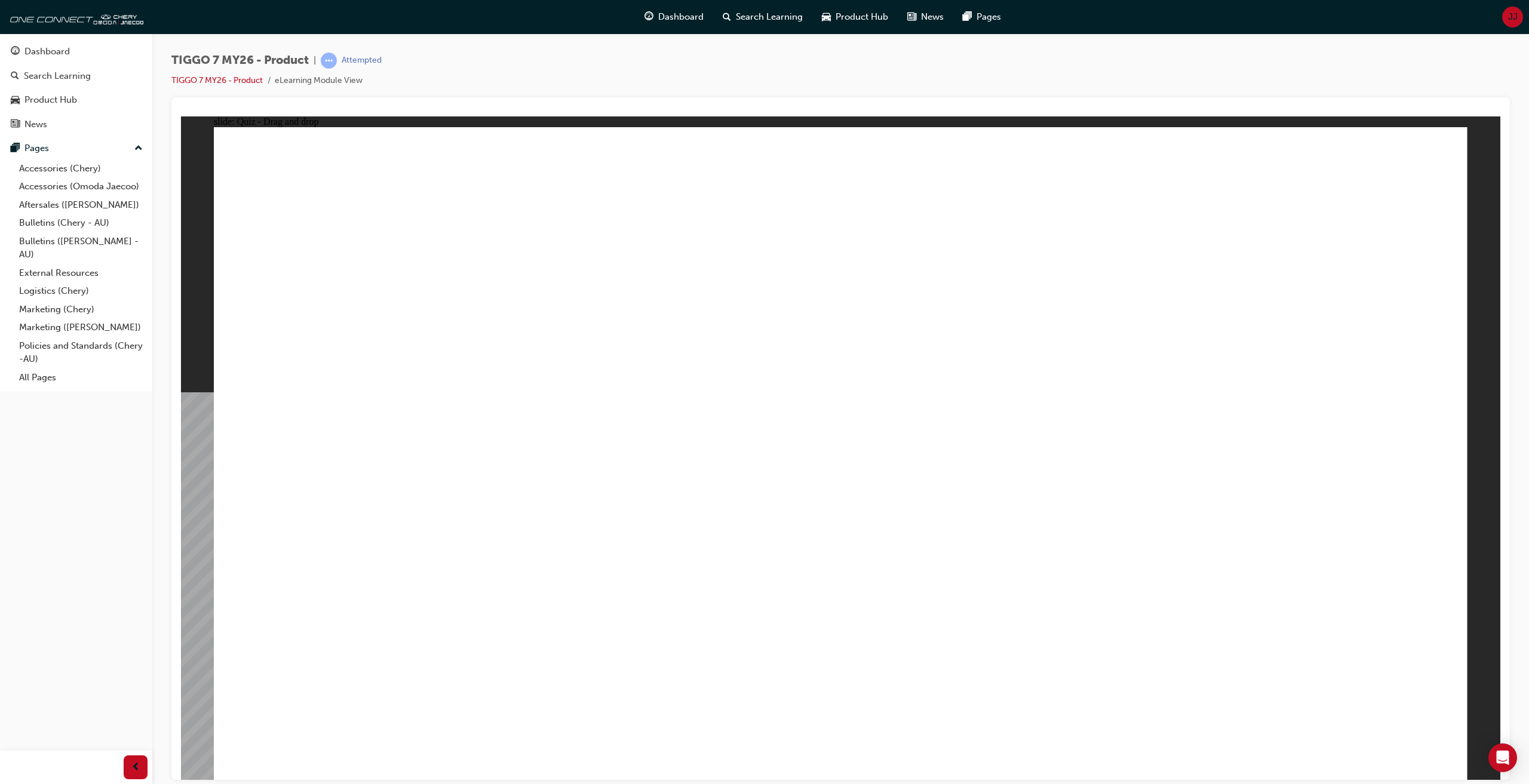
drag, startPoint x: 855, startPoint y: 316, endPoint x: 894, endPoint y: 470, distance: 158.9
drag, startPoint x: 1072, startPoint y: 429, endPoint x: 1074, endPoint y: 531, distance: 102.0
drag, startPoint x: 1193, startPoint y: 520, endPoint x: 1114, endPoint y: 629, distance: 134.6
drag, startPoint x: 1195, startPoint y: 377, endPoint x: 1070, endPoint y: 505, distance: 178.9
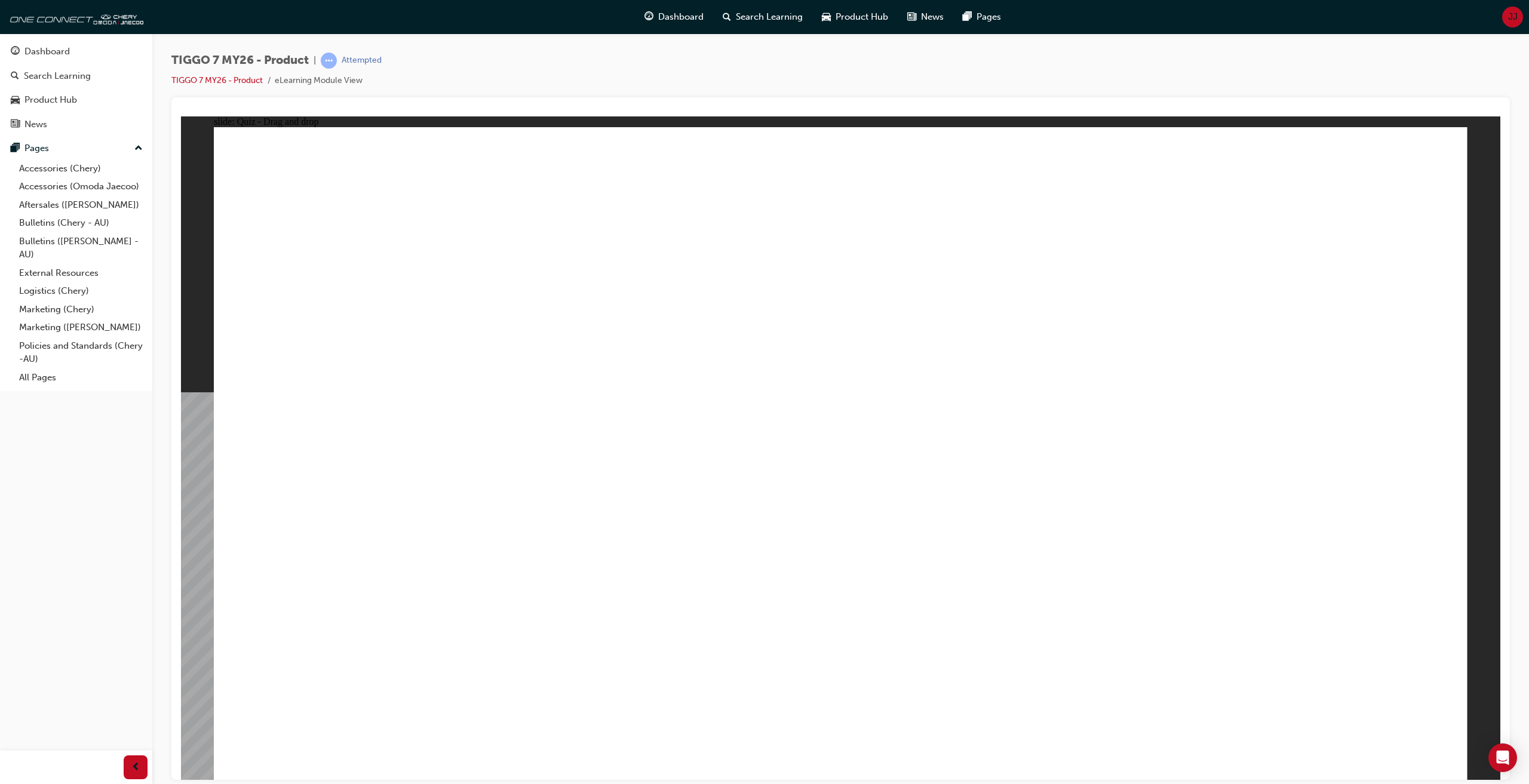
radio input "true"
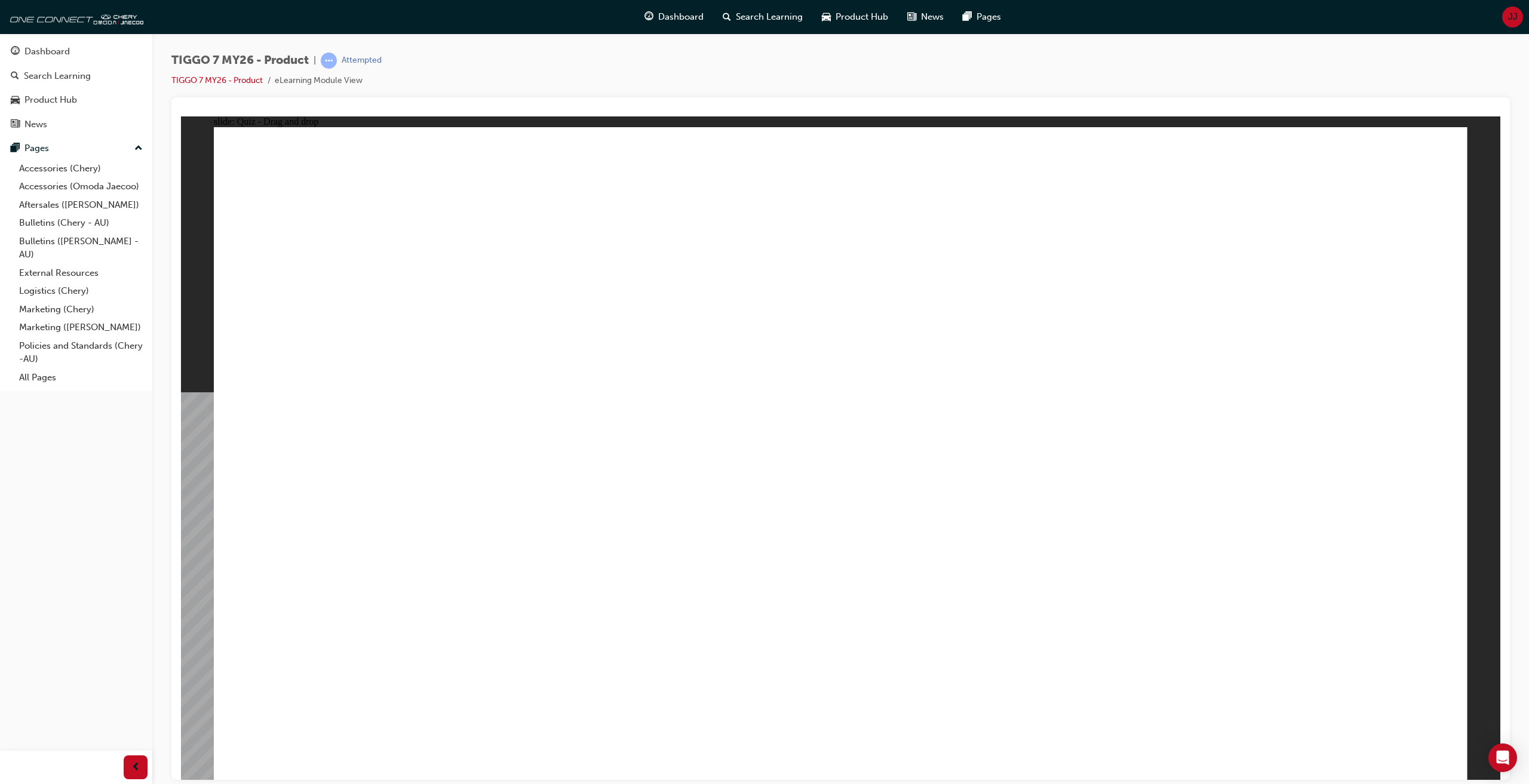
drag, startPoint x: 1039, startPoint y: 194, endPoint x: 640, endPoint y: 499, distance: 502.2
drag, startPoint x: 799, startPoint y: 189, endPoint x: 1046, endPoint y: 467, distance: 371.9
drag, startPoint x: 1299, startPoint y: 186, endPoint x: 361, endPoint y: 501, distance: 989.5
drag, startPoint x: 1160, startPoint y: 332, endPoint x: 1285, endPoint y: 503, distance: 211.8
drag, startPoint x: 915, startPoint y: 330, endPoint x: 846, endPoint y: 460, distance: 147.2
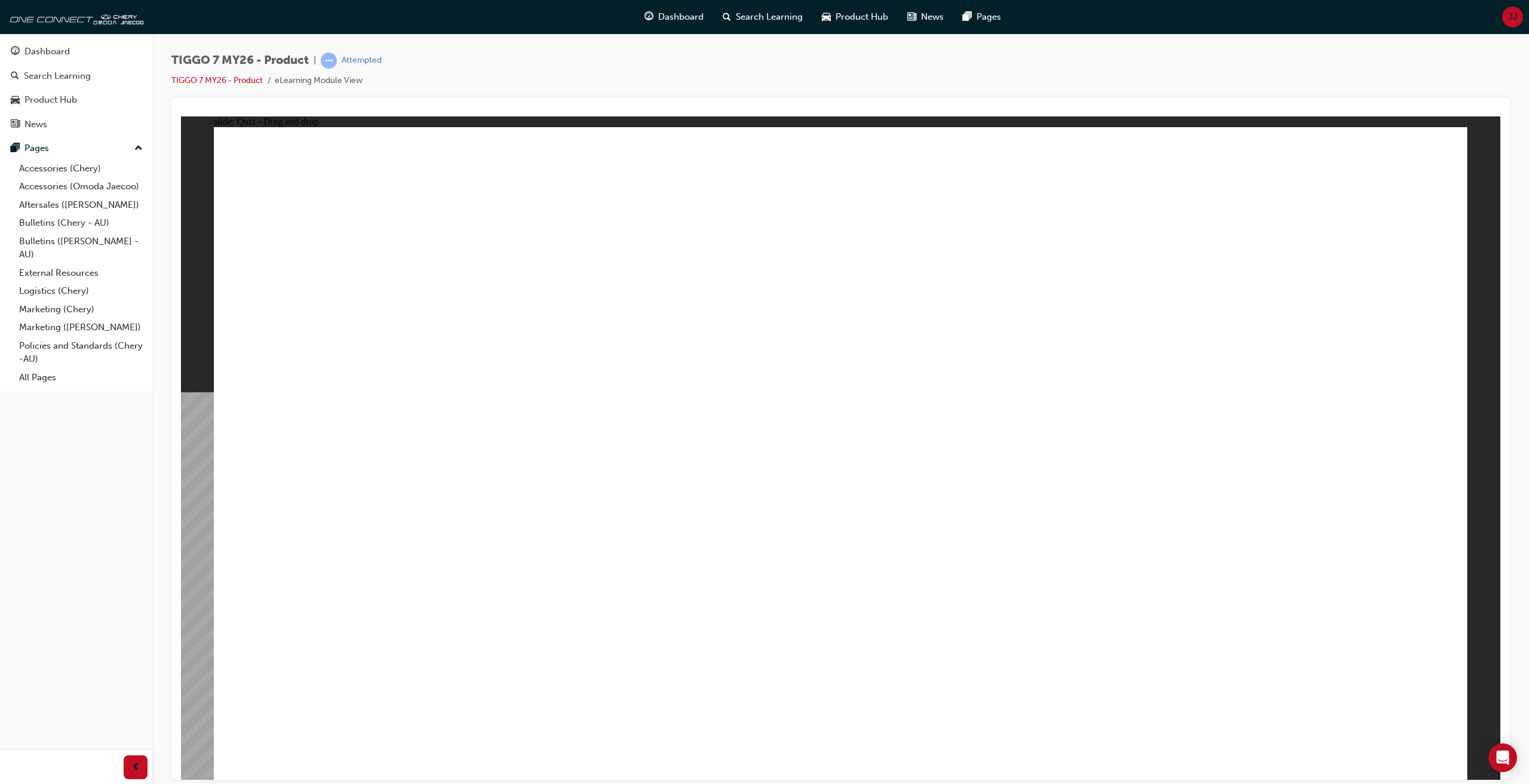
radio input "true"
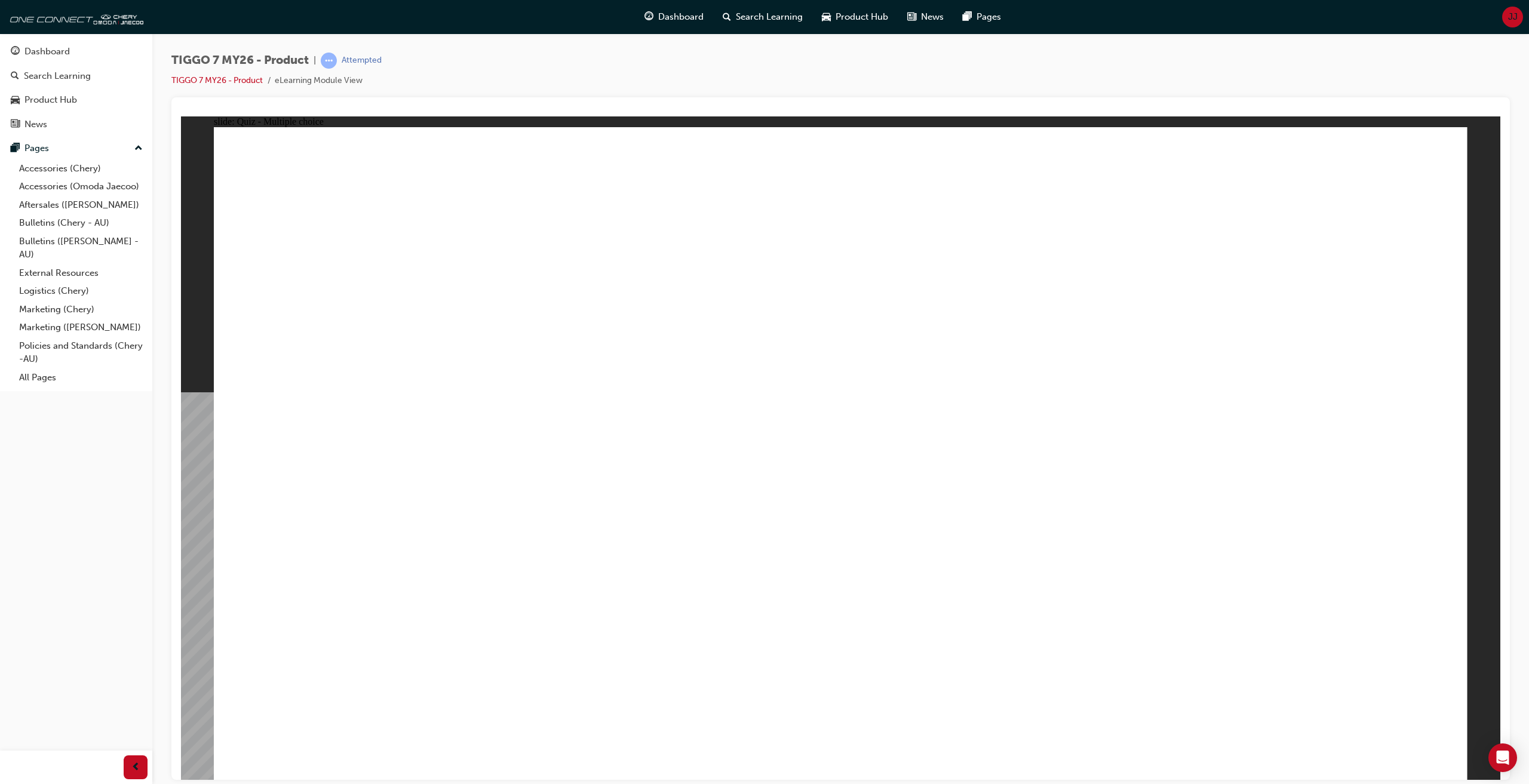
radio input "true"
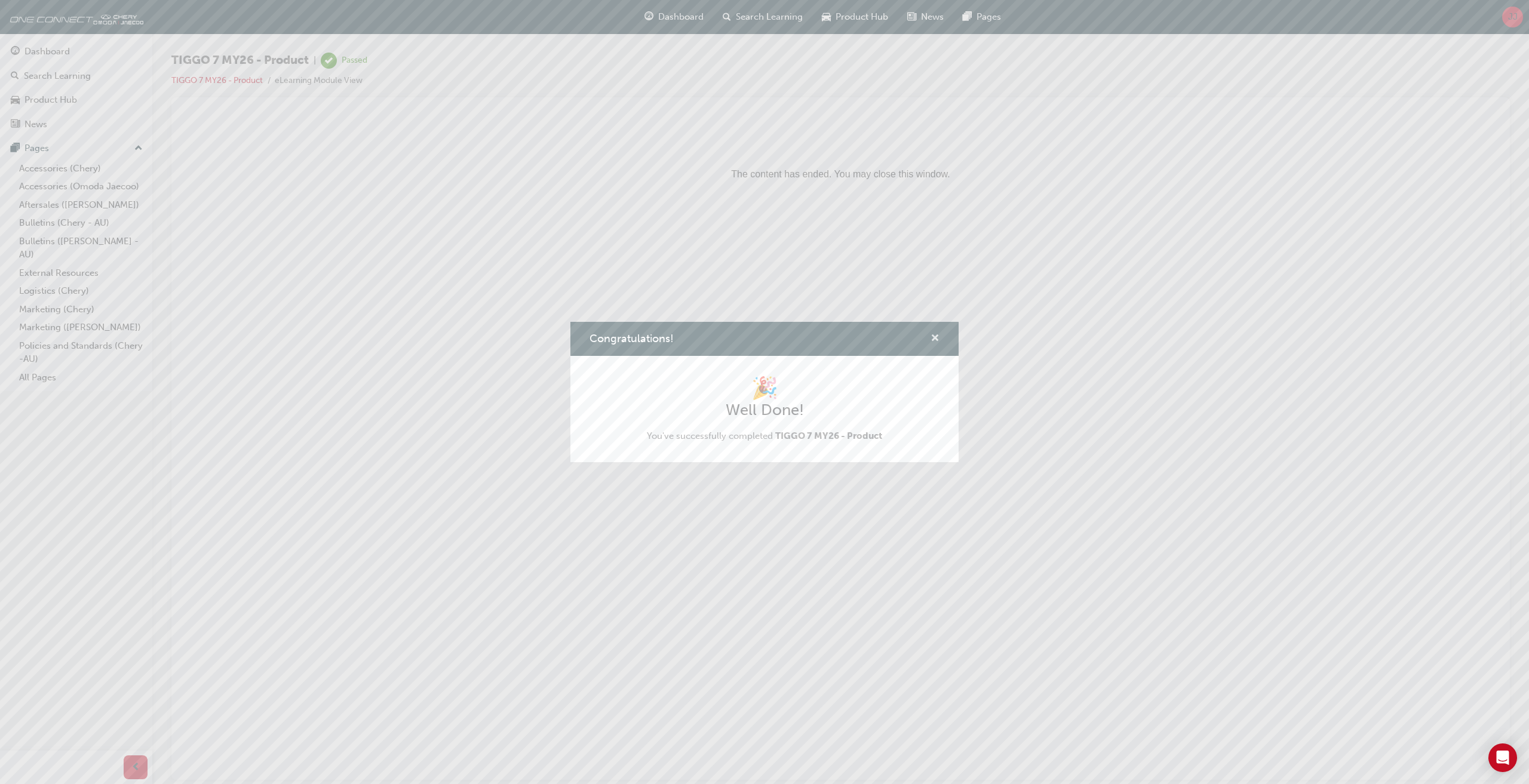
drag, startPoint x: 944, startPoint y: 338, endPoint x: 931, endPoint y: 338, distance: 13.0
click at [938, 341] on div "Congratulations!" at bounding box center [764, 339] width 388 height 34
click at [931, 338] on span "cross-icon" at bounding box center [935, 340] width 9 height 11
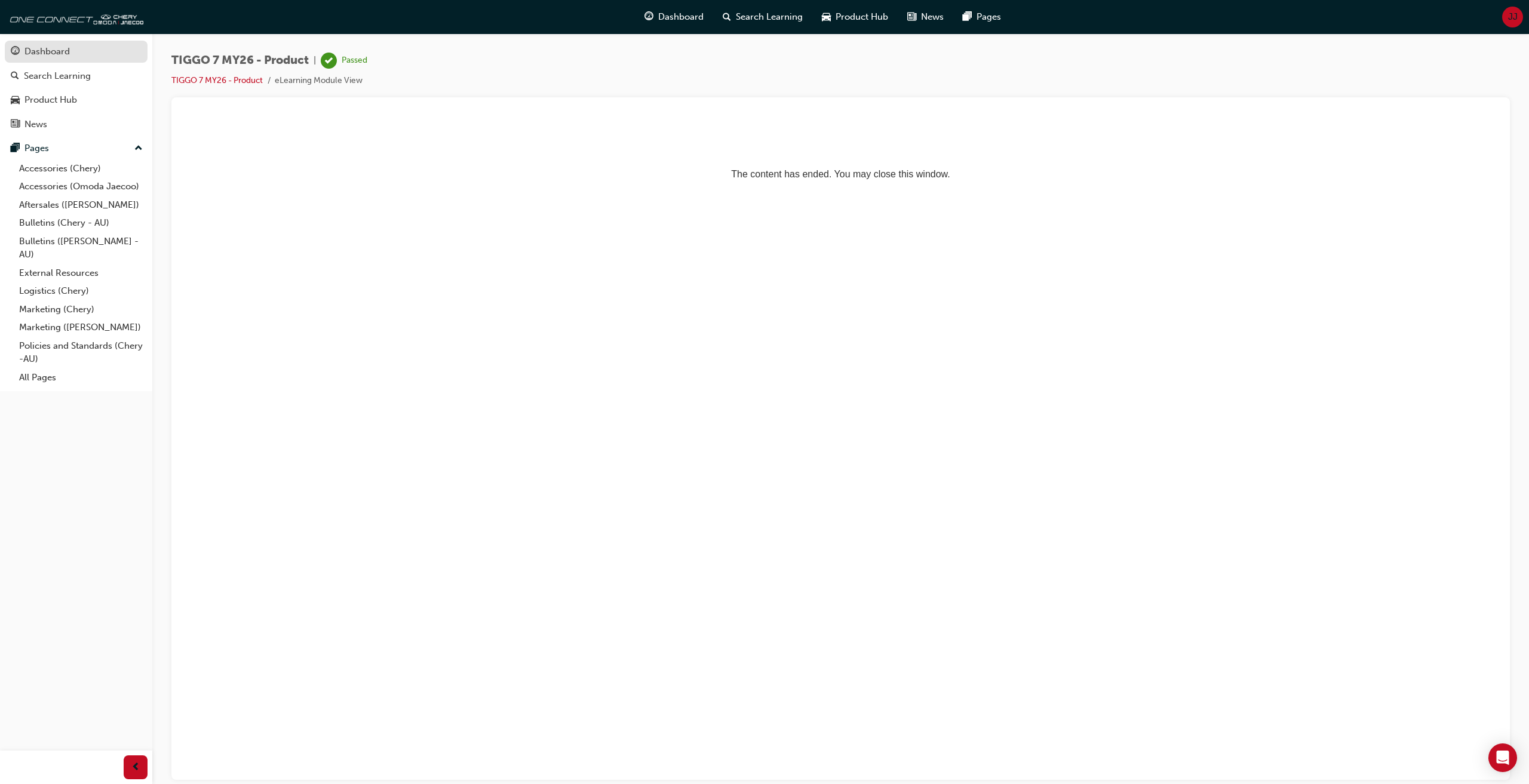
click at [58, 59] on link "Dashboard" at bounding box center [76, 51] width 142 height 22
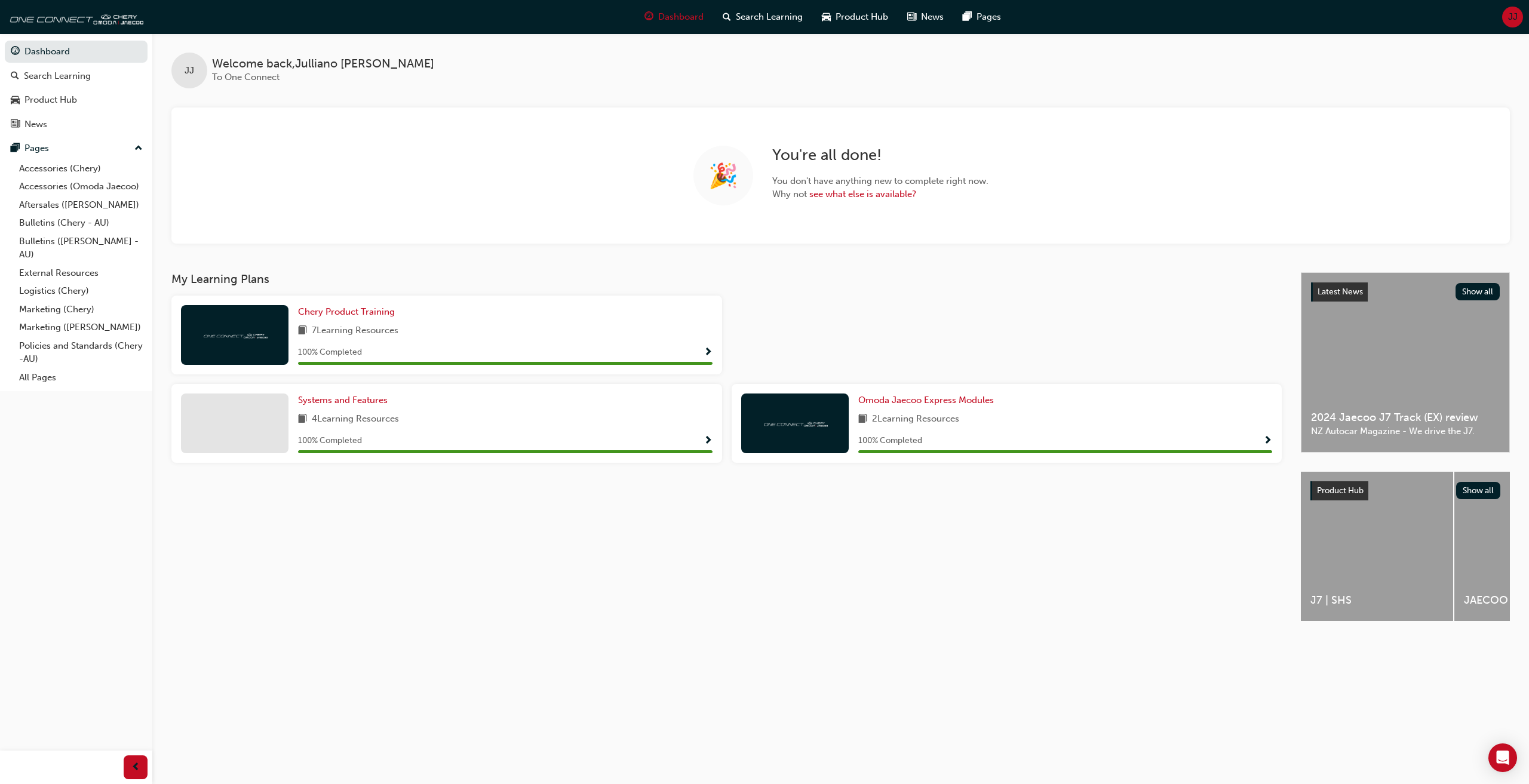
click at [54, 36] on div "Dashboard Search Learning Product Hub News Pages Pages Accessories (Chery) Acce…" at bounding box center [76, 212] width 152 height 358
click at [54, 52] on link "Dashboard" at bounding box center [76, 51] width 142 height 22
